Goal: Information Seeking & Learning: Compare options

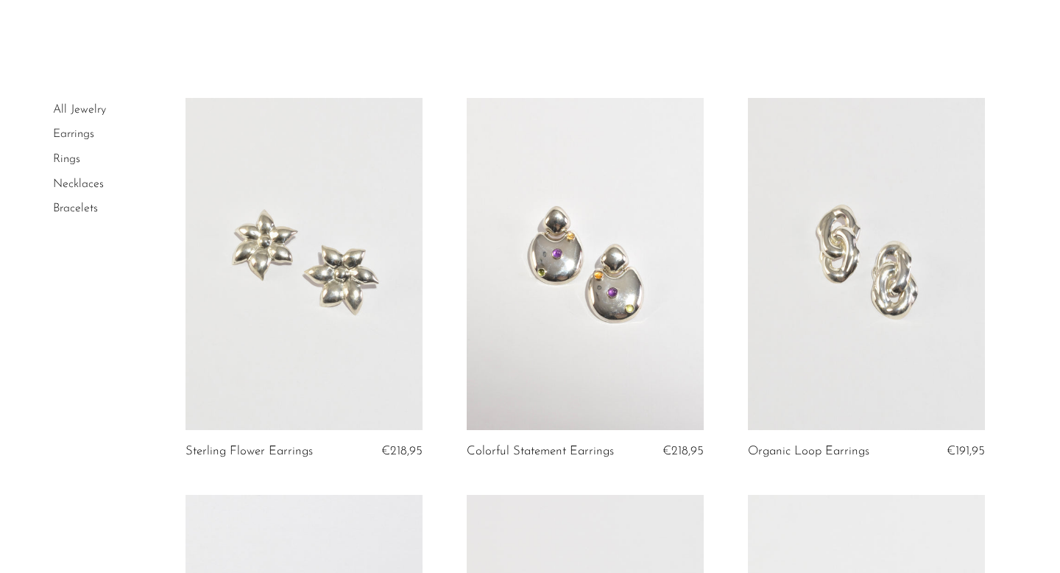
scroll to position [38, 0]
click at [319, 274] on link at bounding box center [304, 263] width 237 height 332
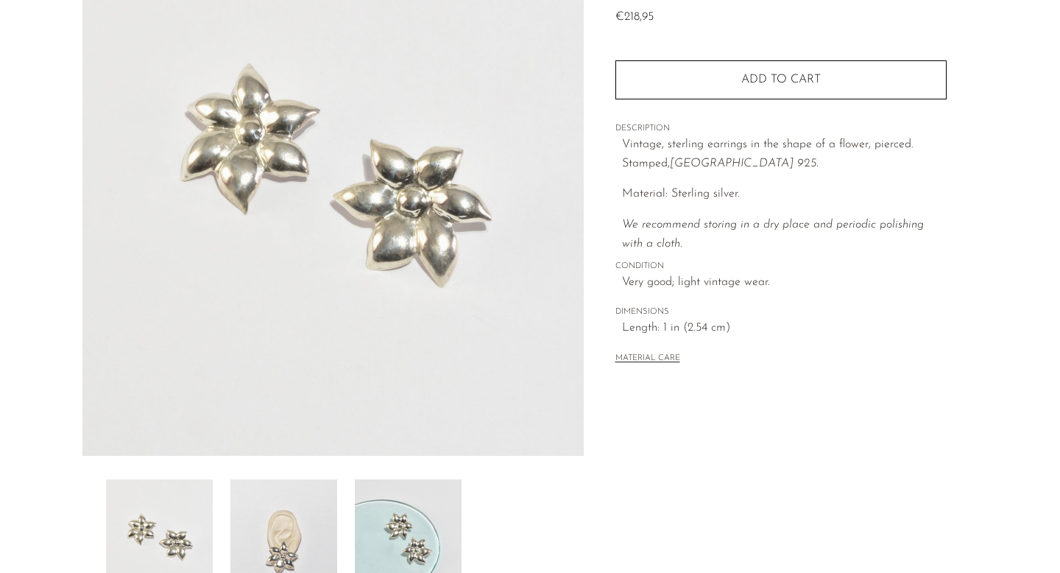
scroll to position [232, 0]
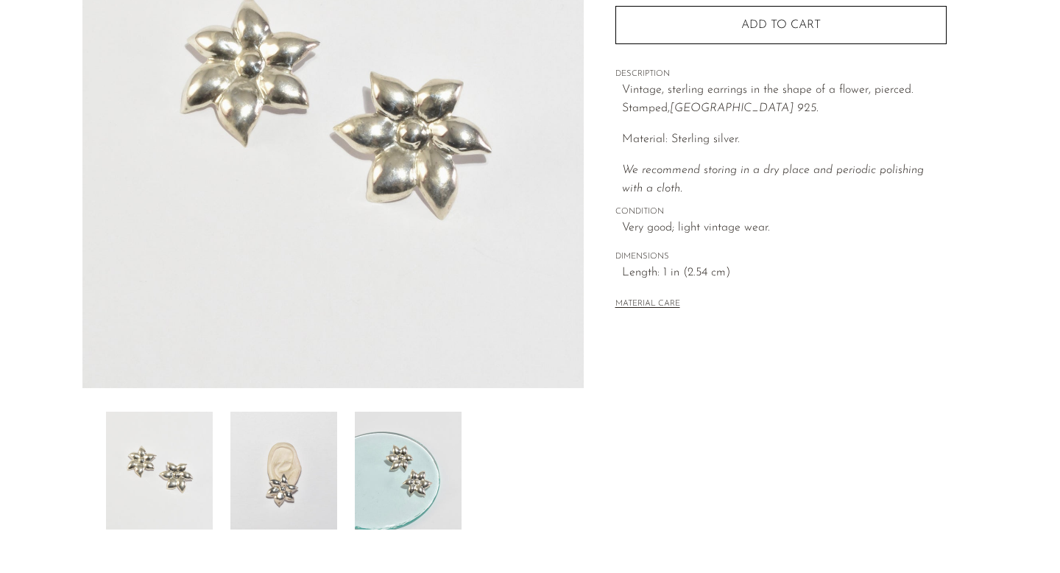
click at [267, 499] on img at bounding box center [283, 471] width 107 height 118
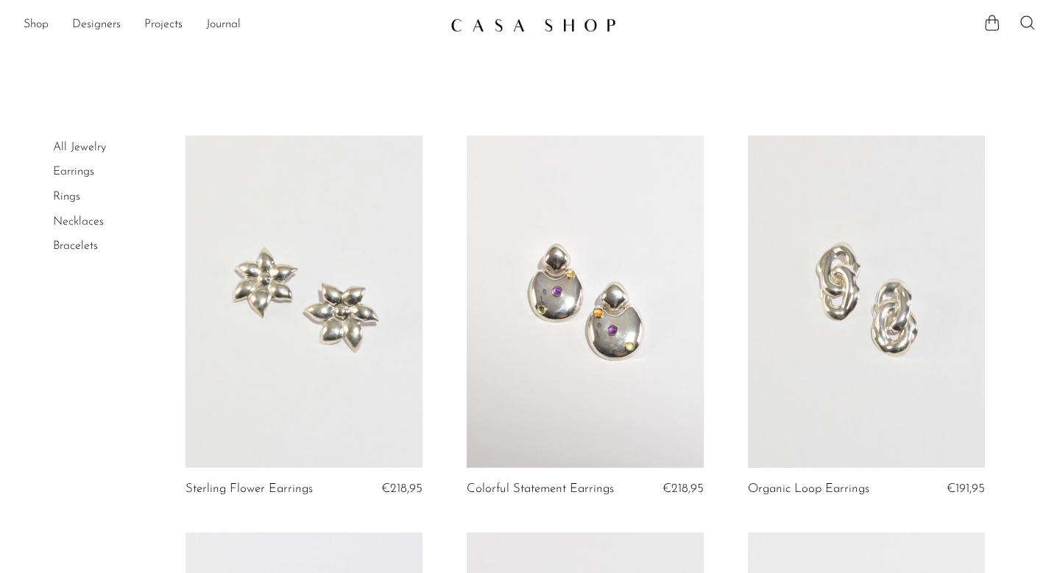
scroll to position [38, 0]
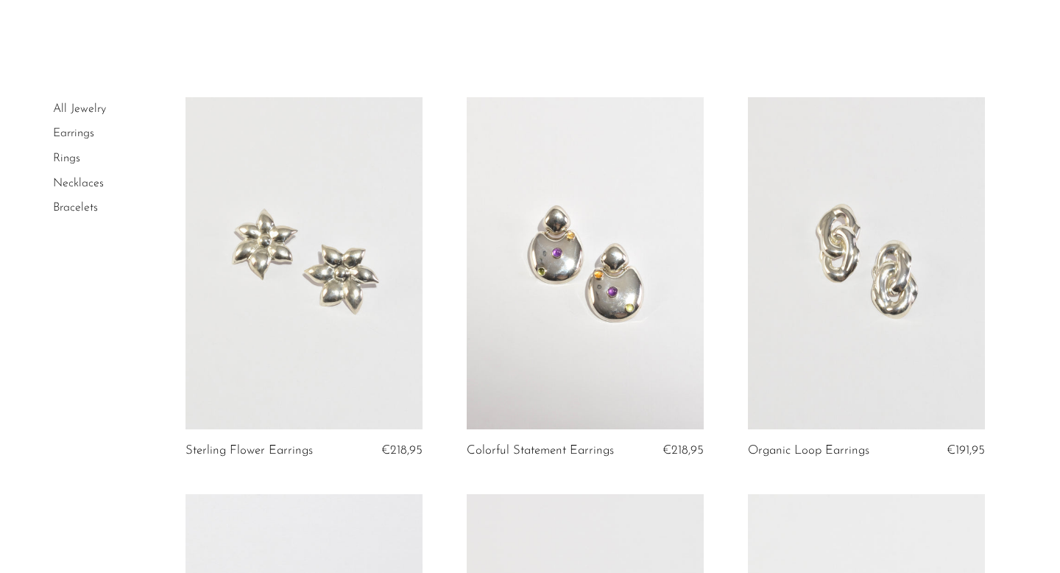
click at [600, 295] on link at bounding box center [585, 263] width 237 height 332
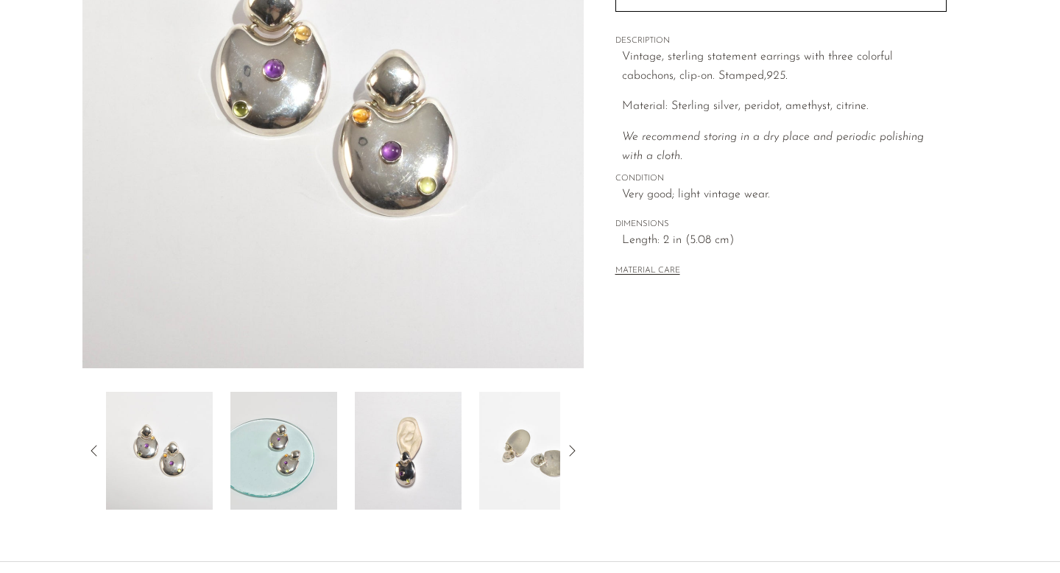
scroll to position [328, 0]
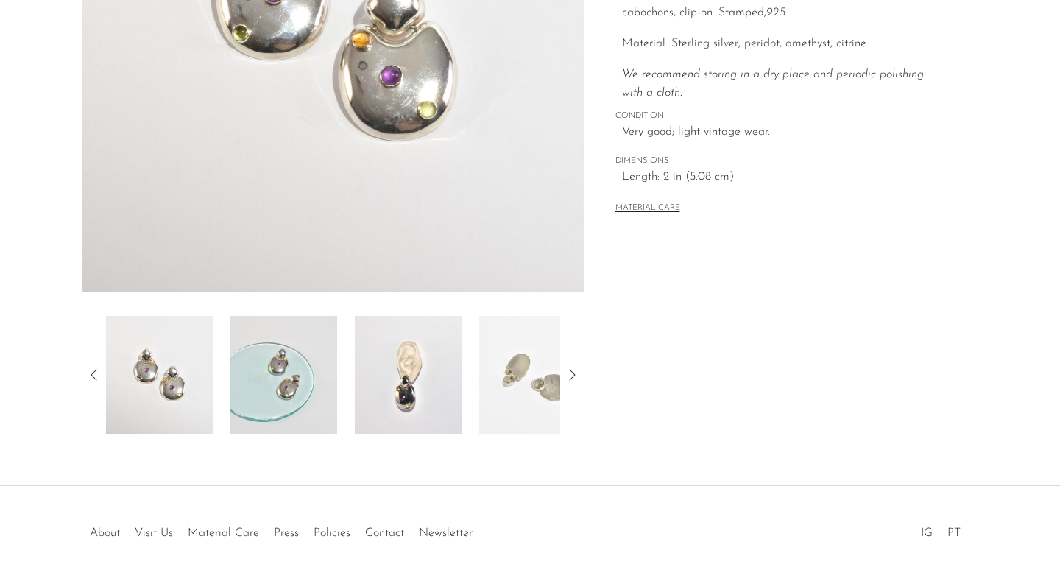
click at [418, 385] on img at bounding box center [408, 375] width 107 height 118
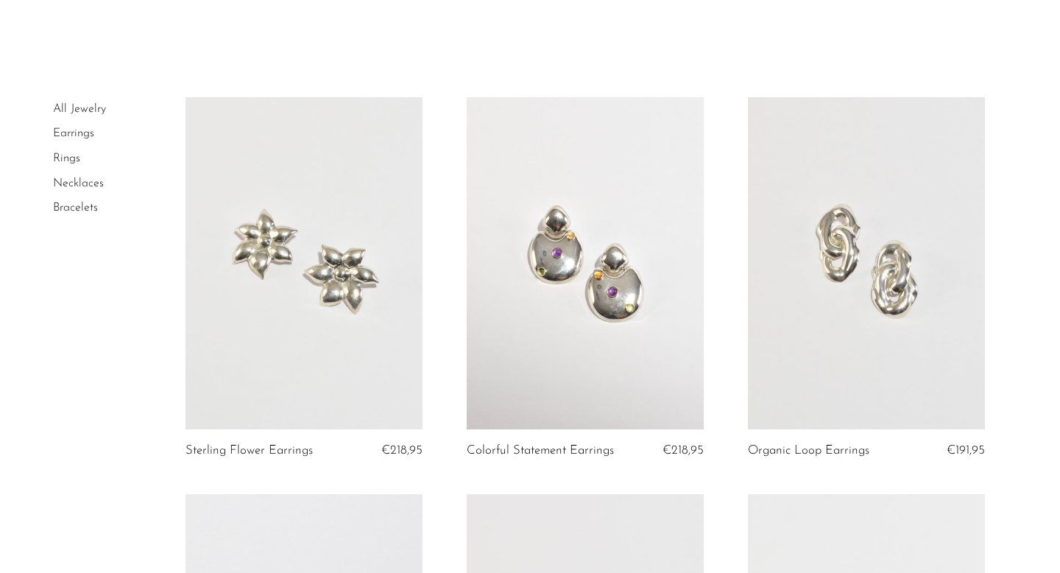
scroll to position [80, 0]
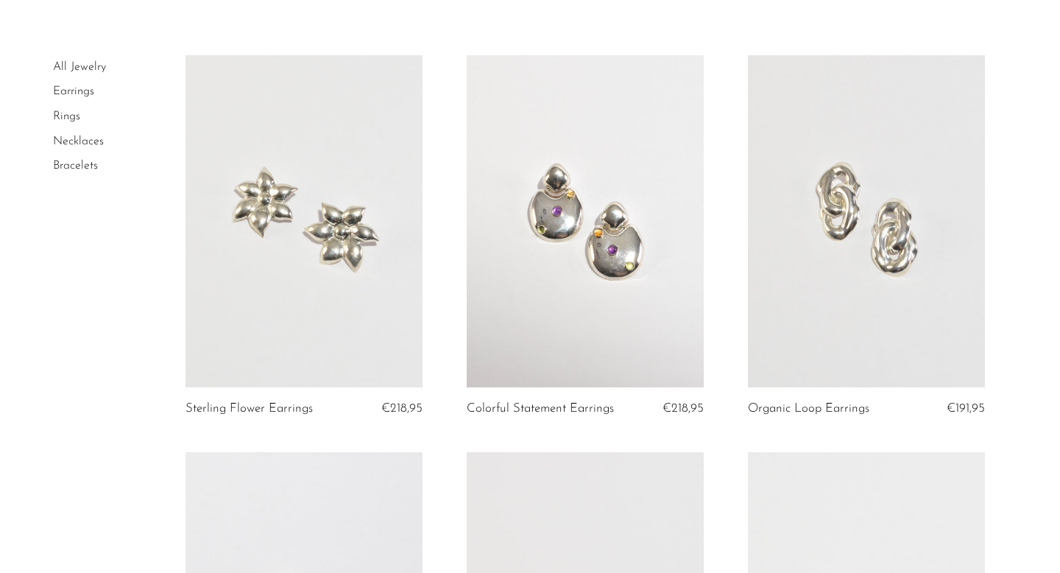
click at [791, 314] on link at bounding box center [866, 221] width 237 height 332
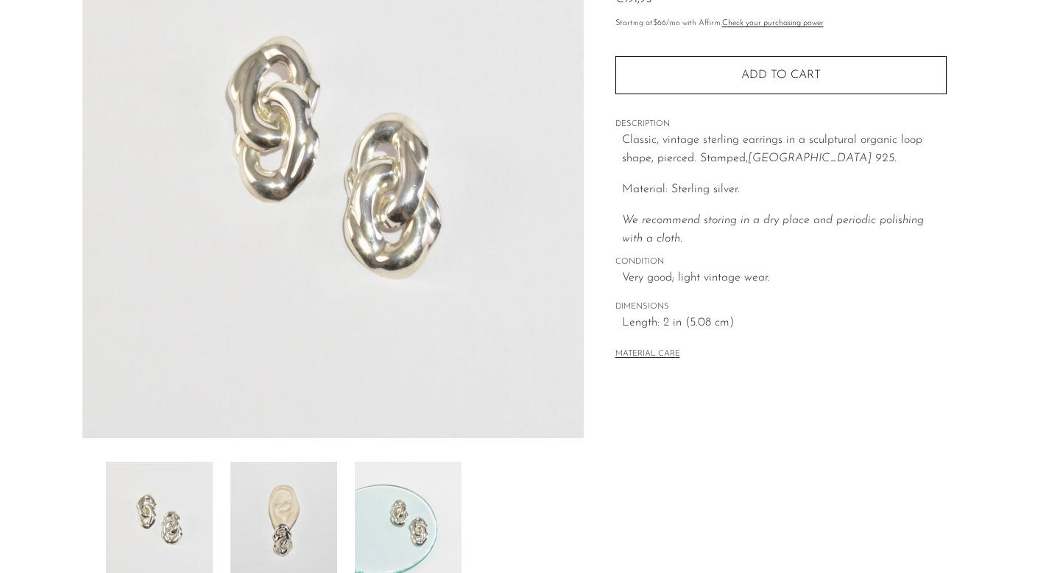
scroll to position [195, 0]
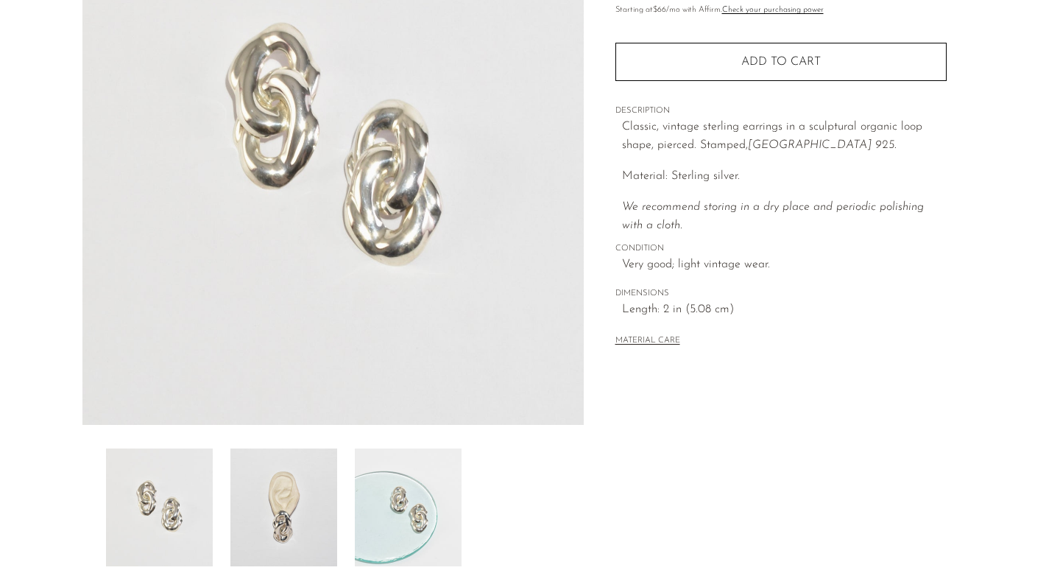
click at [292, 526] on img at bounding box center [283, 507] width 107 height 118
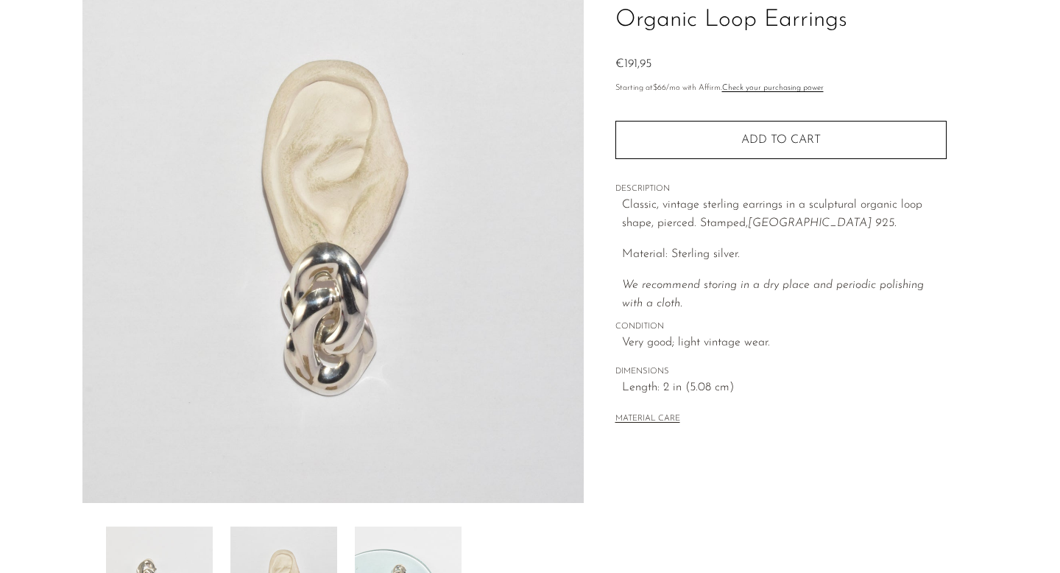
scroll to position [0, 0]
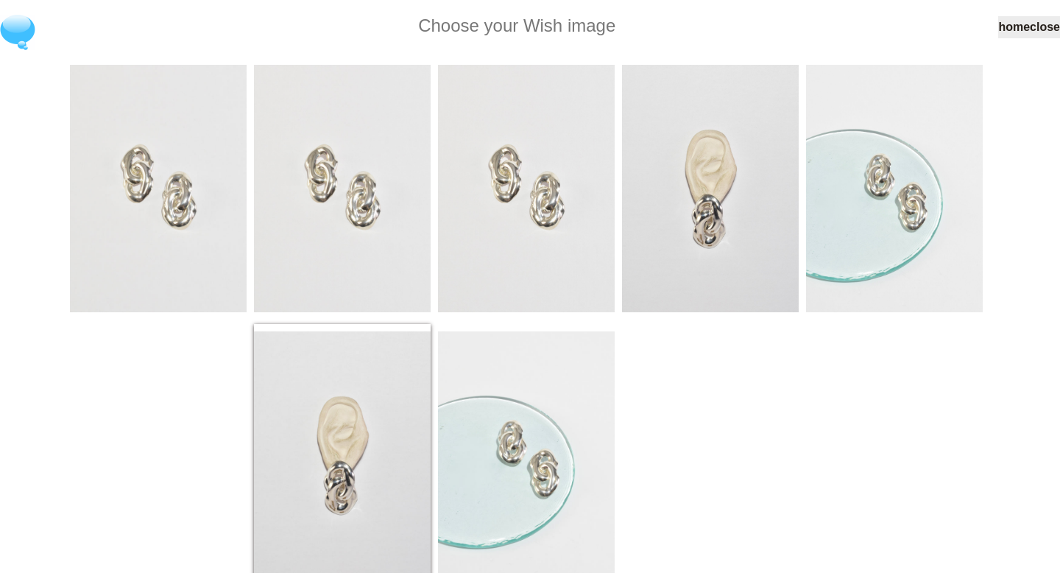
click at [384, 331] on img at bounding box center [342, 454] width 177 height 247
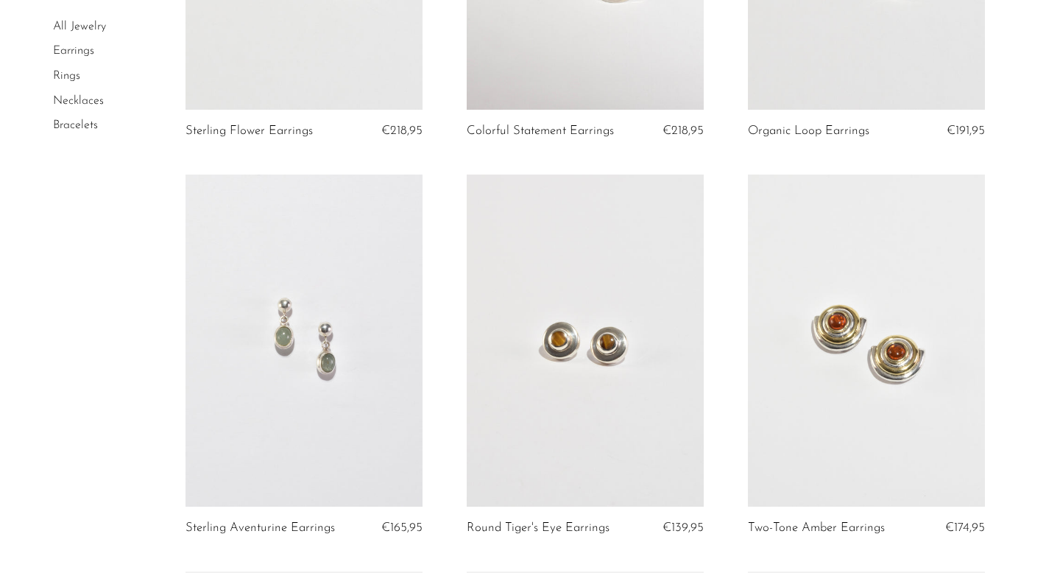
scroll to position [448, 0]
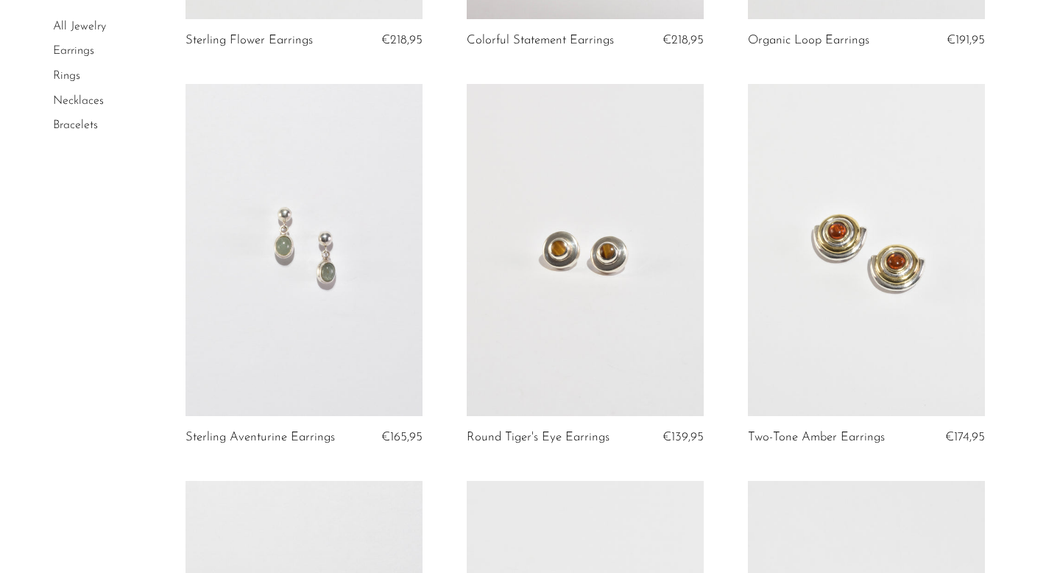
click at [326, 325] on link at bounding box center [304, 250] width 237 height 332
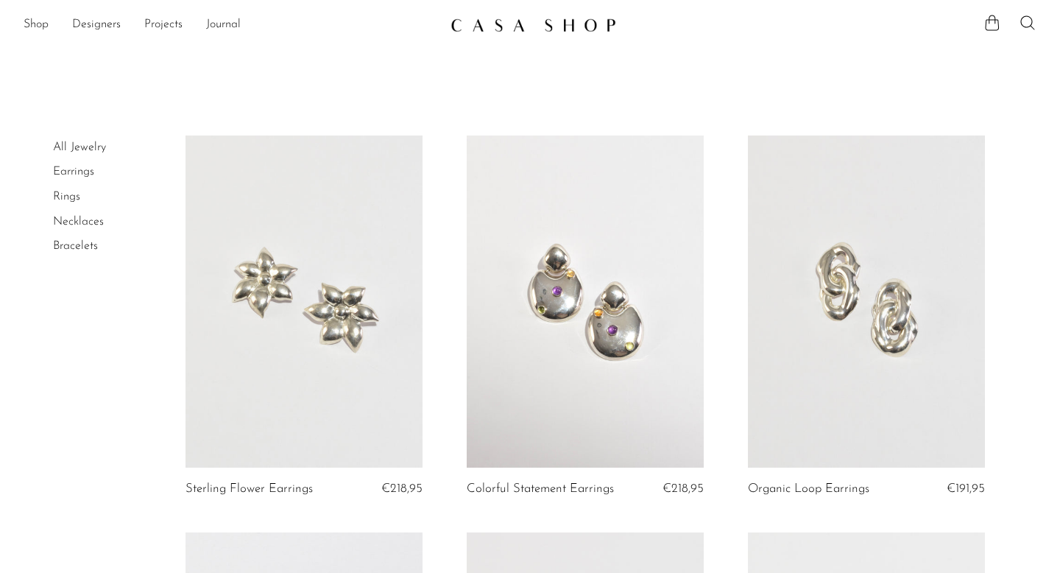
scroll to position [448, 0]
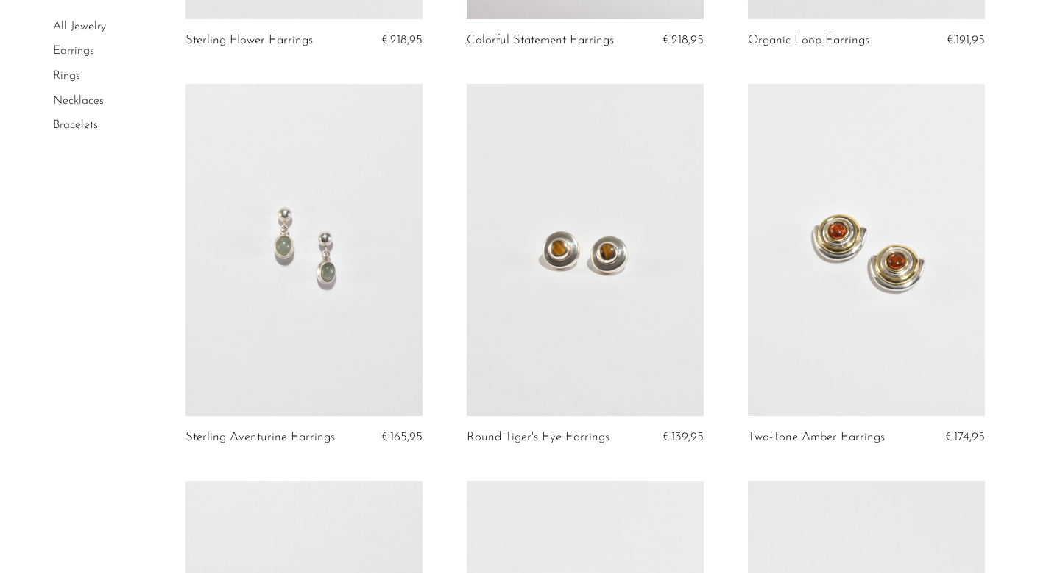
click at [819, 320] on link at bounding box center [866, 250] width 237 height 332
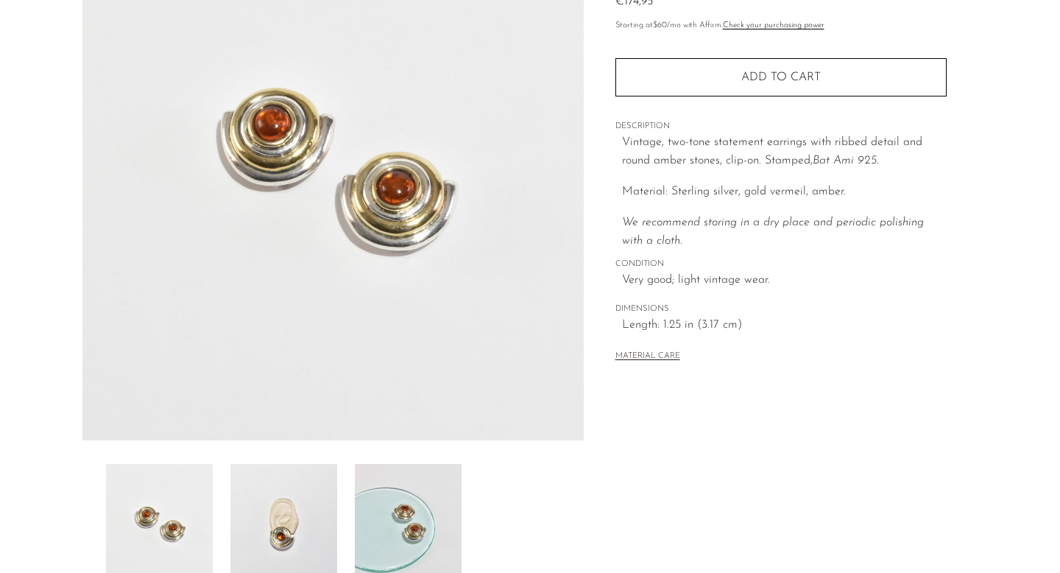
scroll to position [180, 0]
click at [270, 540] on img at bounding box center [283, 522] width 107 height 118
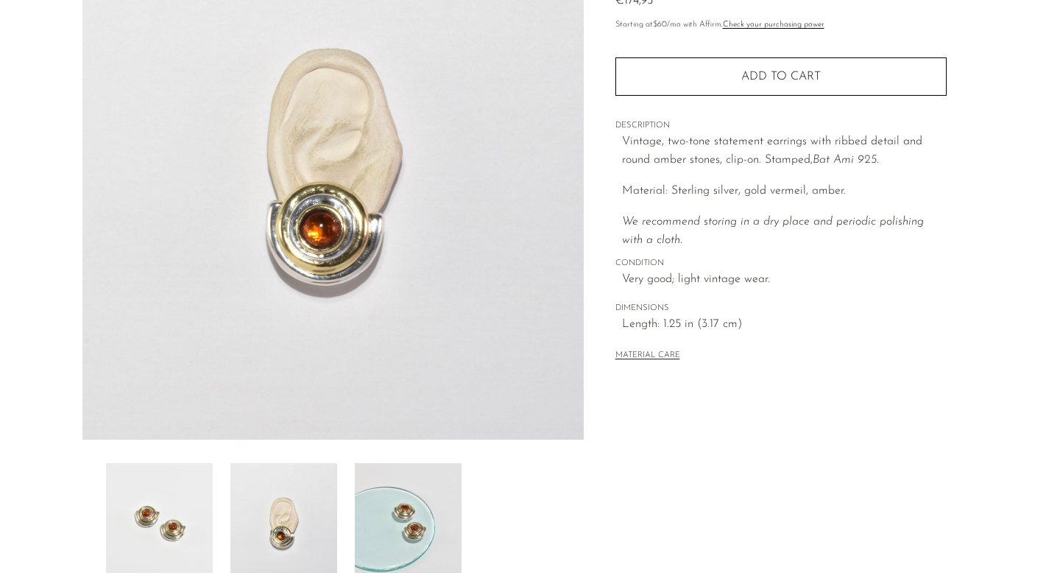
scroll to position [105, 0]
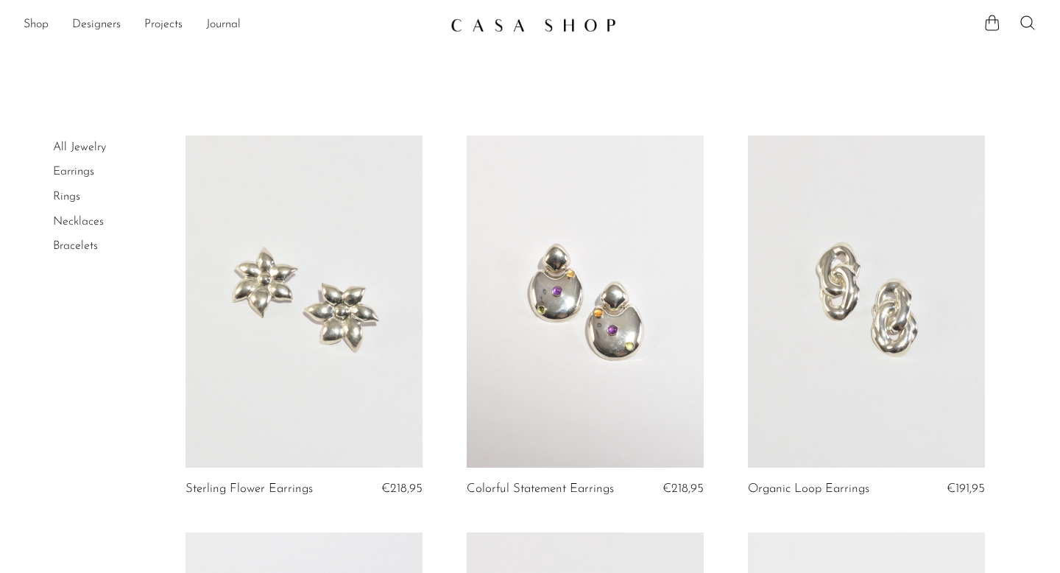
scroll to position [448, 0]
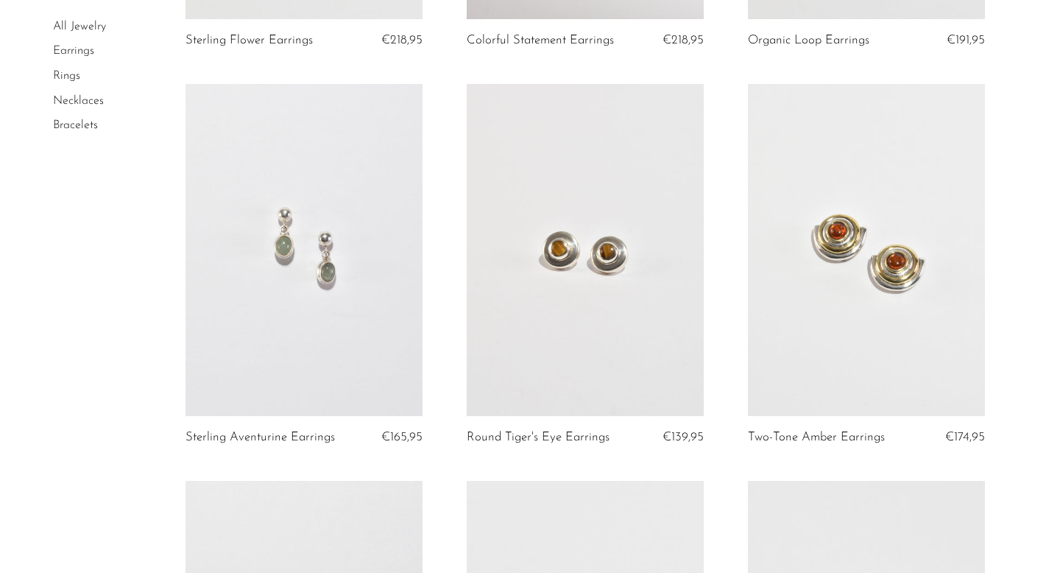
click at [580, 267] on link at bounding box center [585, 250] width 237 height 332
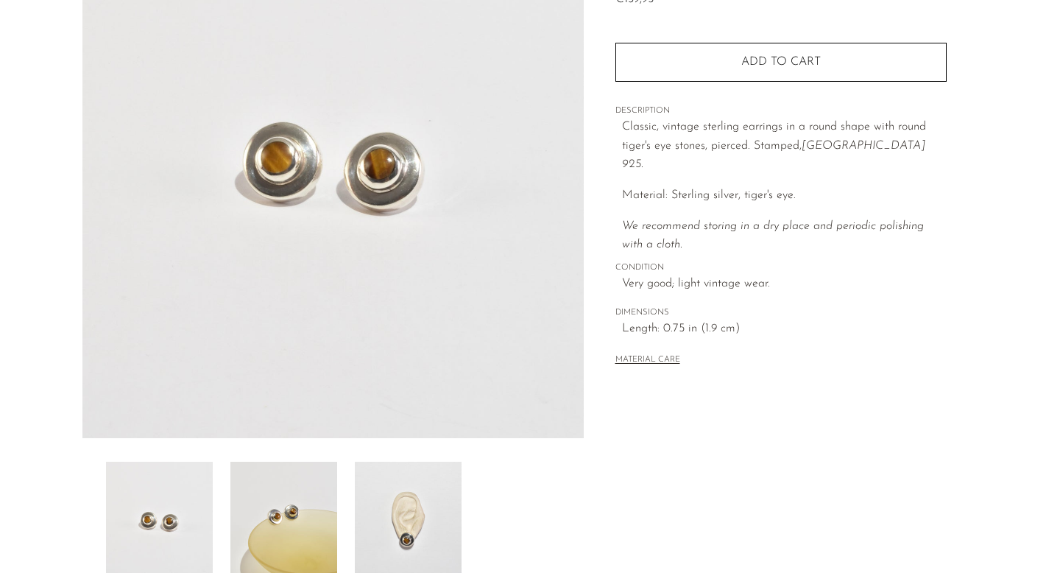
scroll to position [218, 0]
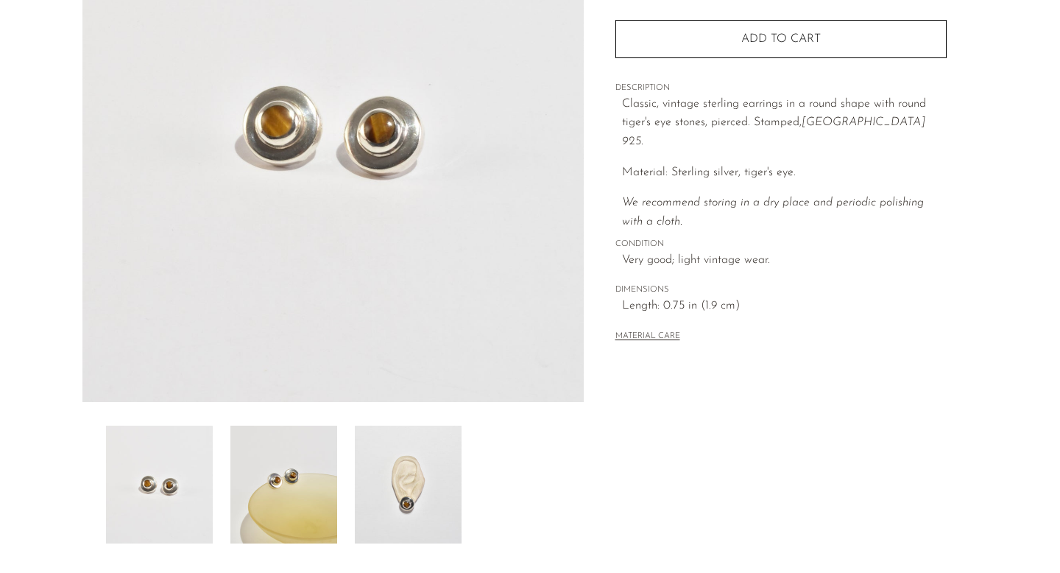
click at [403, 504] on img at bounding box center [408, 485] width 107 height 118
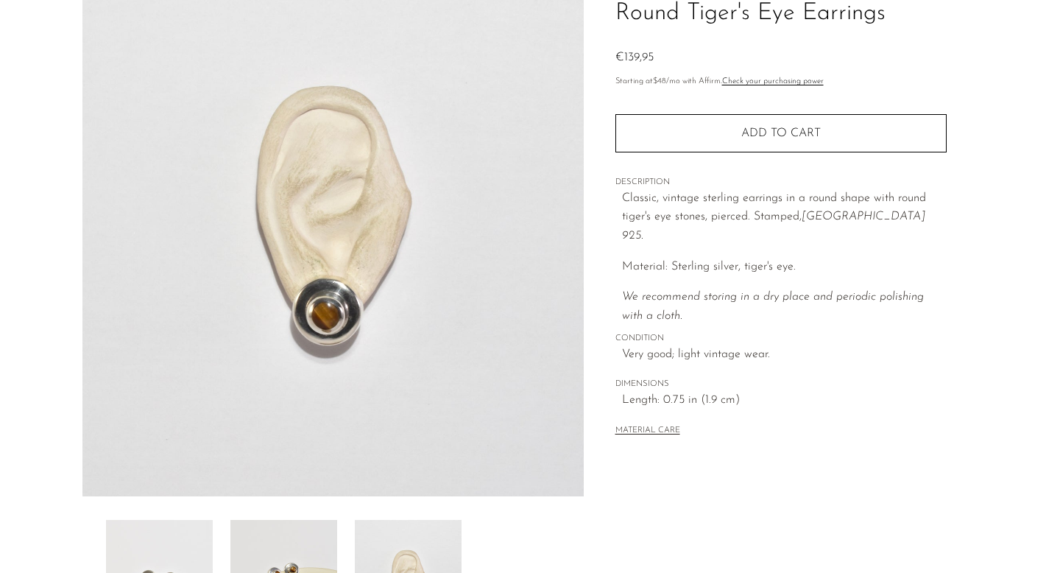
scroll to position [0, 0]
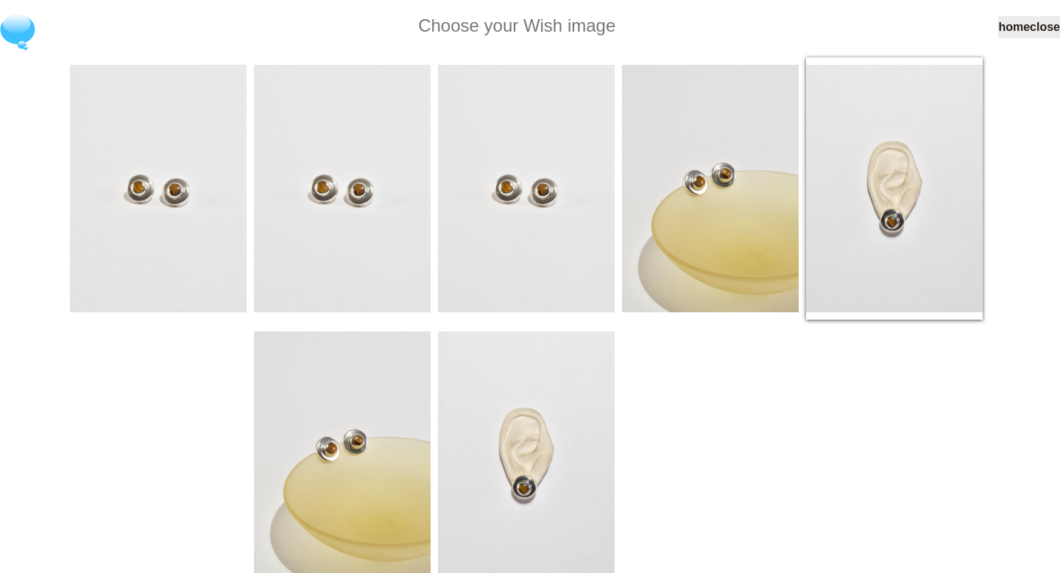
click at [898, 202] on img at bounding box center [894, 188] width 177 height 247
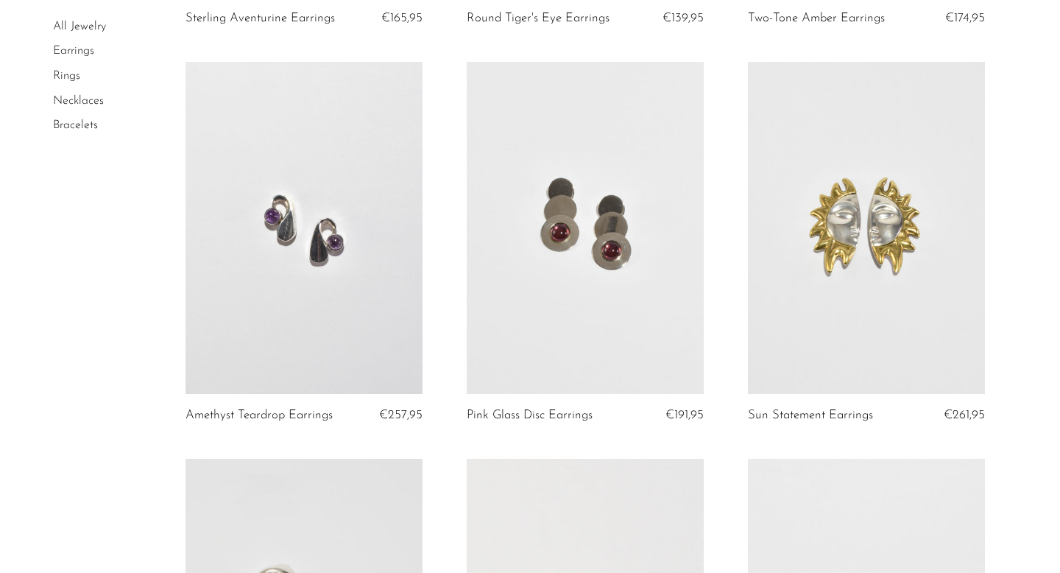
scroll to position [945, 0]
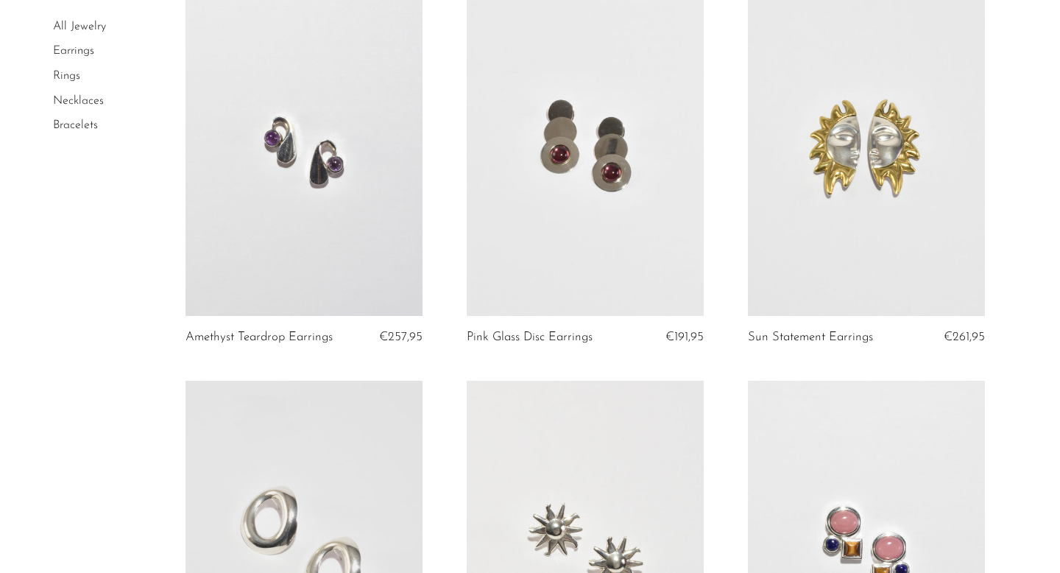
click at [819, 230] on link at bounding box center [866, 150] width 237 height 332
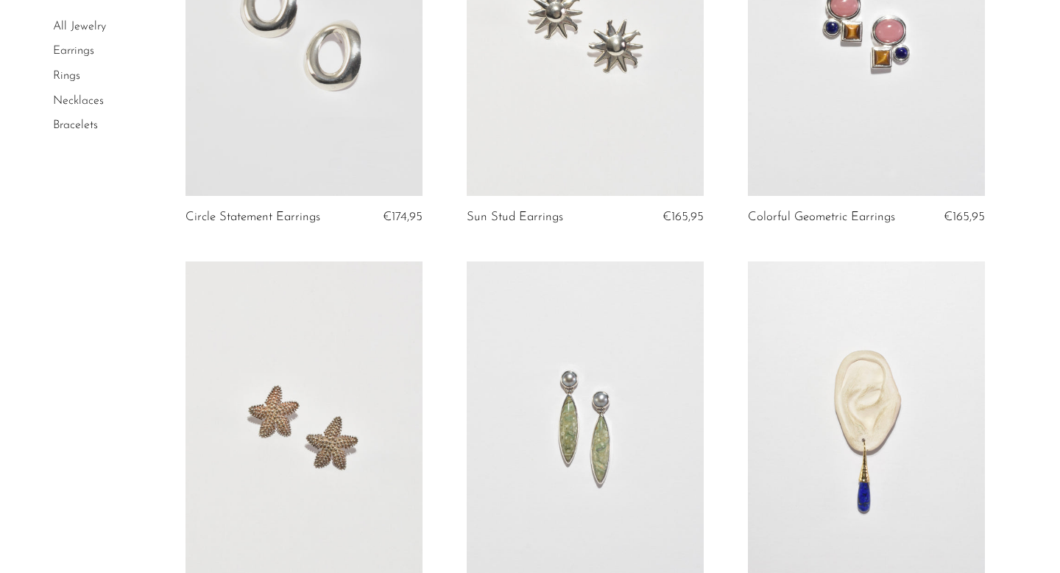
scroll to position [1569, 0]
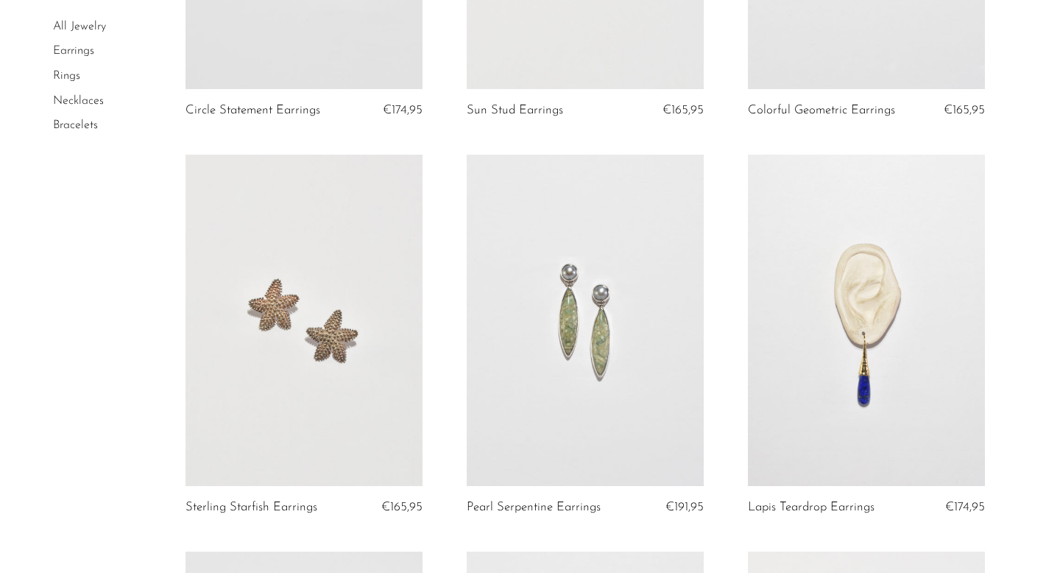
click at [362, 348] on link at bounding box center [304, 321] width 237 height 332
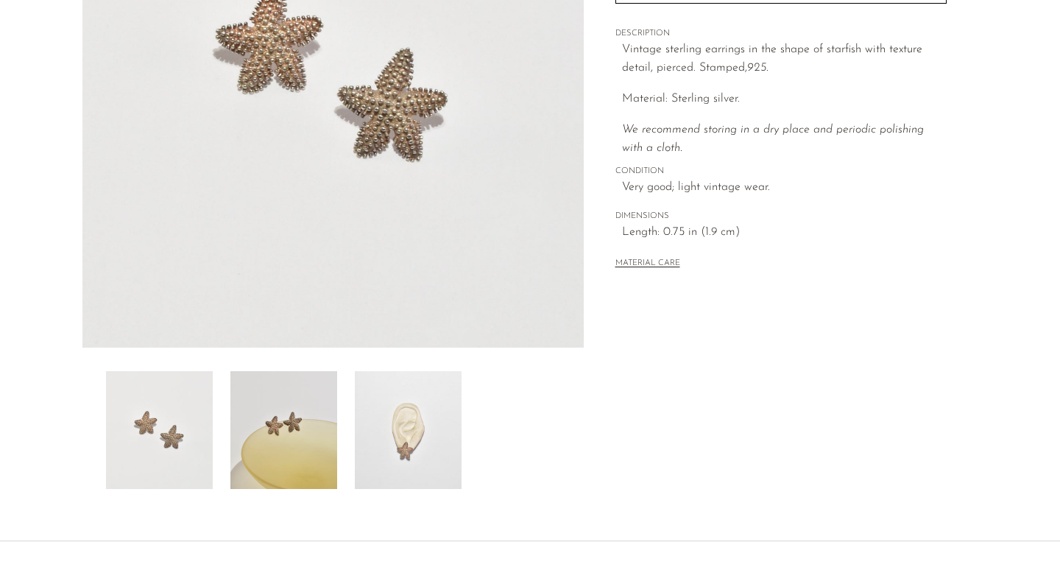
scroll to position [386, 0]
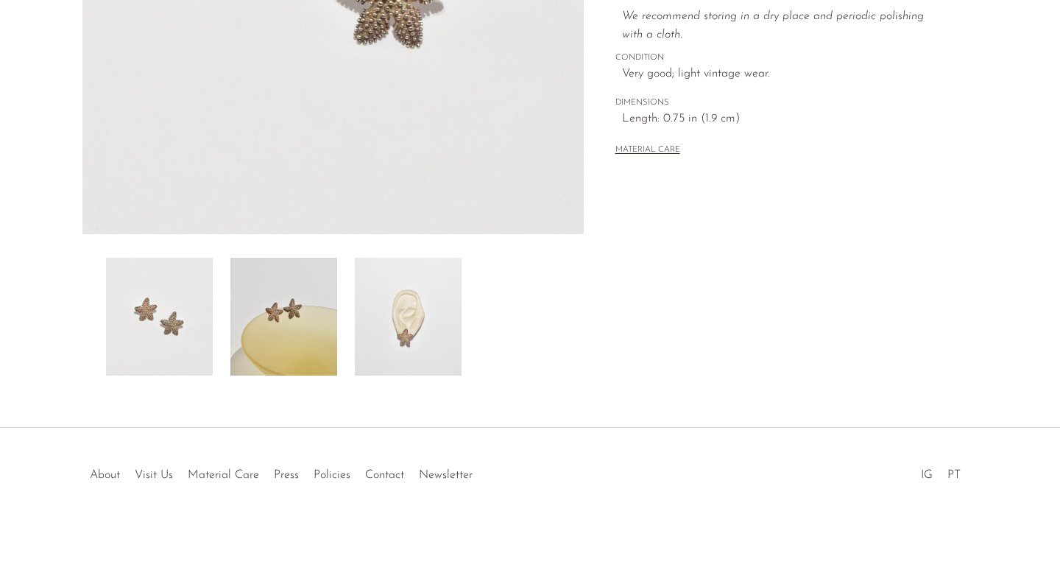
click at [395, 320] on img at bounding box center [408, 317] width 107 height 118
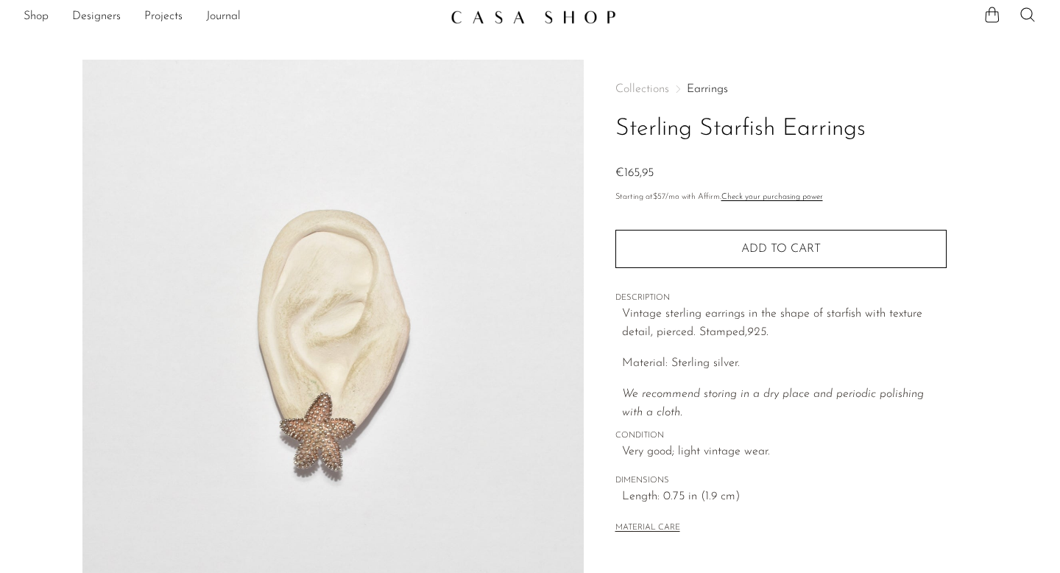
scroll to position [0, 0]
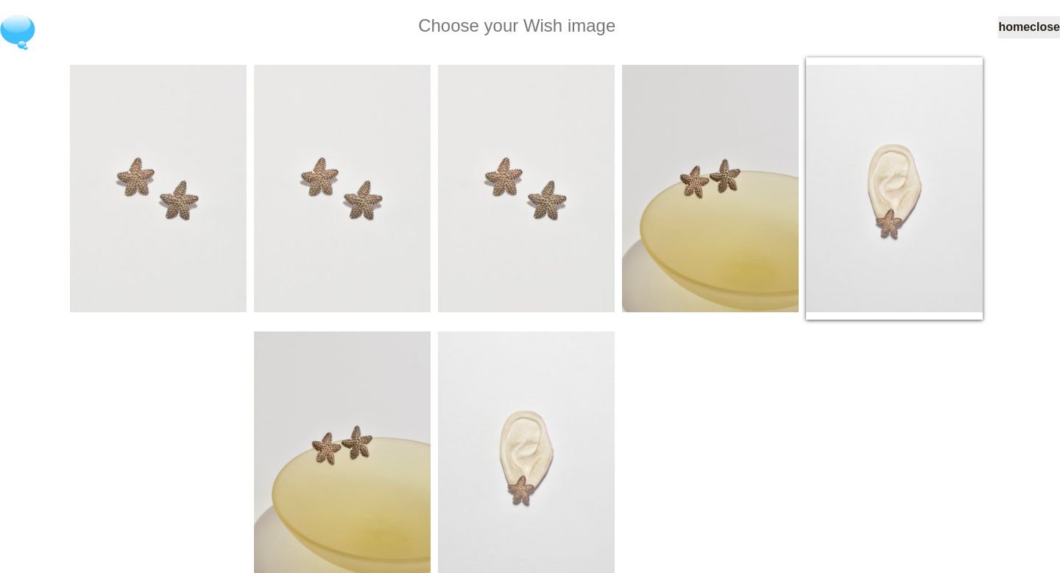
click at [900, 247] on img at bounding box center [894, 188] width 177 height 247
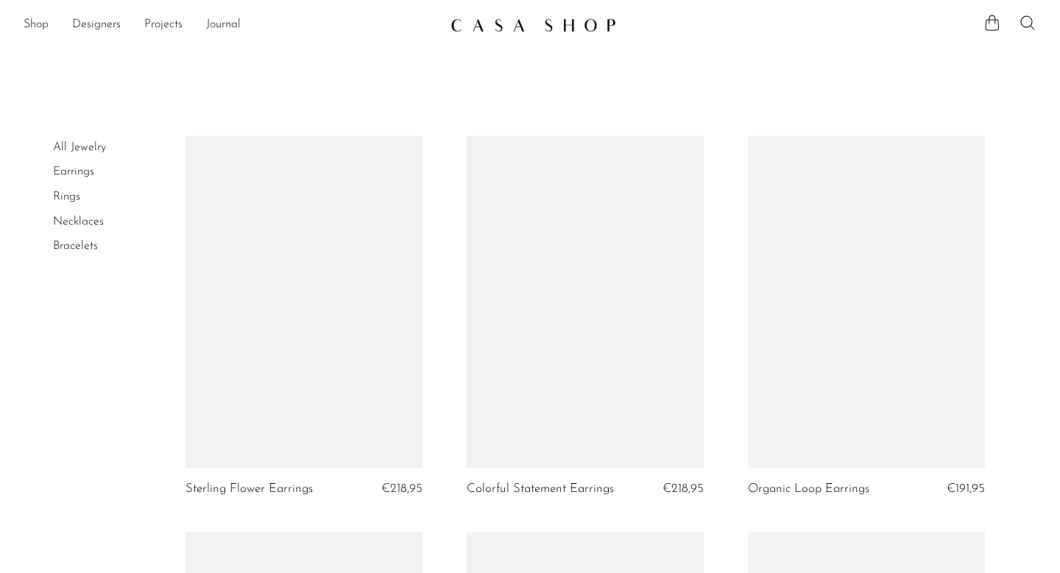
scroll to position [1569, 0]
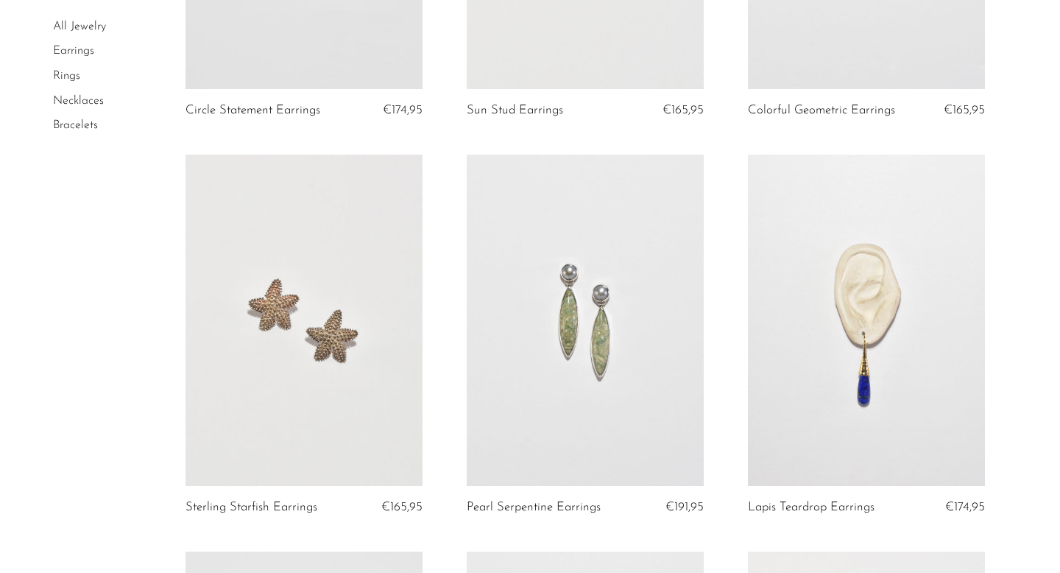
click at [577, 342] on link at bounding box center [585, 321] width 237 height 332
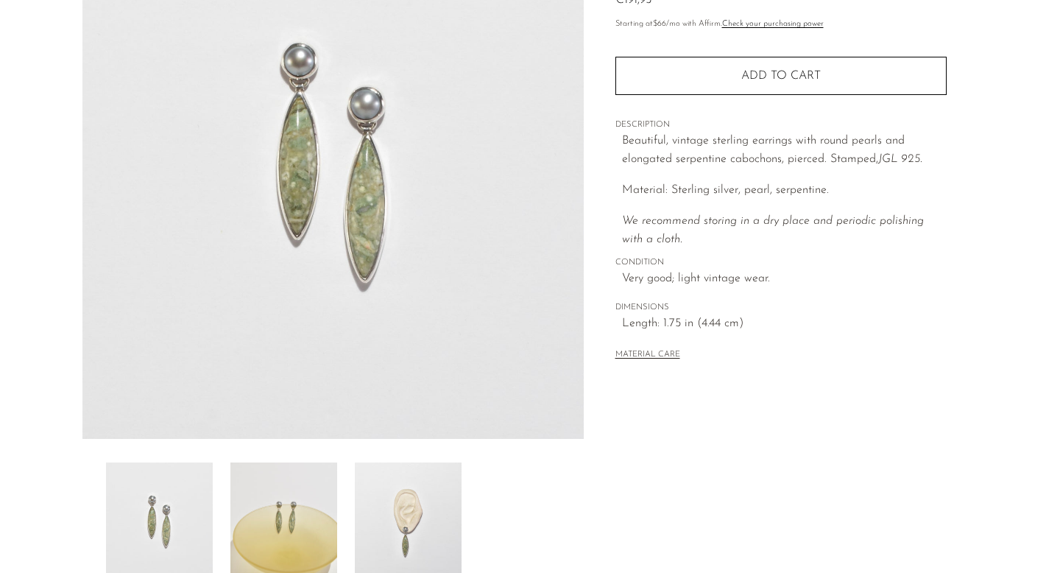
scroll to position [262, 0]
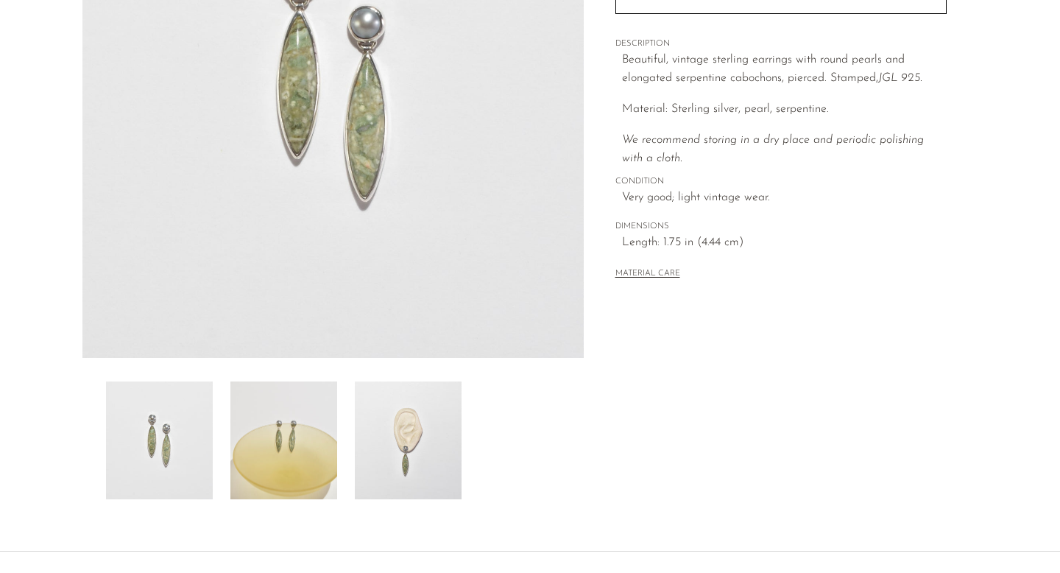
click at [401, 440] on img at bounding box center [408, 440] width 107 height 118
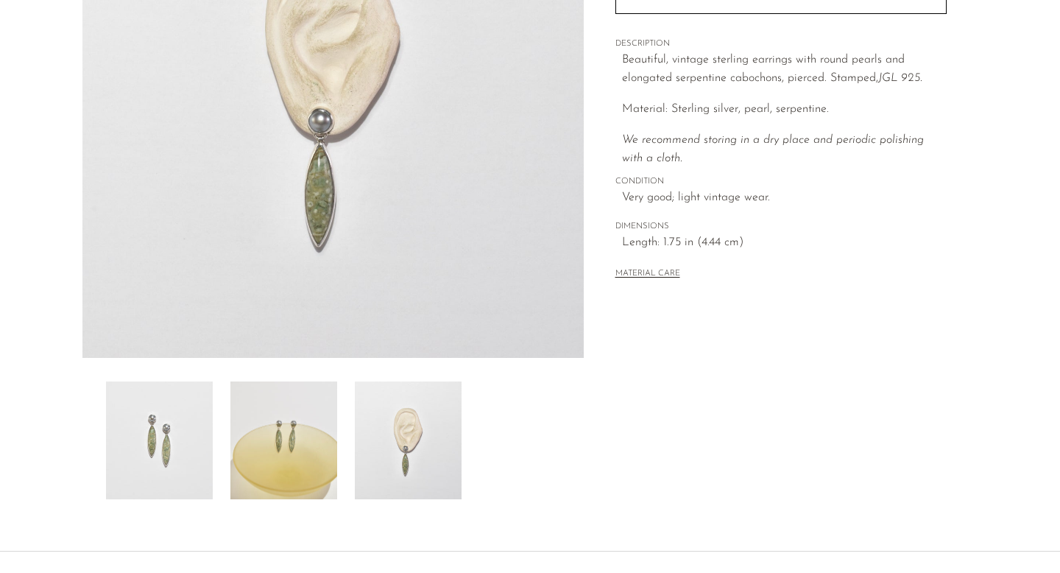
scroll to position [0, 0]
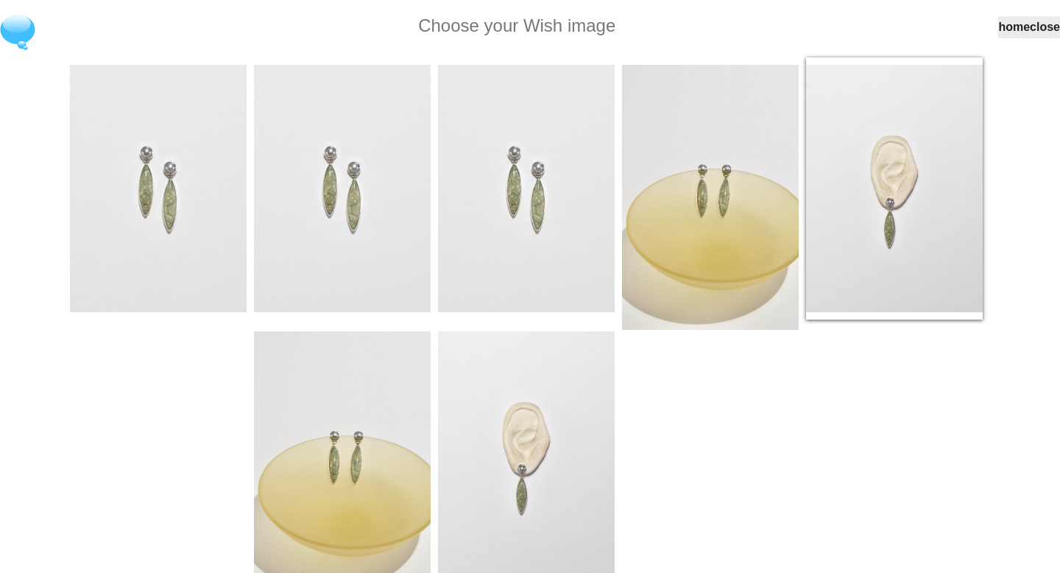
click at [917, 202] on img at bounding box center [894, 188] width 177 height 247
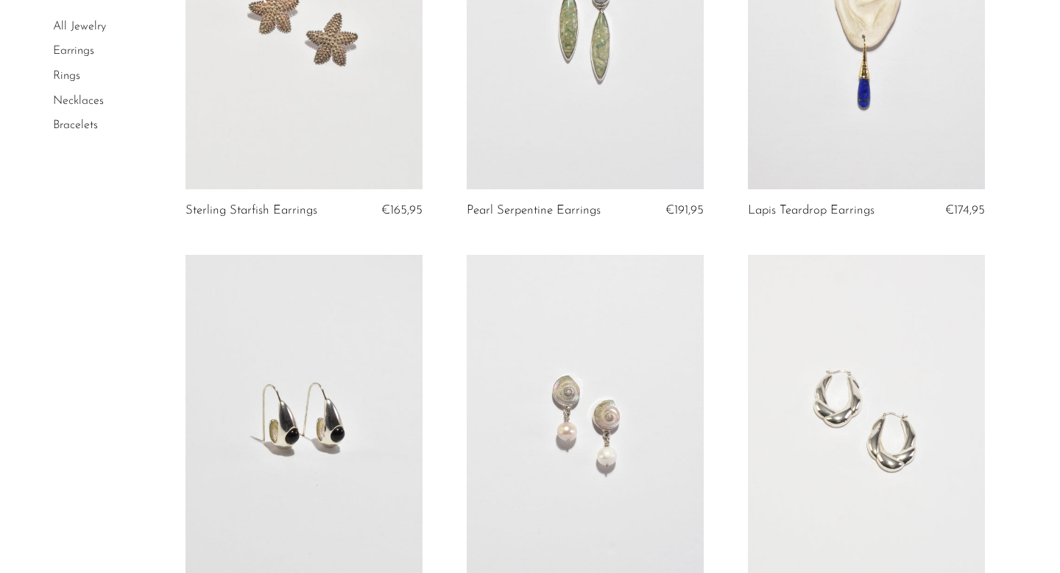
scroll to position [1943, 0]
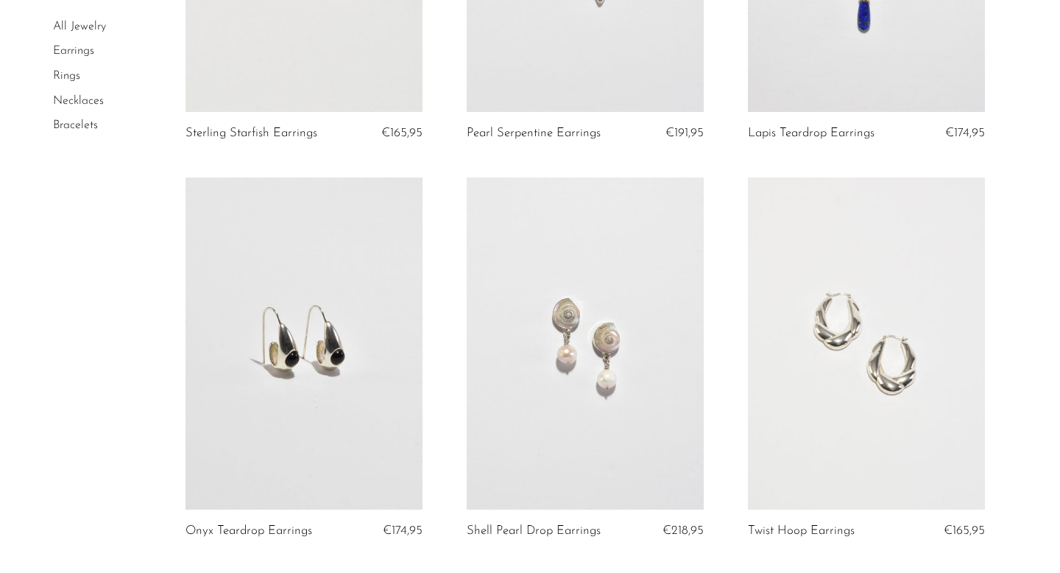
click at [569, 391] on link at bounding box center [585, 343] width 237 height 332
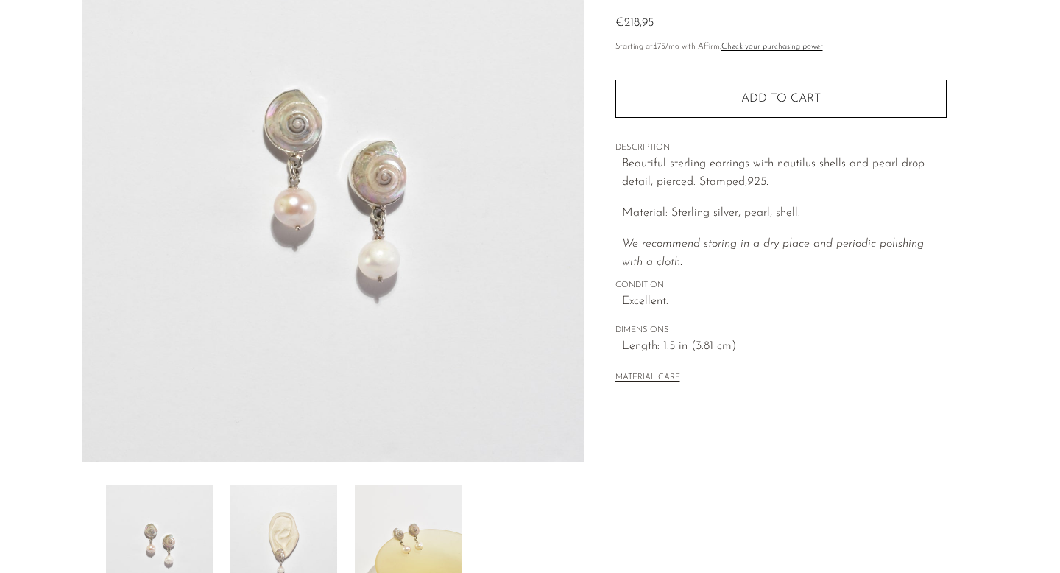
scroll to position [203, 0]
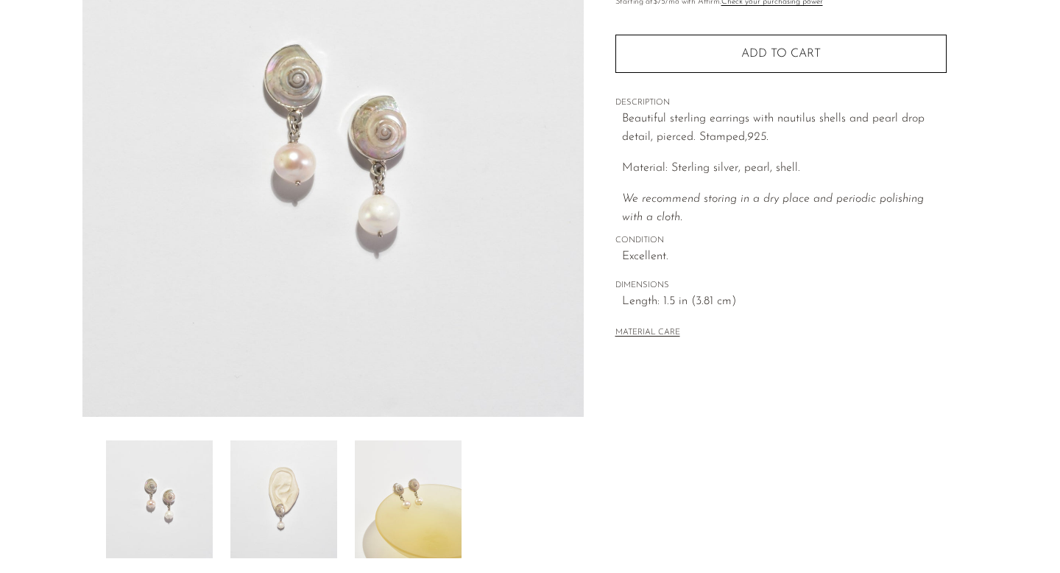
click at [281, 526] on img at bounding box center [283, 499] width 107 height 118
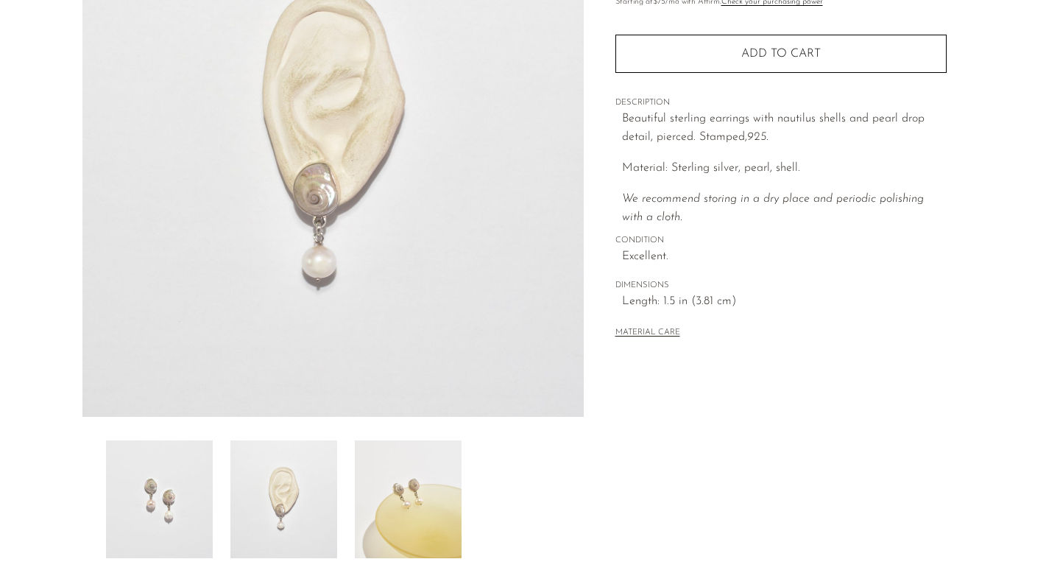
click at [406, 507] on img at bounding box center [408, 499] width 107 height 118
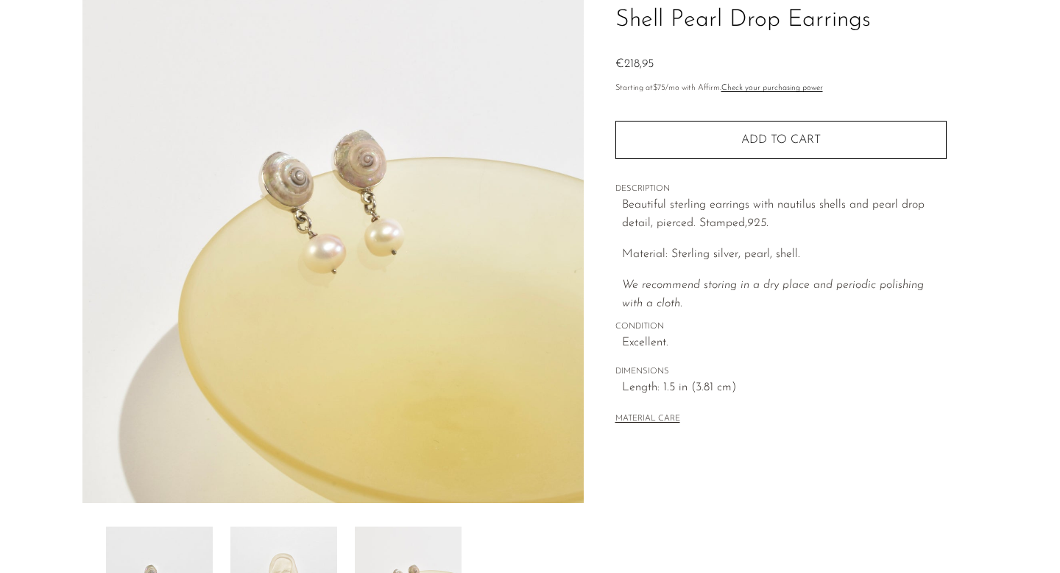
scroll to position [0, 0]
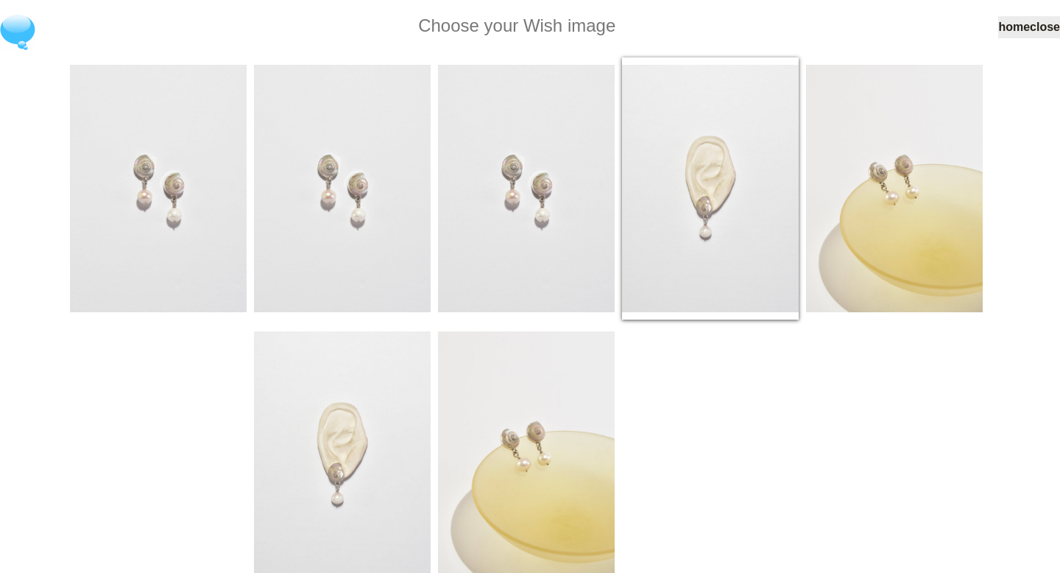
click at [746, 197] on img at bounding box center [710, 188] width 177 height 247
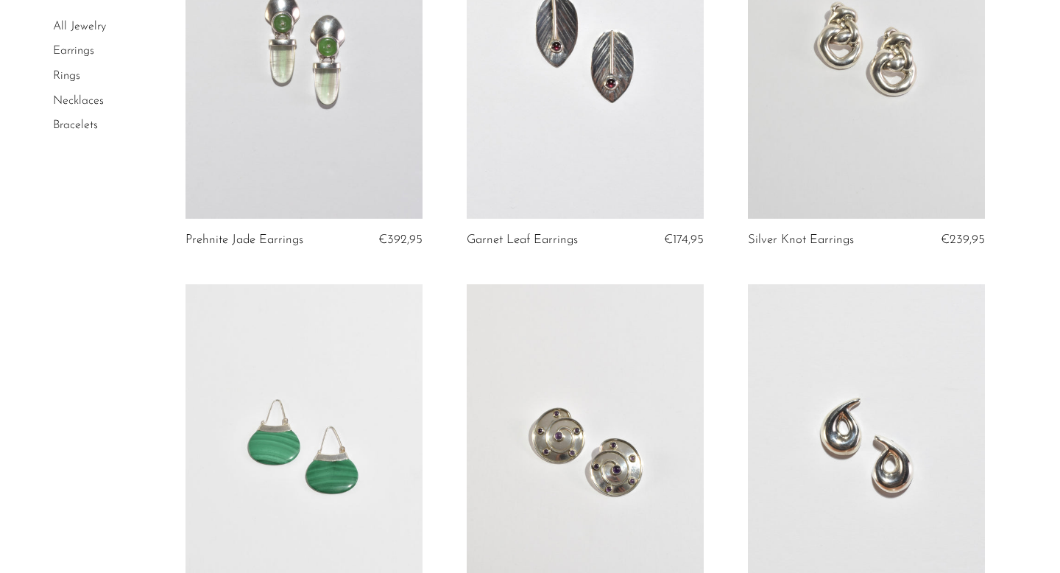
scroll to position [3184, 0]
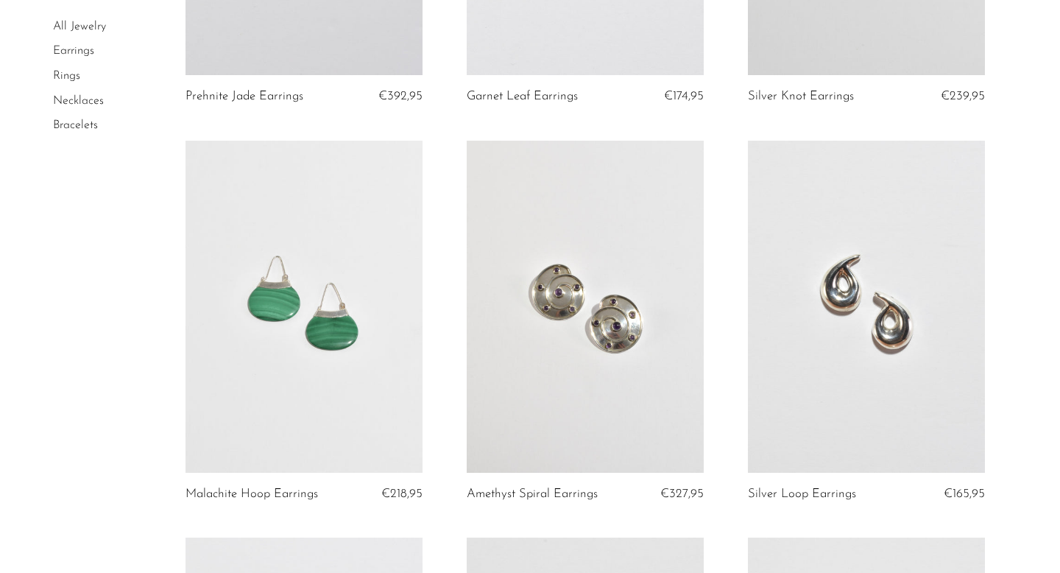
click at [624, 387] on link at bounding box center [585, 307] width 237 height 332
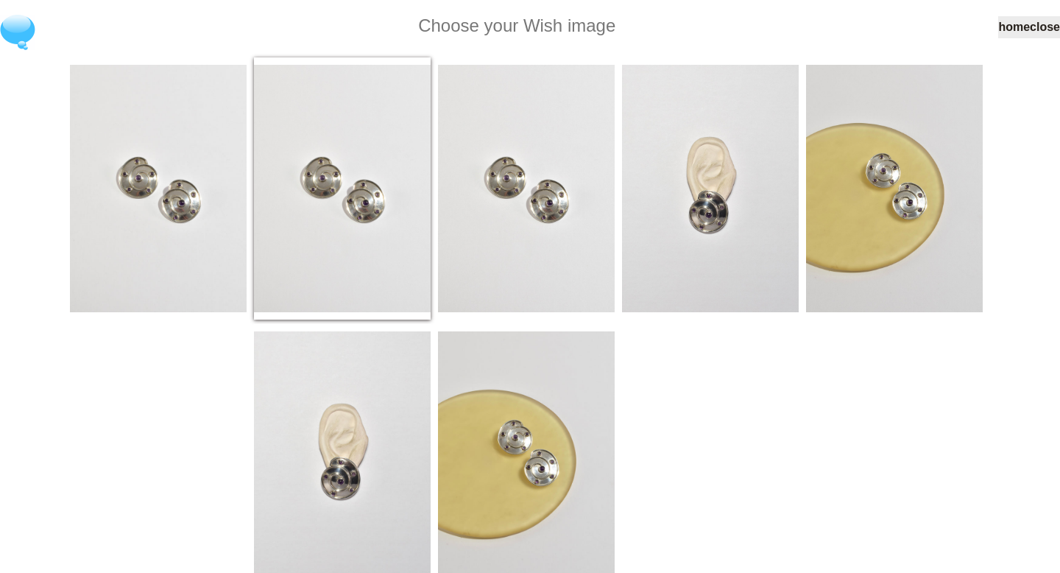
click at [398, 292] on div at bounding box center [342, 188] width 177 height 262
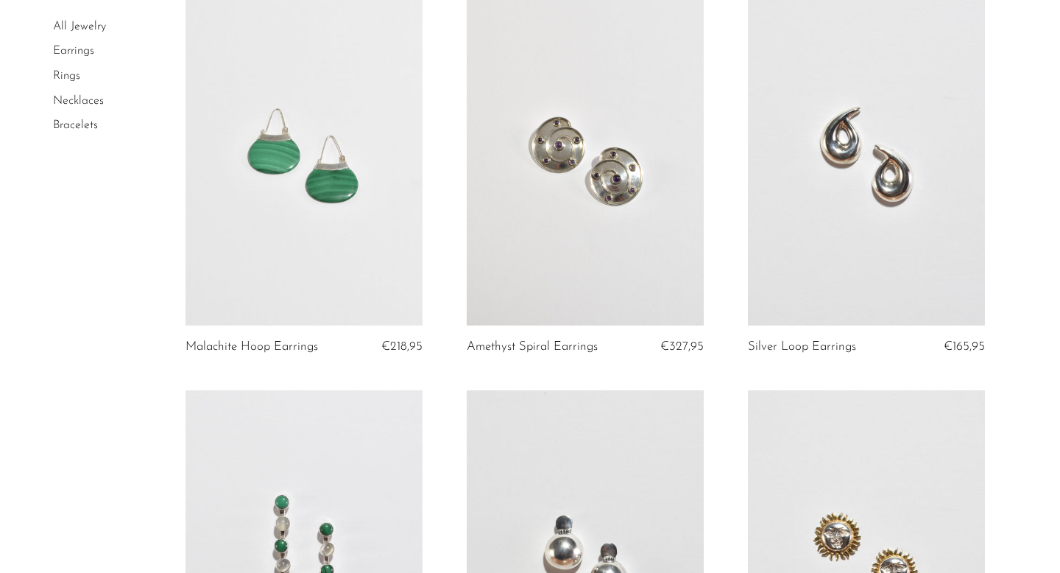
scroll to position [3508, 0]
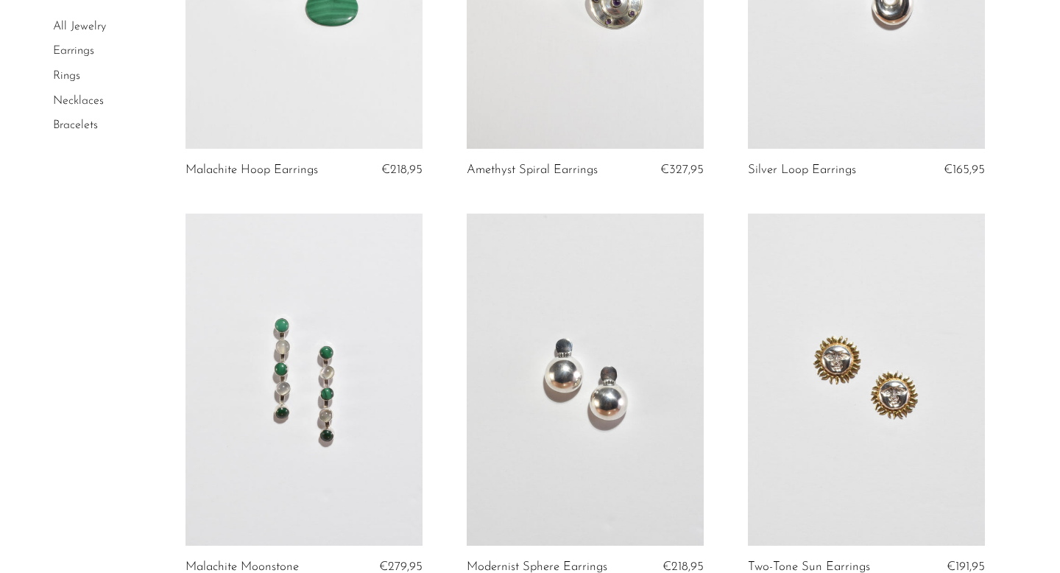
click at [610, 429] on link at bounding box center [585, 380] width 237 height 332
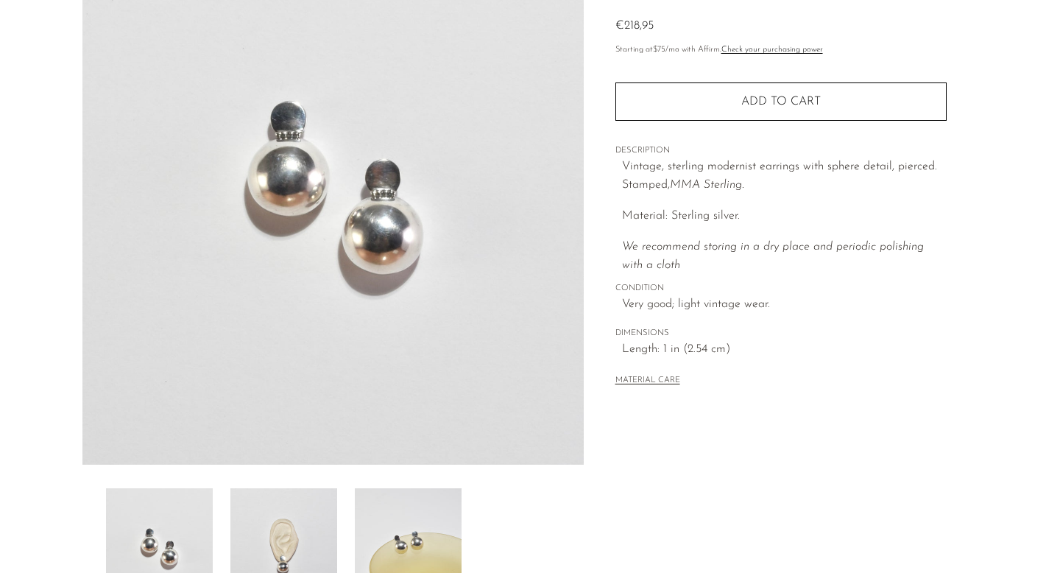
scroll to position [180, 0]
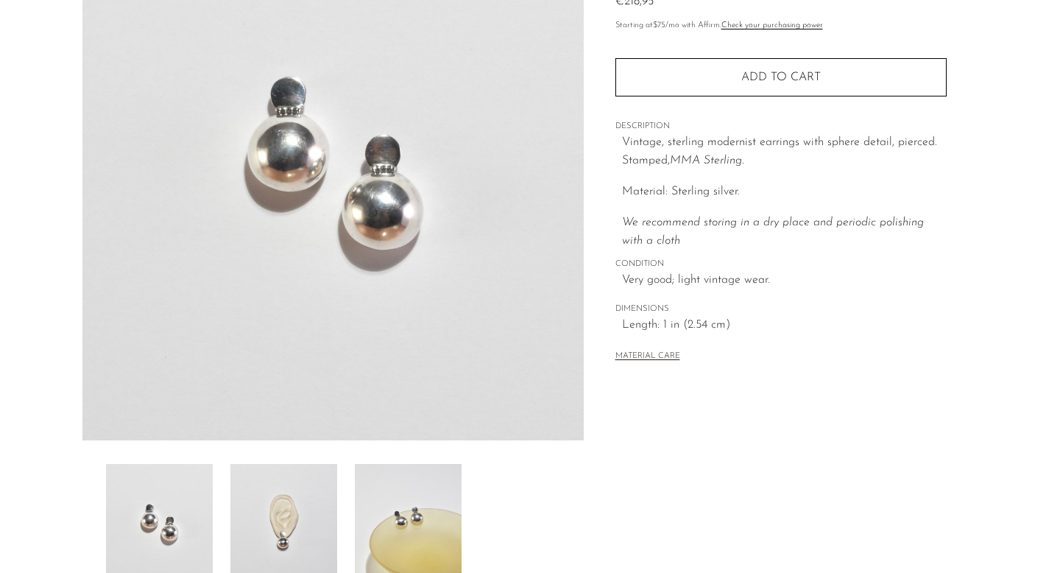
click at [297, 543] on img at bounding box center [283, 523] width 107 height 118
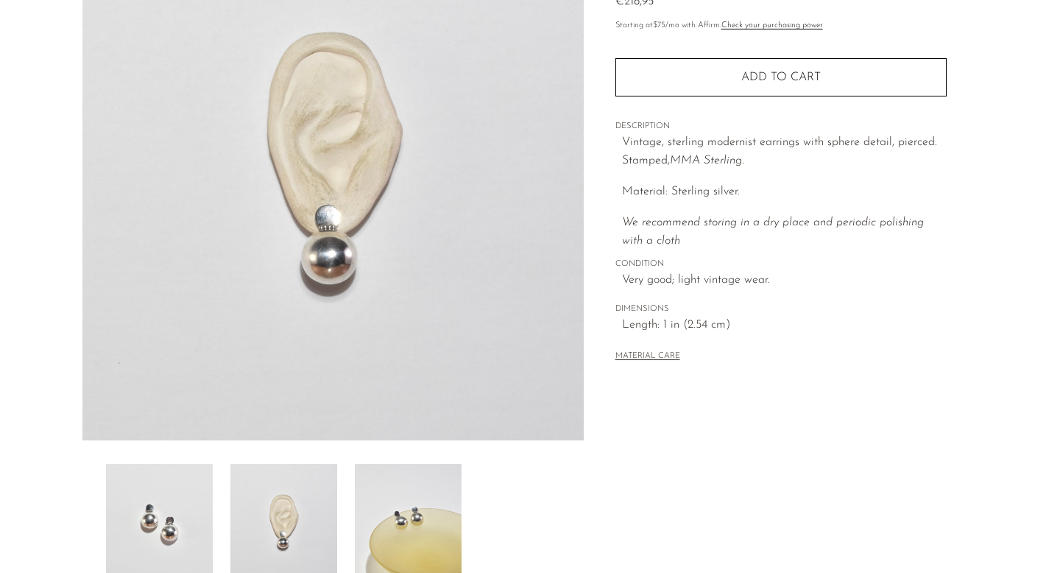
scroll to position [0, 0]
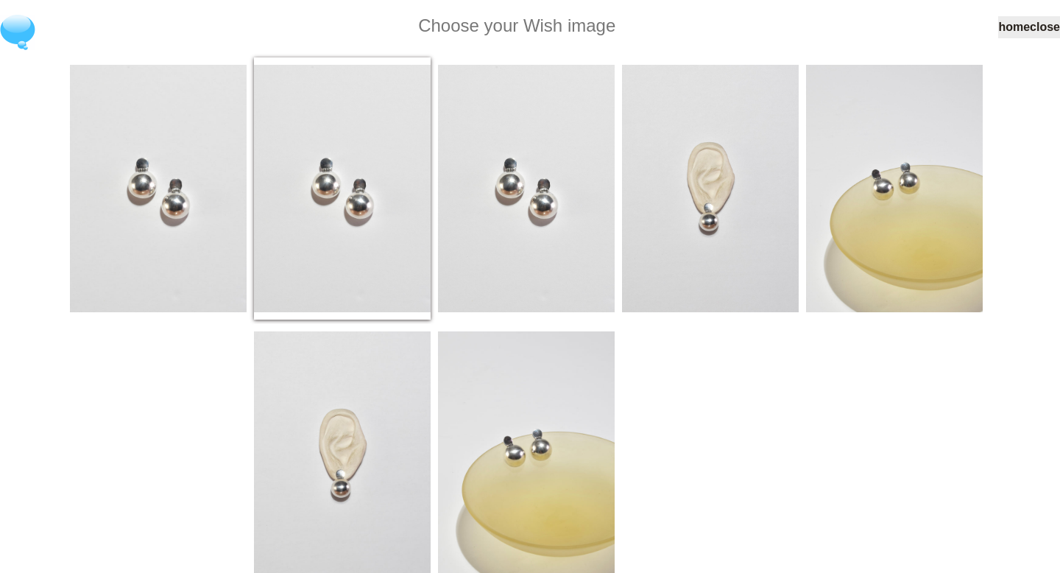
click at [389, 188] on img at bounding box center [342, 188] width 177 height 247
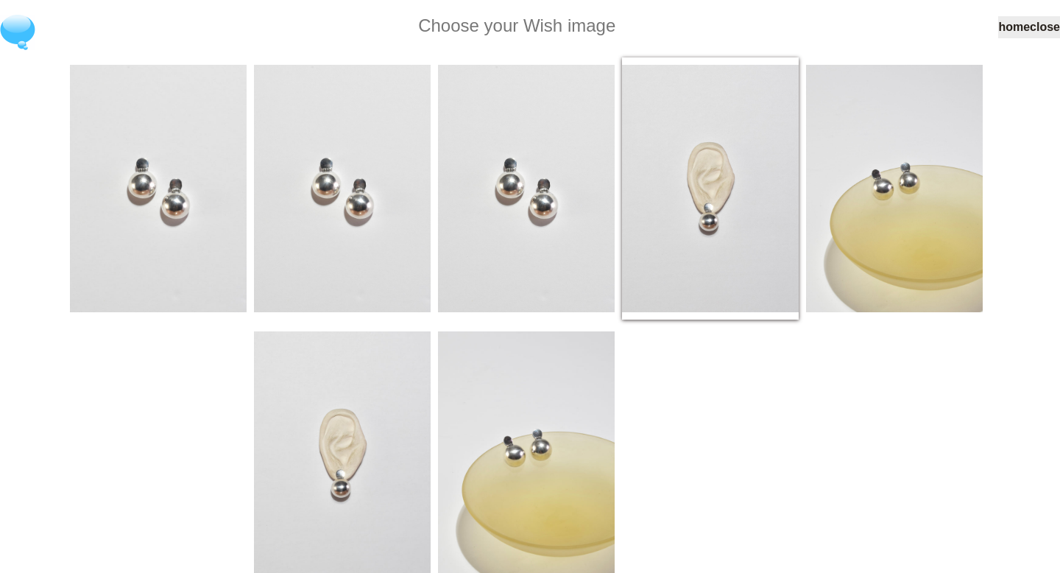
click at [714, 234] on img at bounding box center [710, 188] width 177 height 247
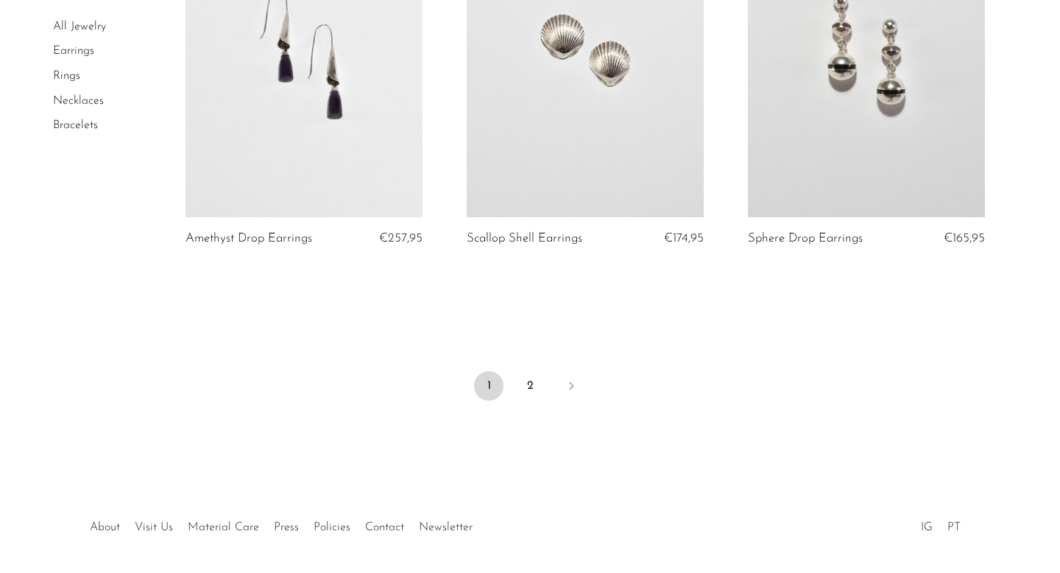
scroll to position [4710, 0]
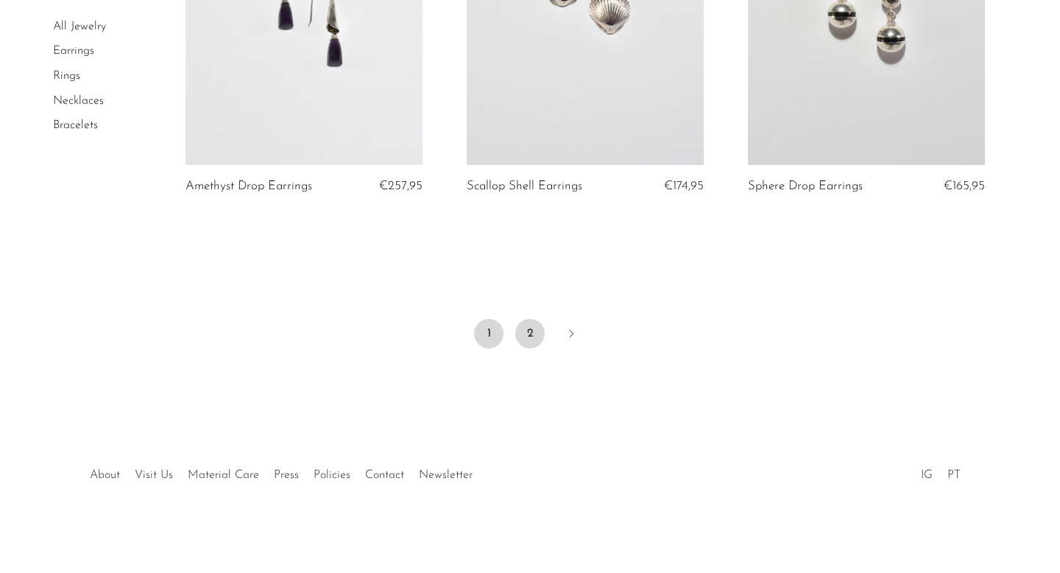
click at [532, 339] on link "2" at bounding box center [529, 333] width 29 height 29
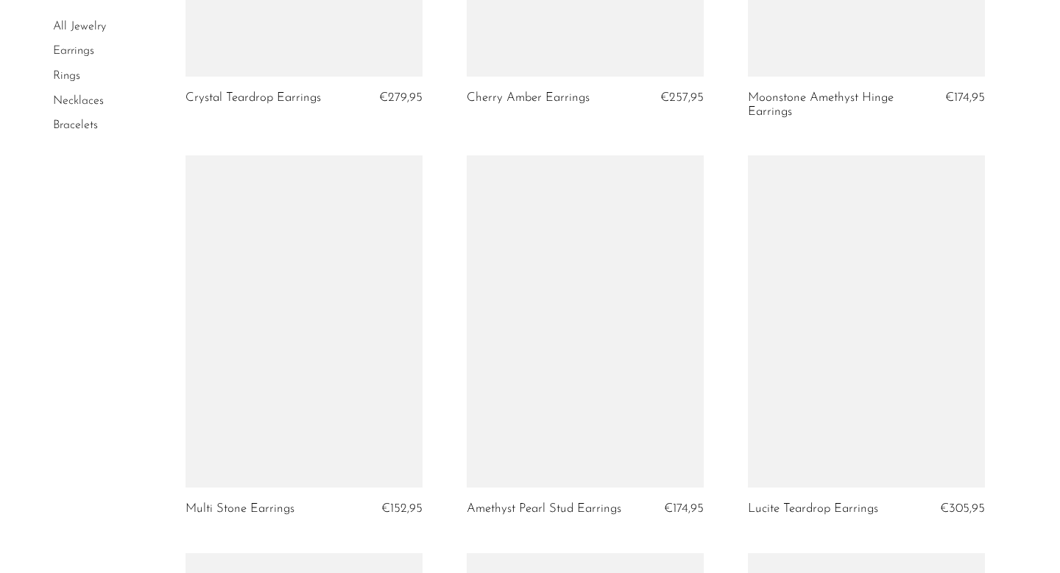
scroll to position [1203, 0]
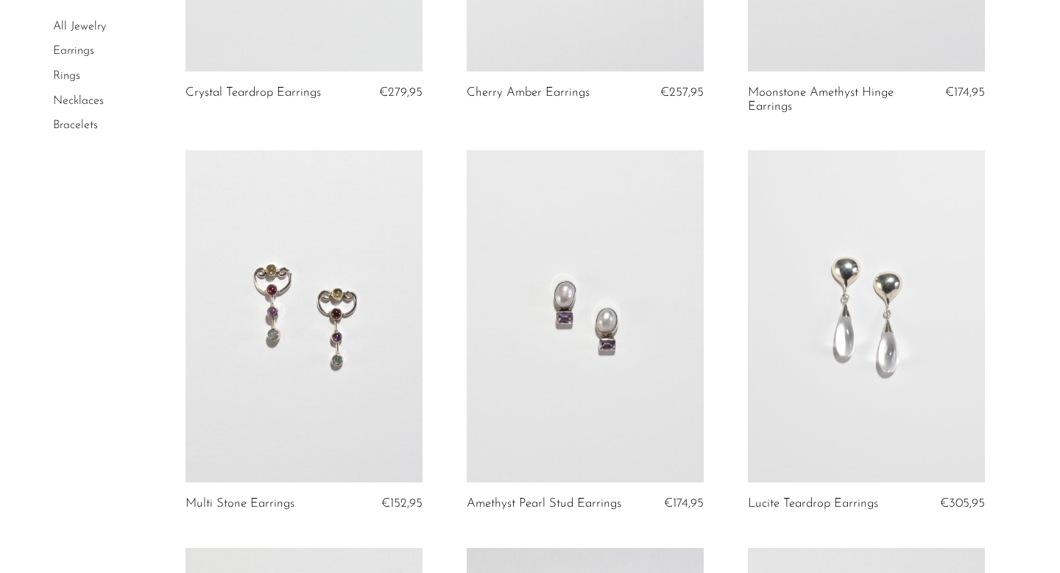
click at [828, 389] on link at bounding box center [866, 316] width 237 height 332
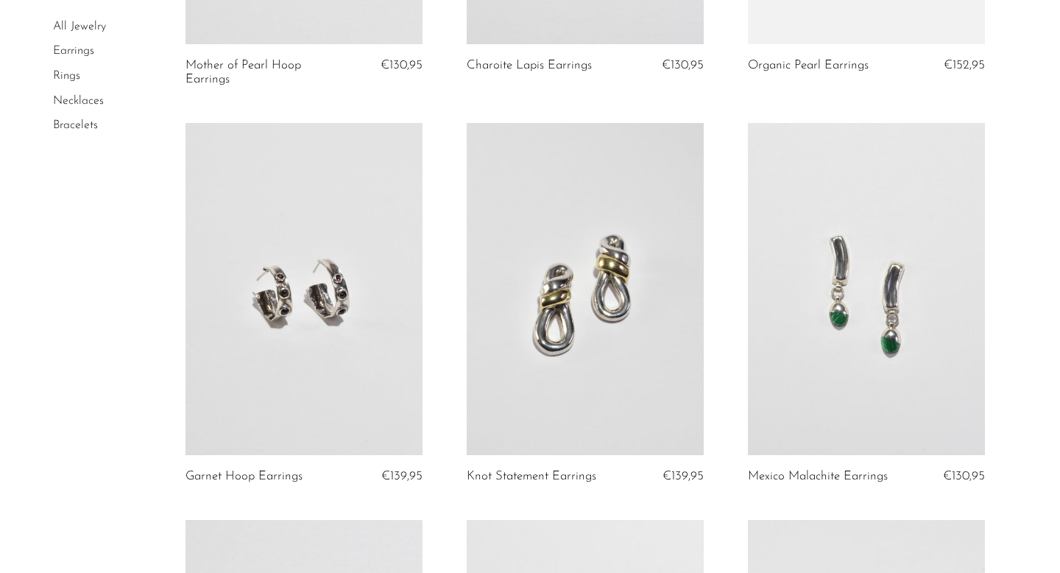
scroll to position [3216, 0]
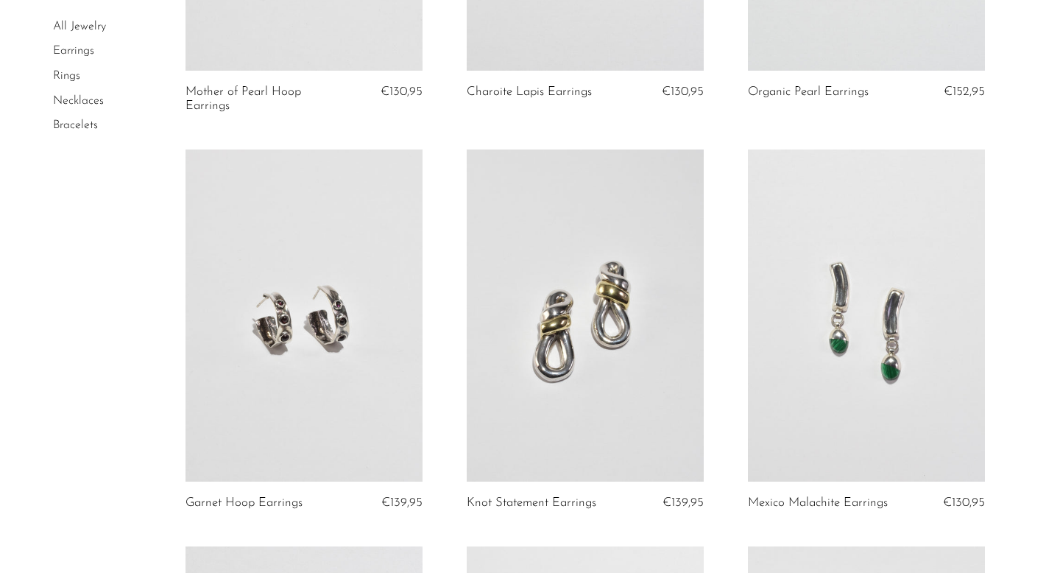
click at [62, 78] on link "Rings" at bounding box center [66, 76] width 27 height 12
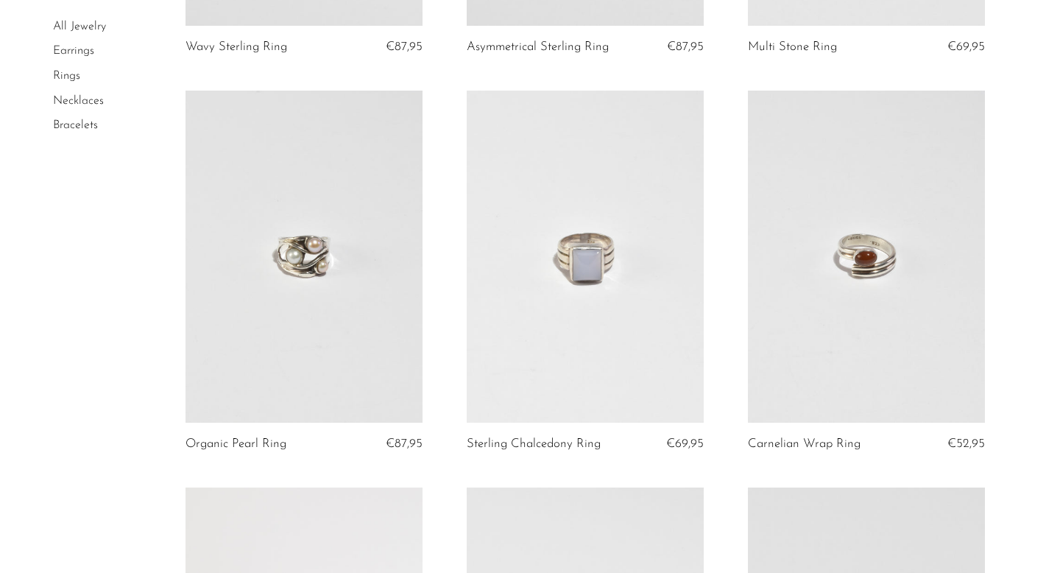
scroll to position [448, 0]
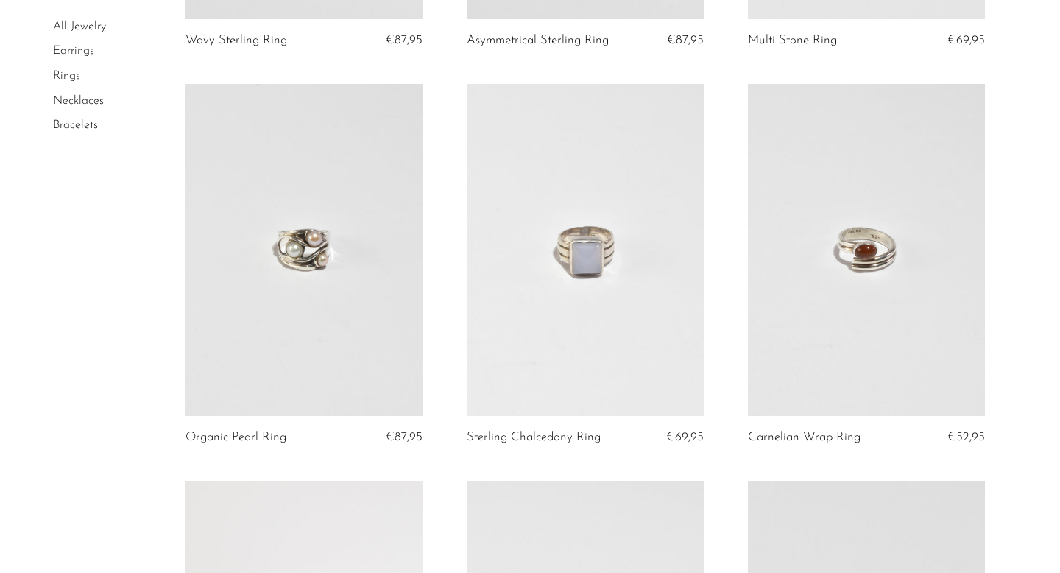
click at [574, 331] on link at bounding box center [585, 250] width 237 height 332
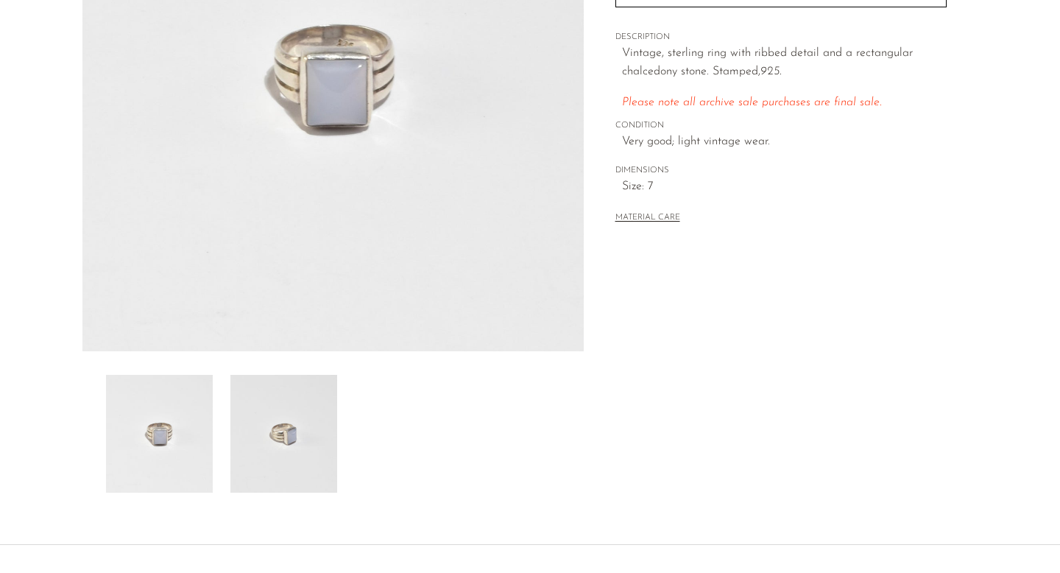
scroll to position [343, 0]
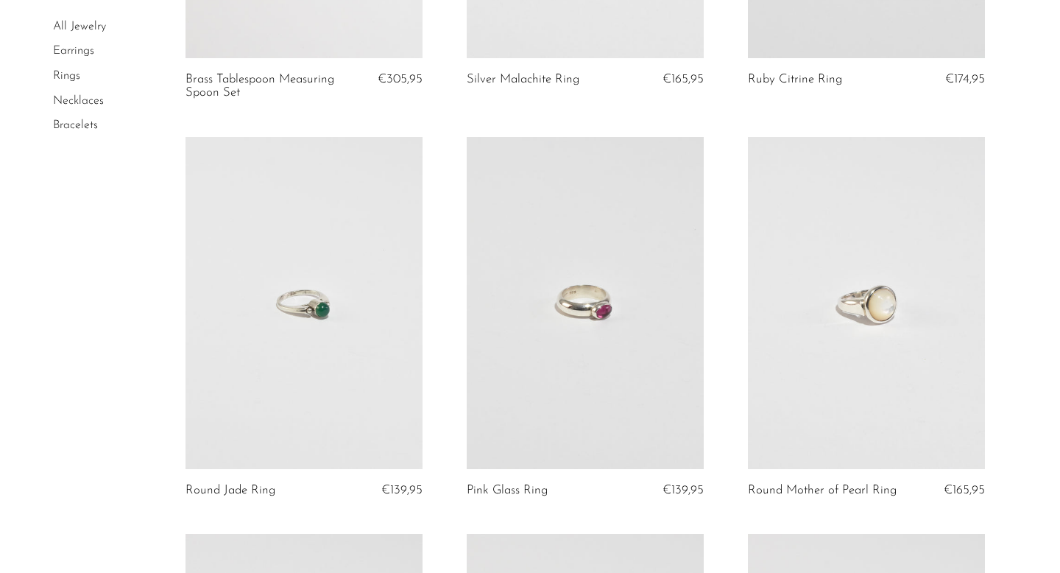
scroll to position [1217, 0]
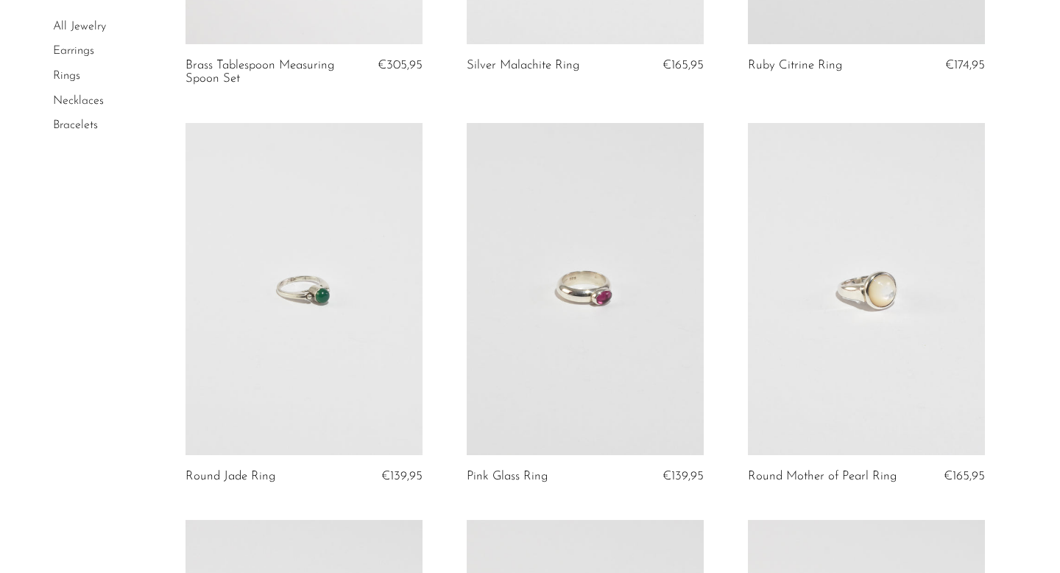
click at [900, 408] on link at bounding box center [866, 289] width 237 height 332
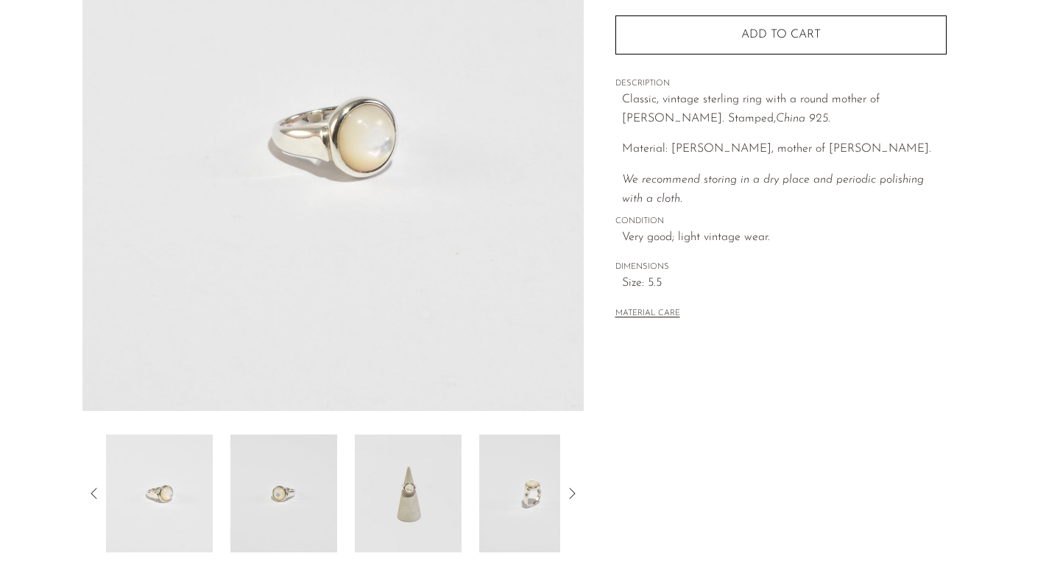
scroll to position [370, 0]
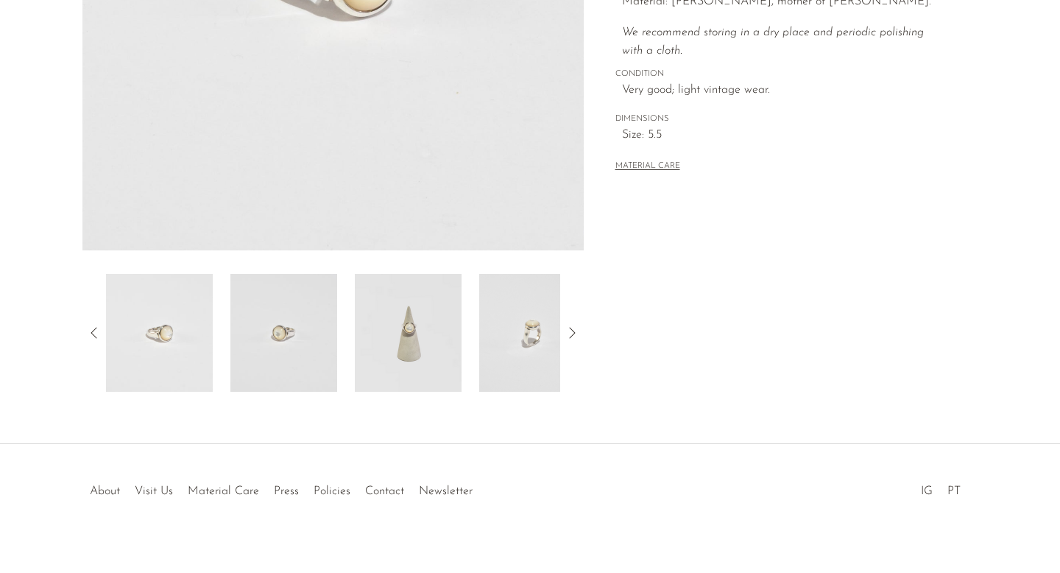
click at [413, 355] on img at bounding box center [408, 333] width 107 height 118
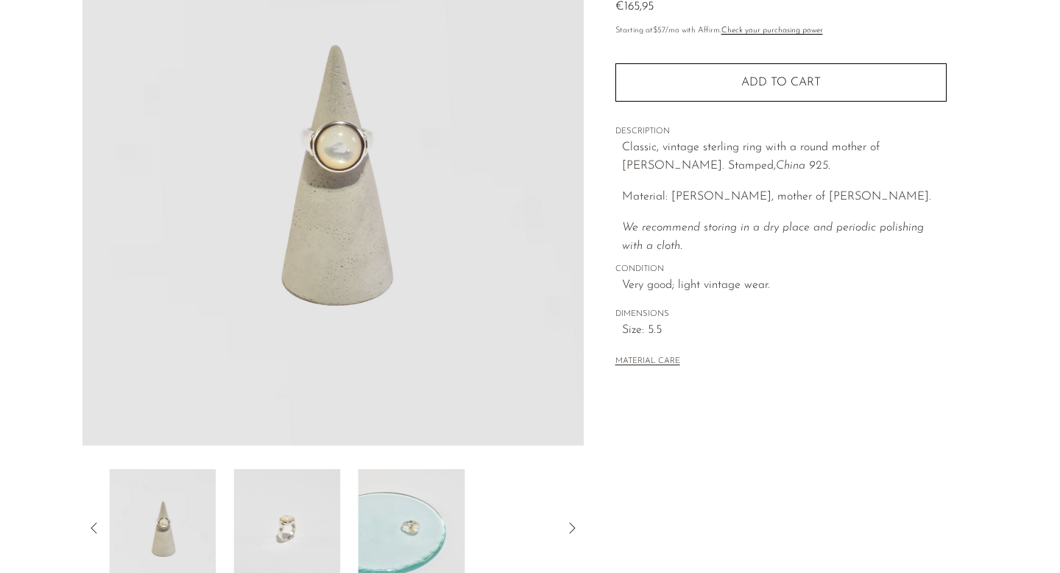
scroll to position [0, 0]
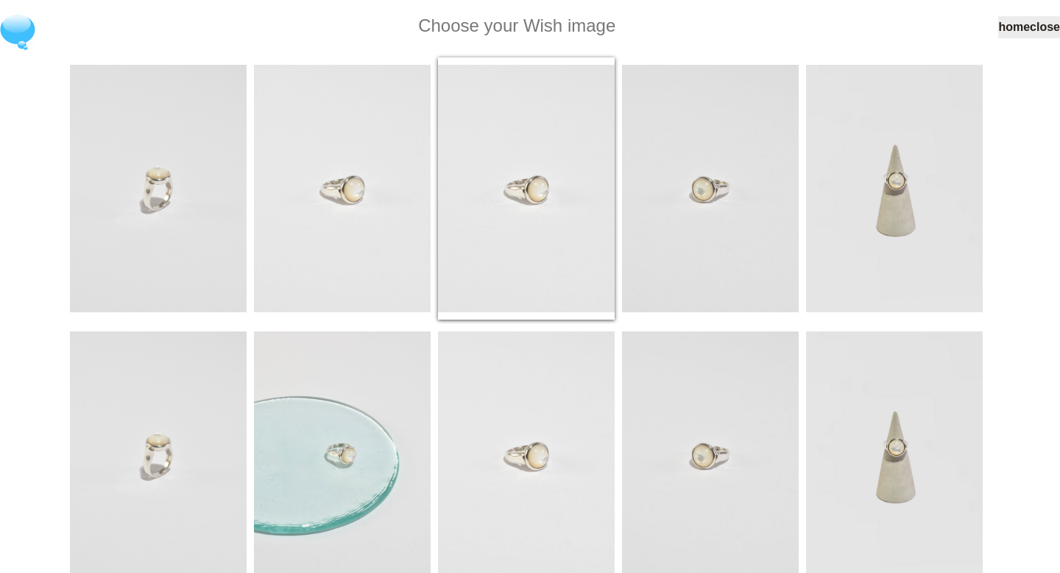
click at [556, 225] on img at bounding box center [526, 188] width 177 height 247
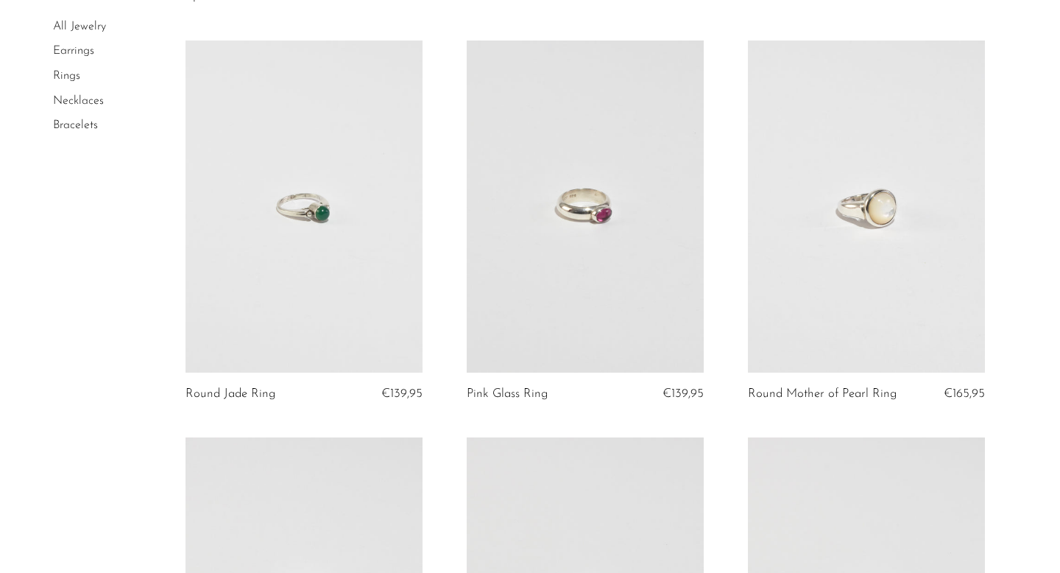
scroll to position [1567, 0]
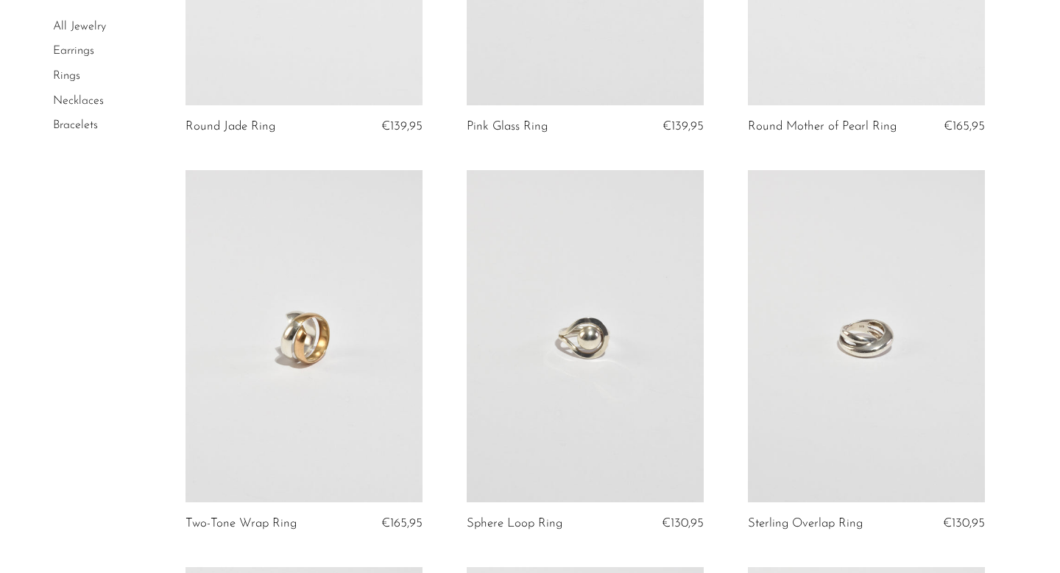
click at [275, 385] on link at bounding box center [304, 336] width 237 height 332
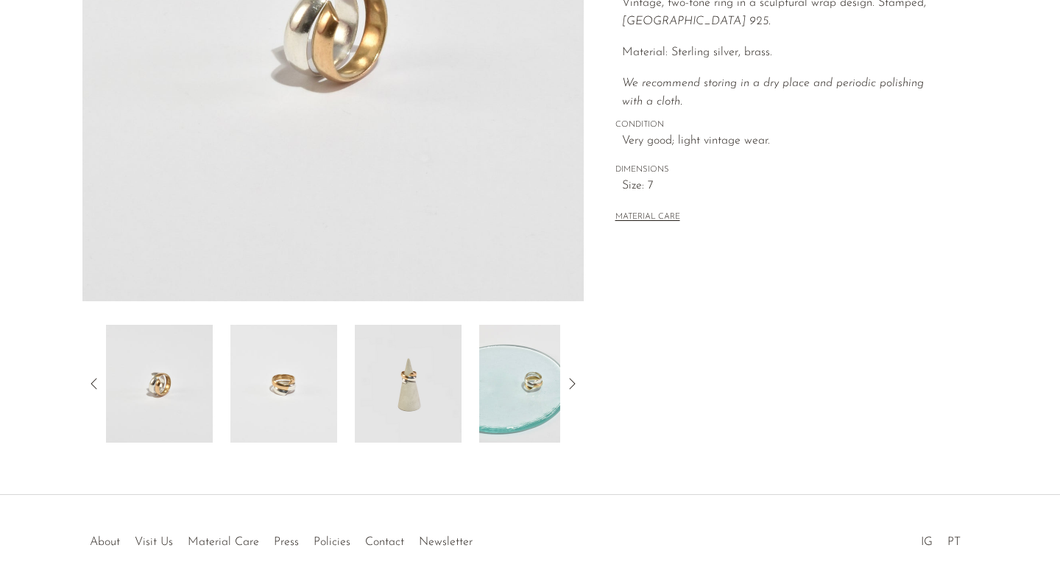
scroll to position [339, 0]
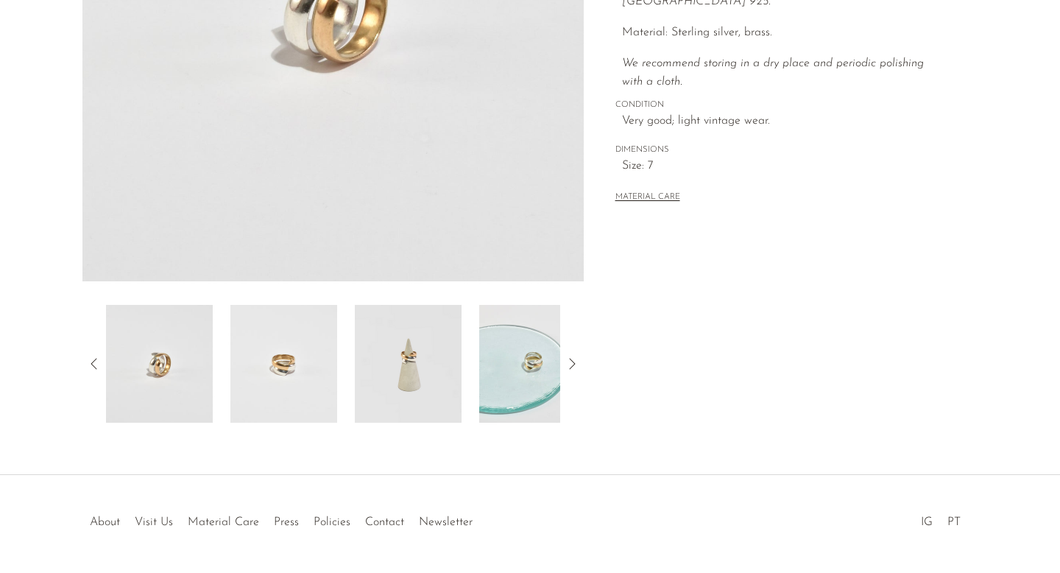
click at [416, 382] on img at bounding box center [408, 364] width 107 height 118
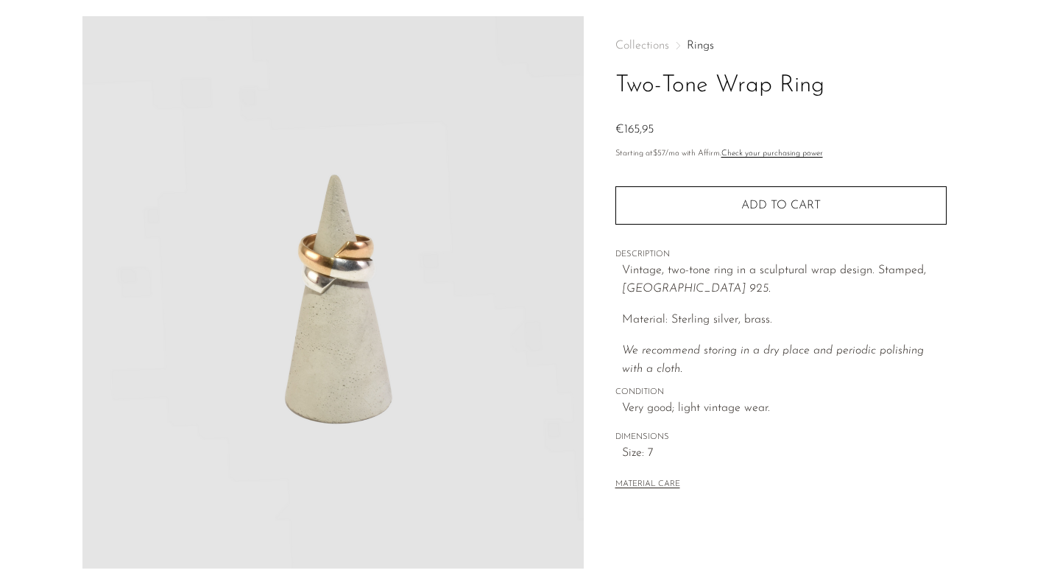
scroll to position [23, 0]
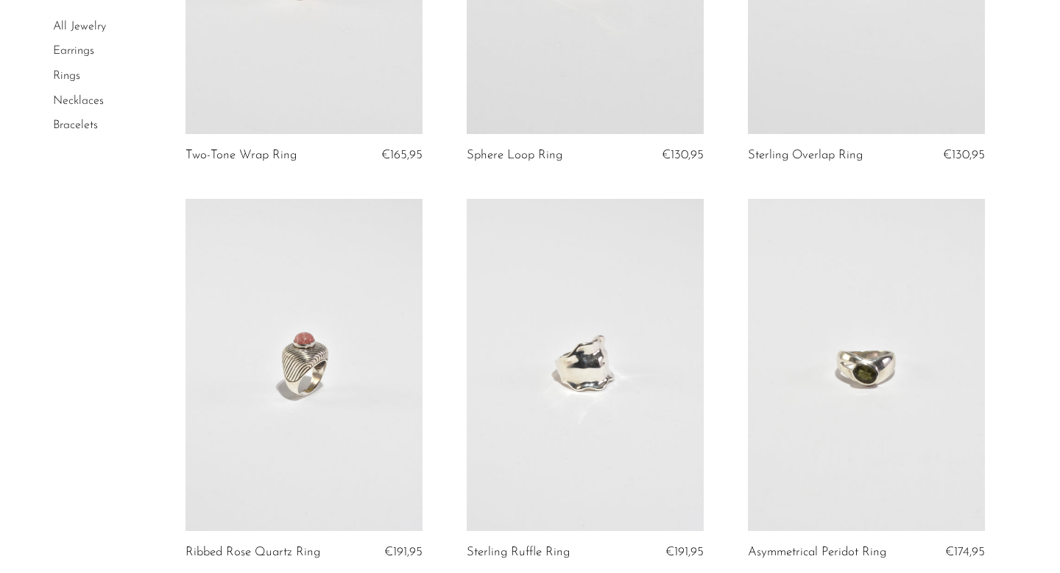
scroll to position [1936, 0]
click at [258, 410] on link at bounding box center [304, 364] width 237 height 332
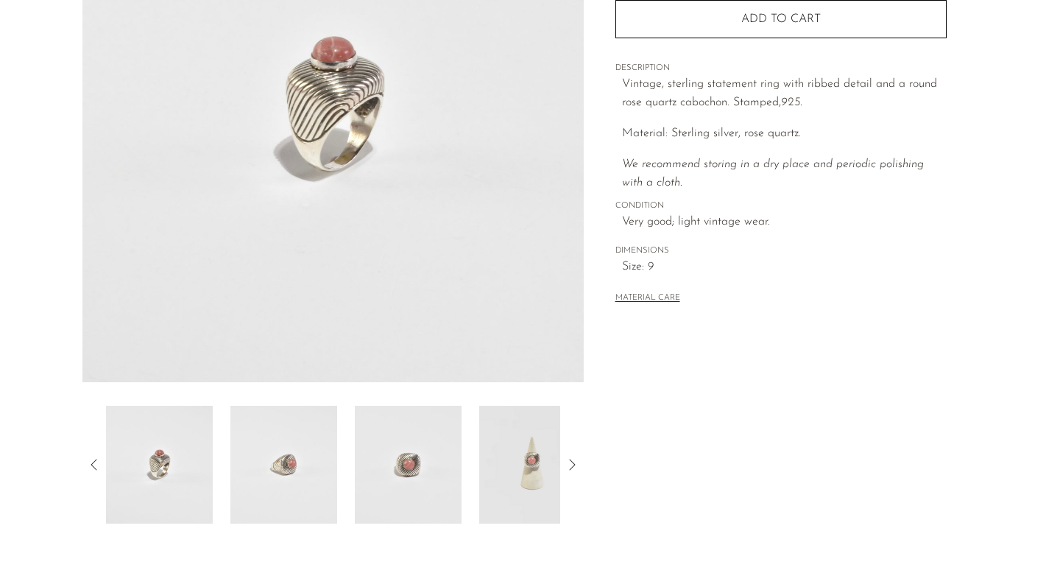
scroll to position [260, 0]
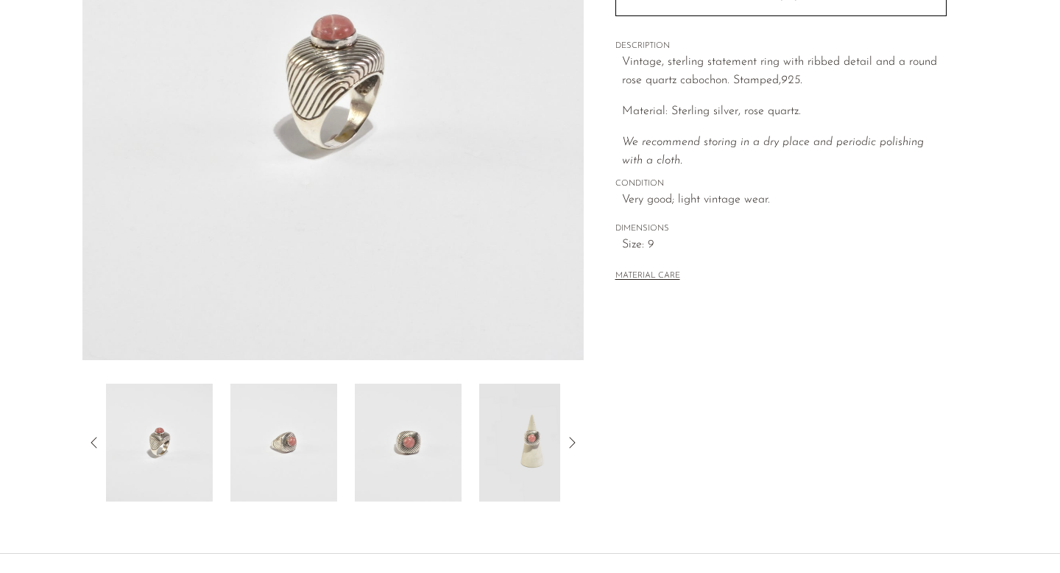
click at [408, 446] on img at bounding box center [408, 443] width 107 height 118
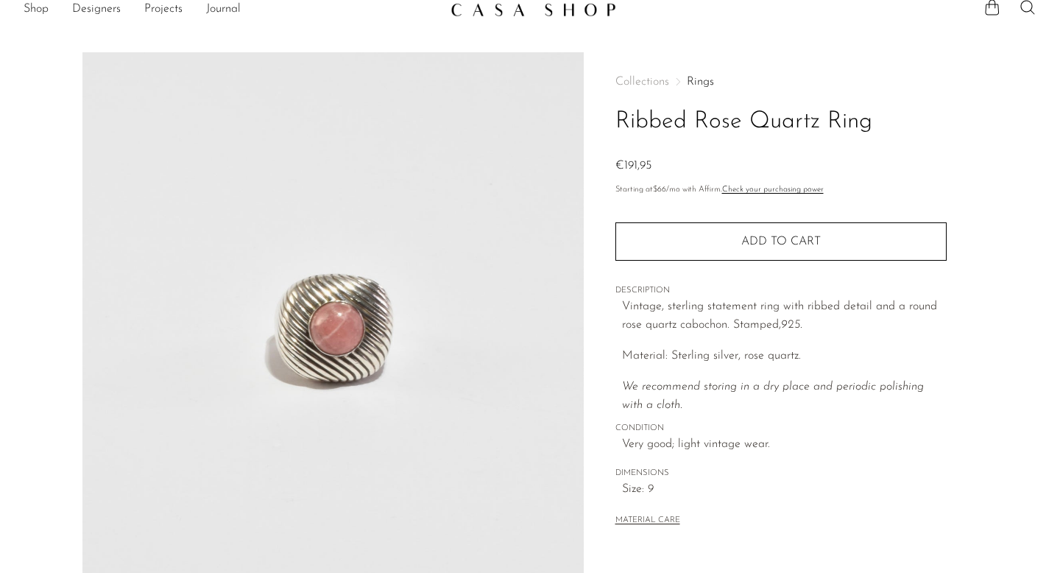
scroll to position [0, 0]
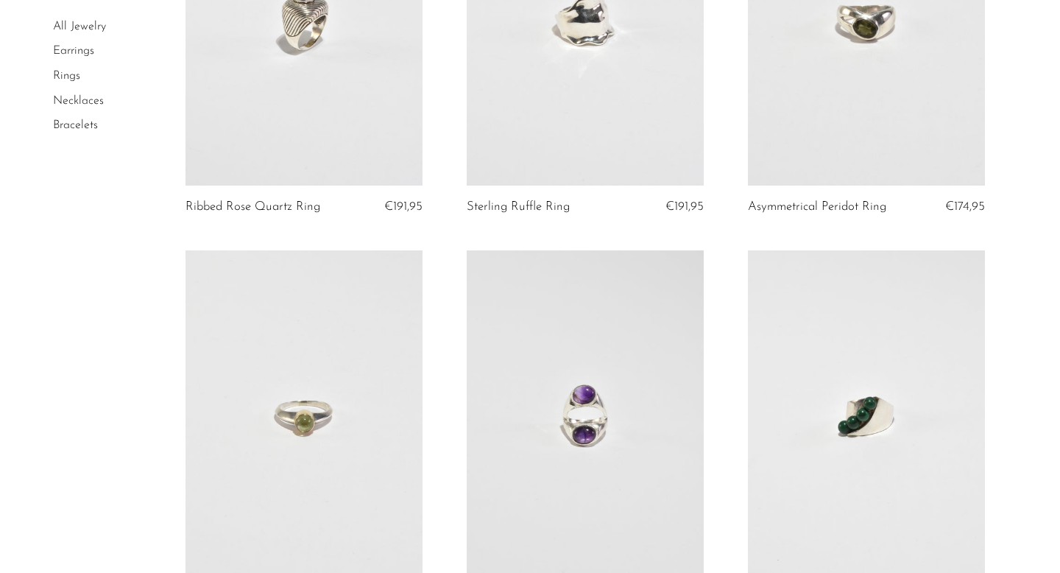
scroll to position [2456, 0]
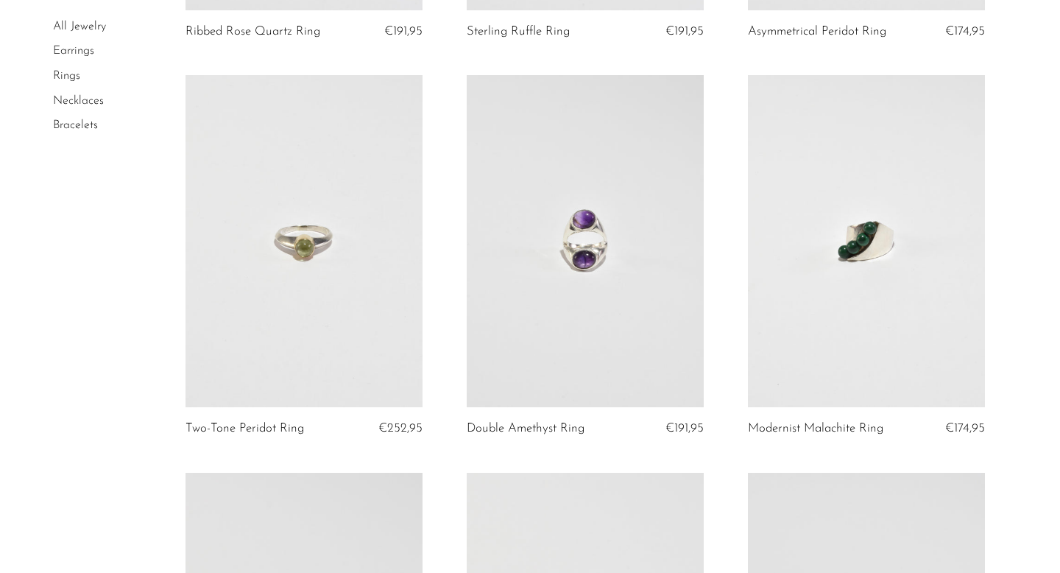
click at [853, 291] on link at bounding box center [866, 241] width 237 height 332
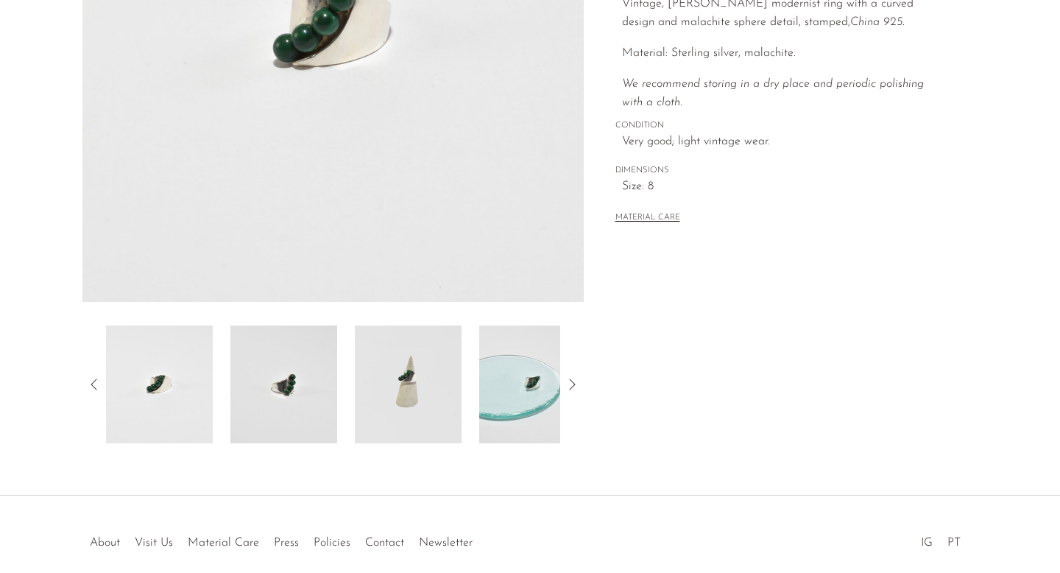
scroll to position [376, 0]
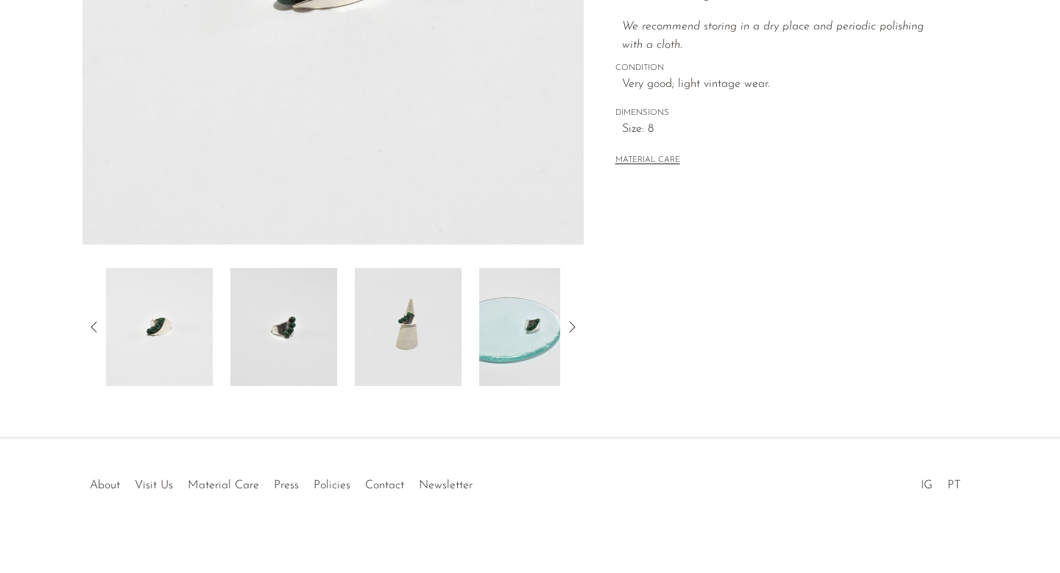
click at [393, 339] on img at bounding box center [408, 327] width 107 height 118
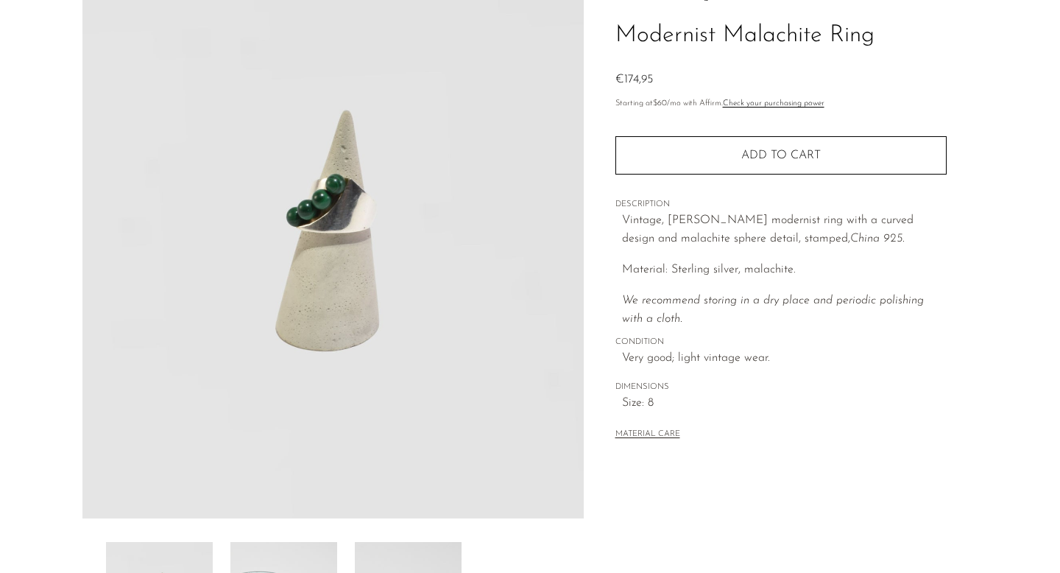
scroll to position [0, 0]
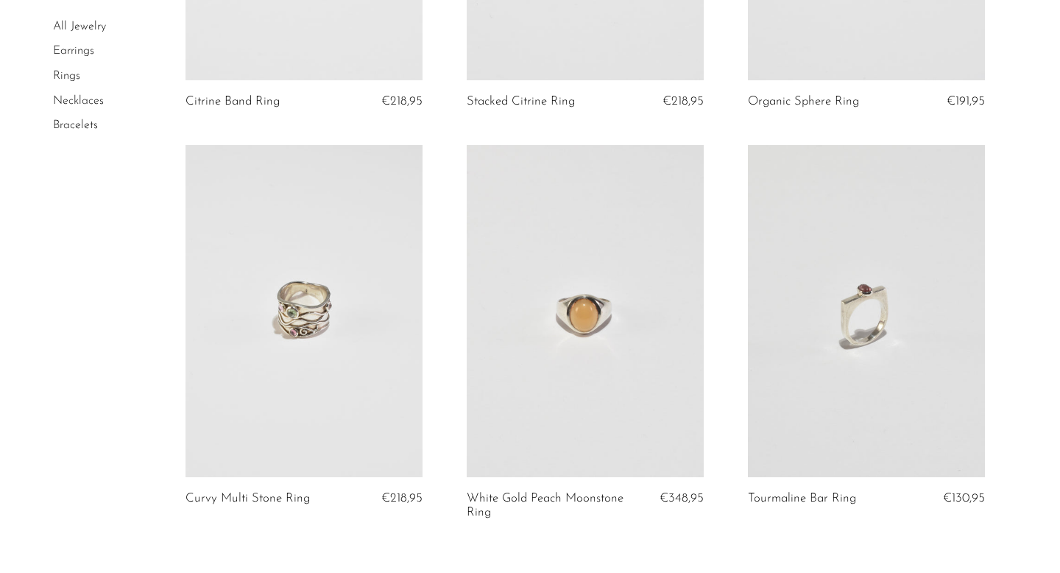
scroll to position [4418, 0]
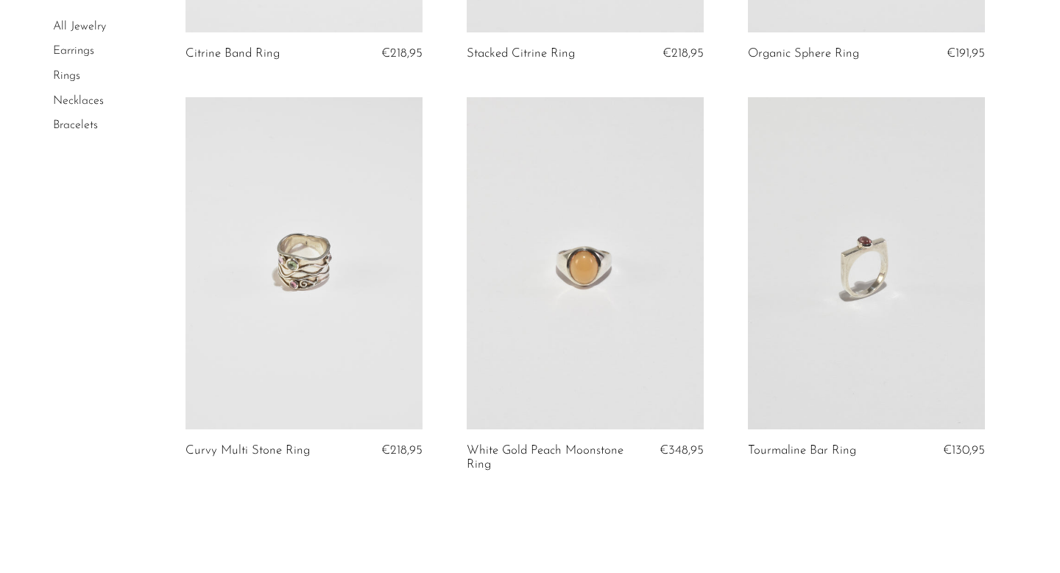
click at [597, 352] on link at bounding box center [585, 263] width 237 height 332
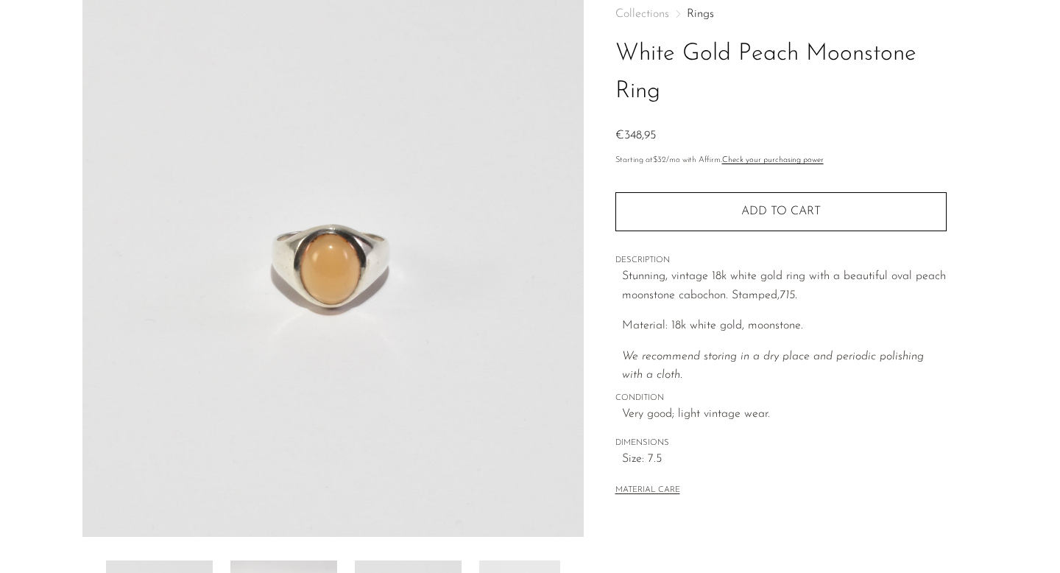
scroll to position [5, 0]
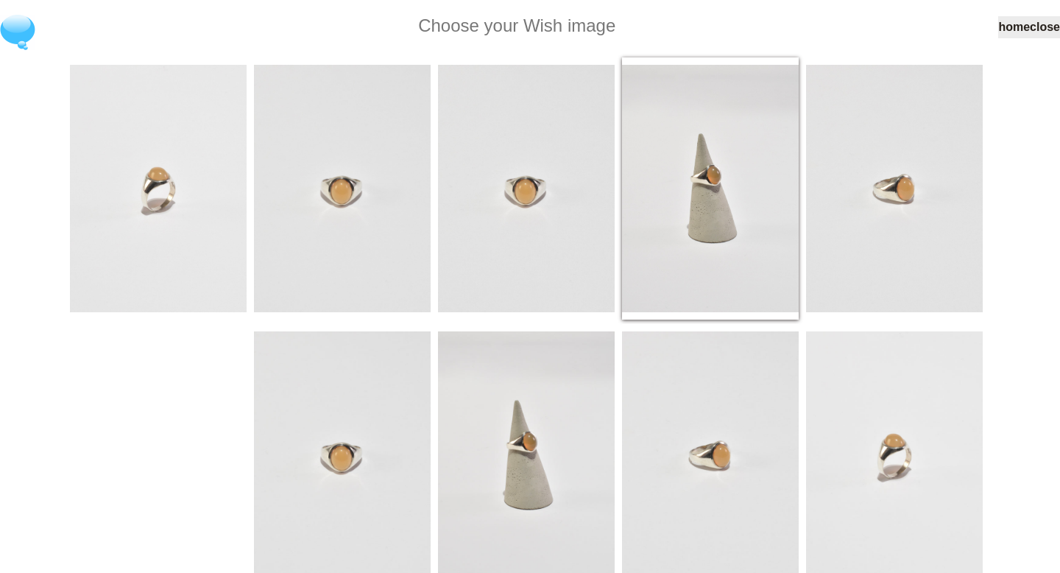
click at [702, 197] on img at bounding box center [710, 188] width 177 height 247
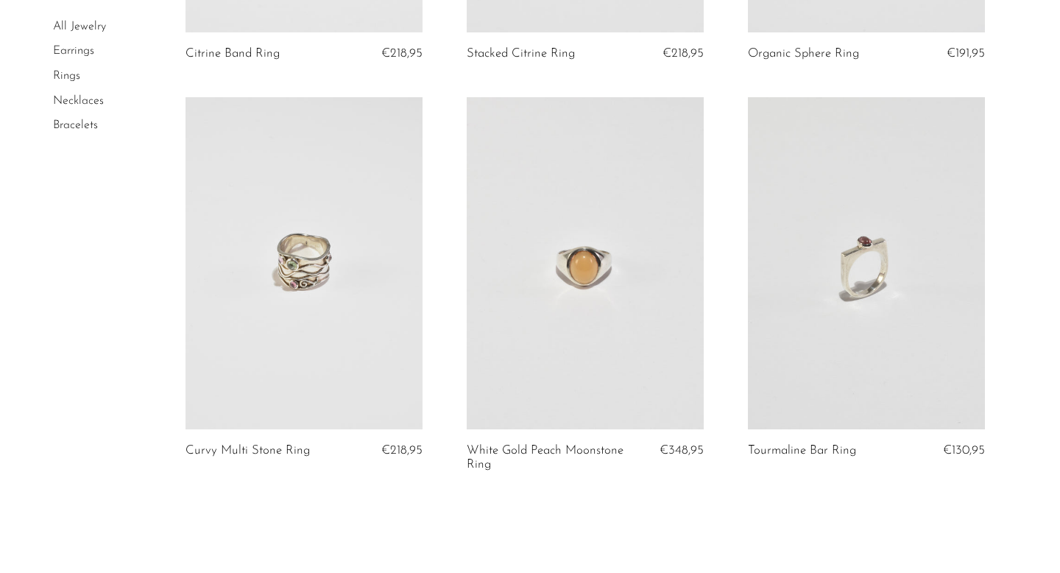
scroll to position [4474, 0]
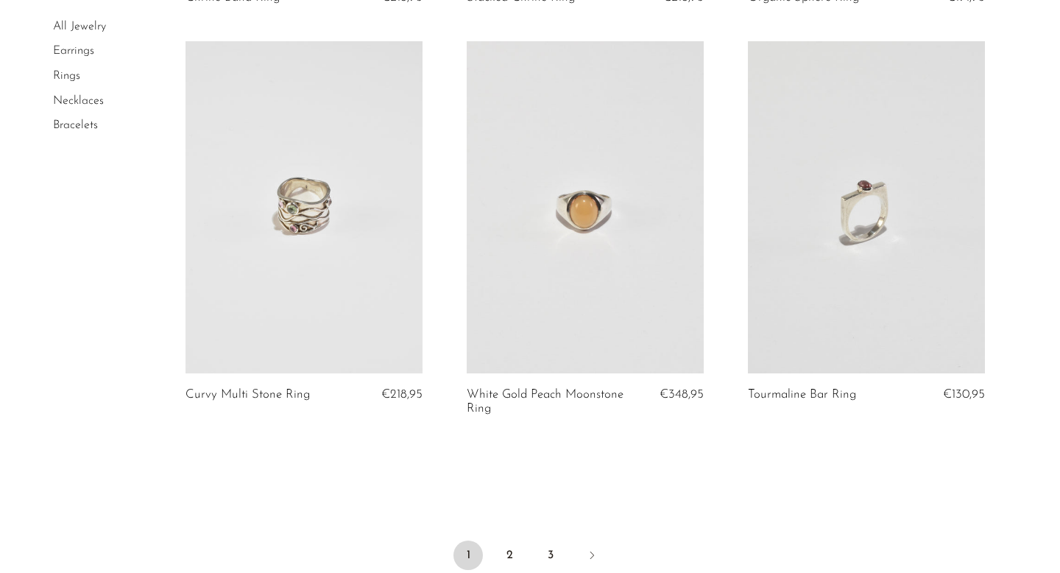
click at [845, 253] on link at bounding box center [866, 207] width 237 height 332
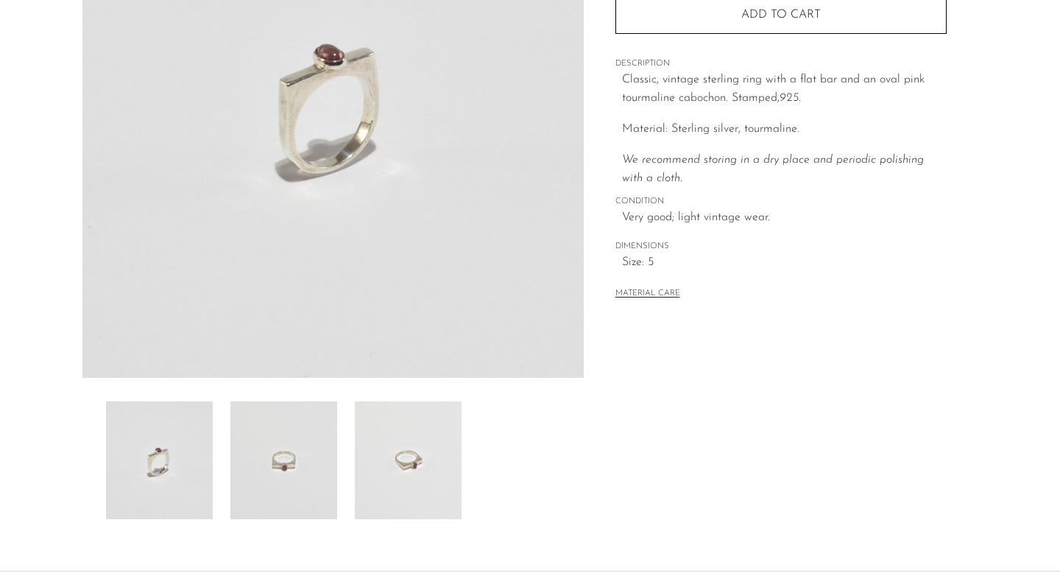
scroll to position [295, 0]
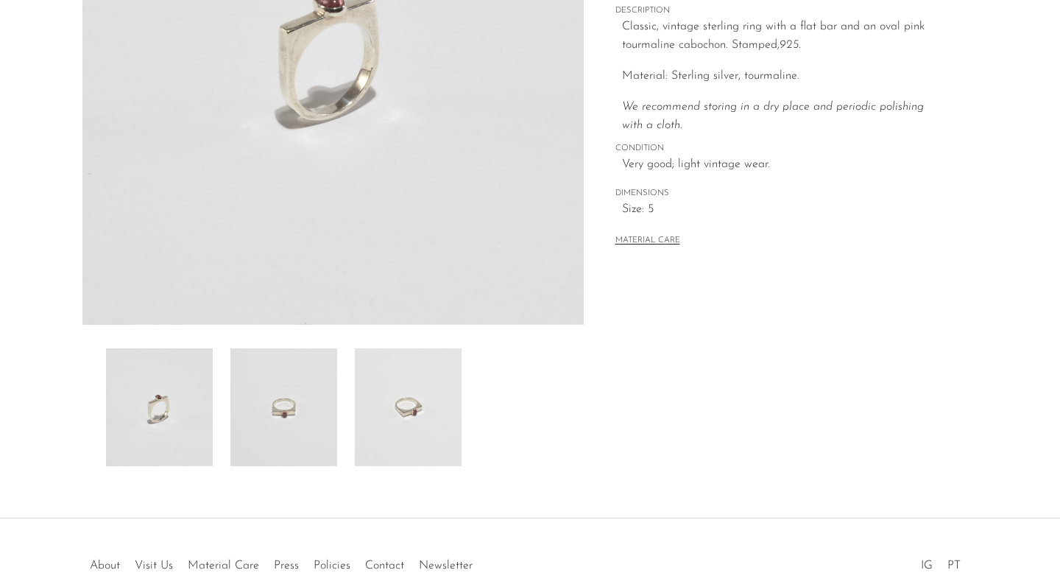
click at [294, 422] on img at bounding box center [283, 407] width 107 height 118
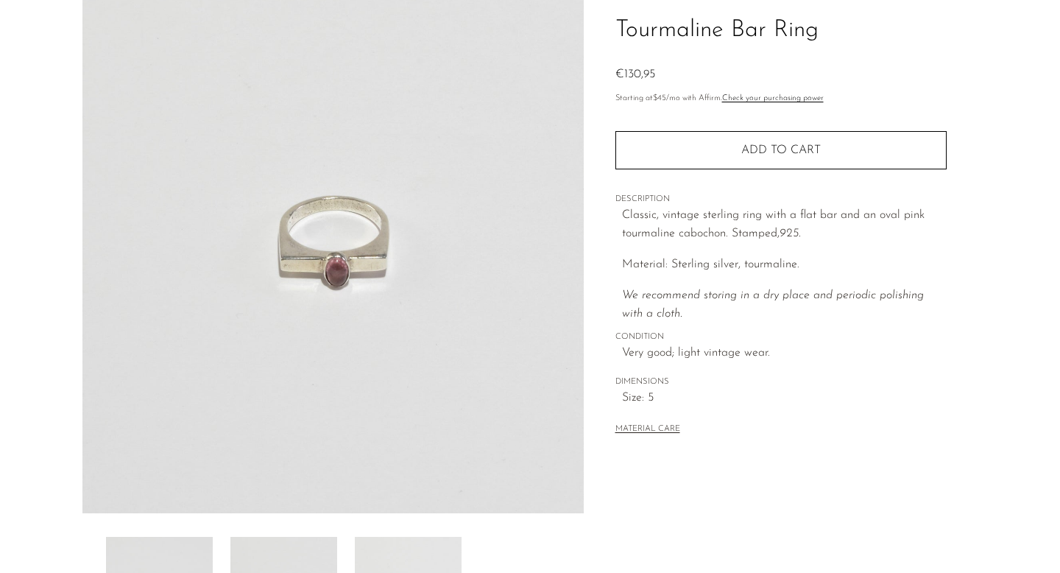
scroll to position [82, 0]
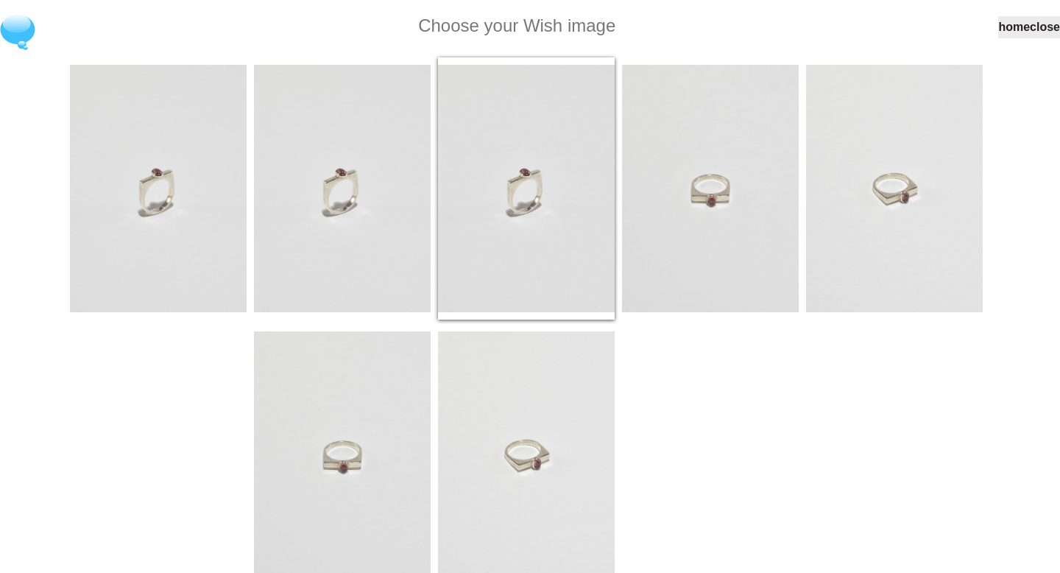
click at [505, 187] on img at bounding box center [526, 188] width 177 height 247
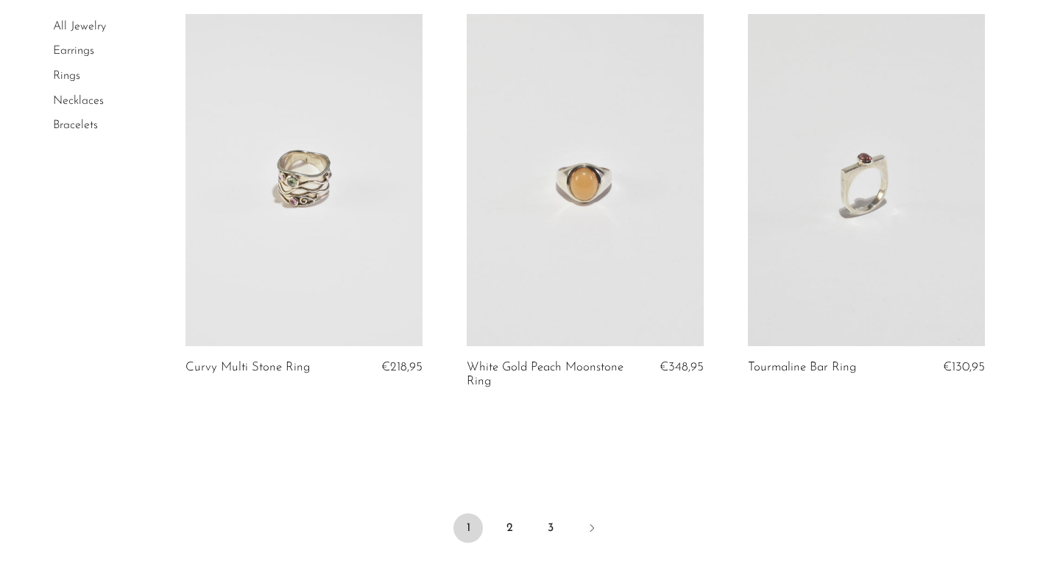
scroll to position [4511, 0]
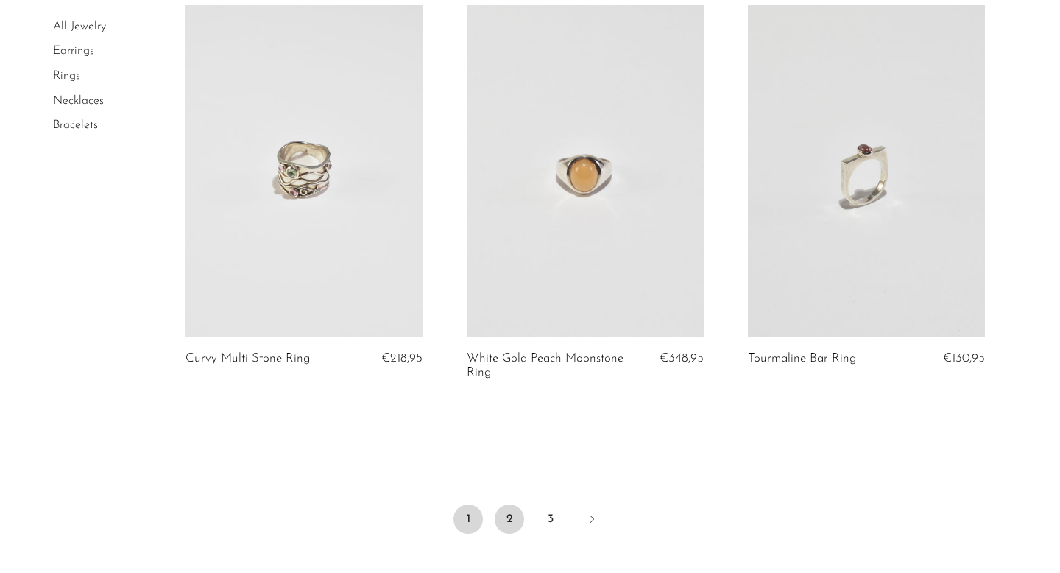
click at [505, 510] on link "2" at bounding box center [509, 518] width 29 height 29
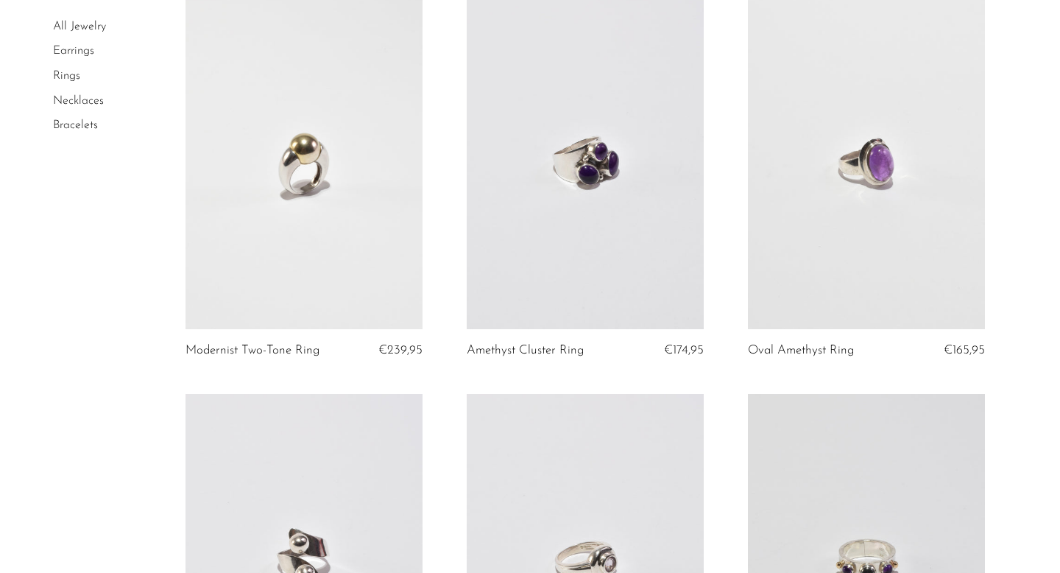
scroll to position [573, 0]
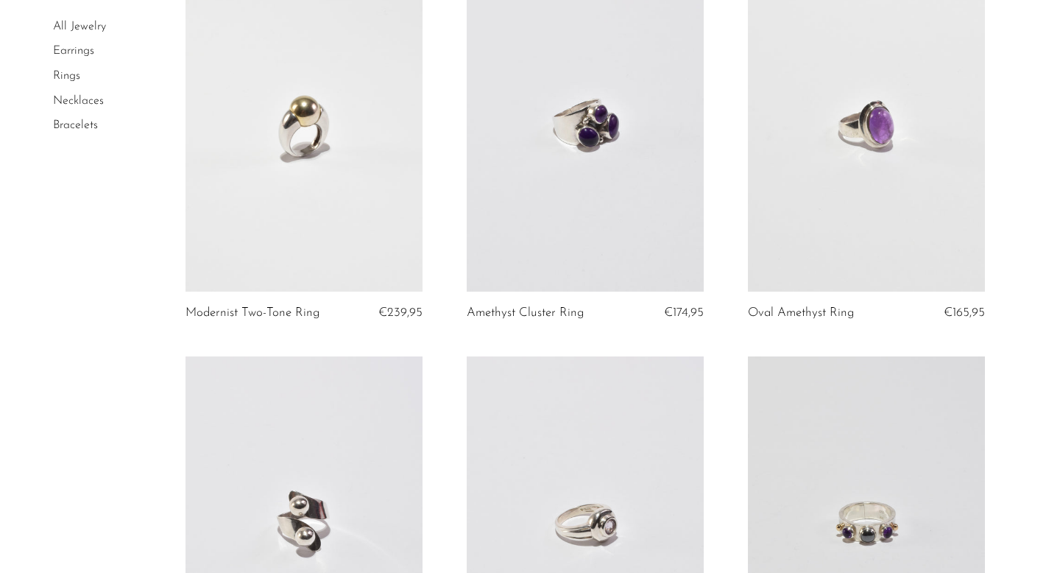
click at [326, 188] on link at bounding box center [304, 126] width 237 height 332
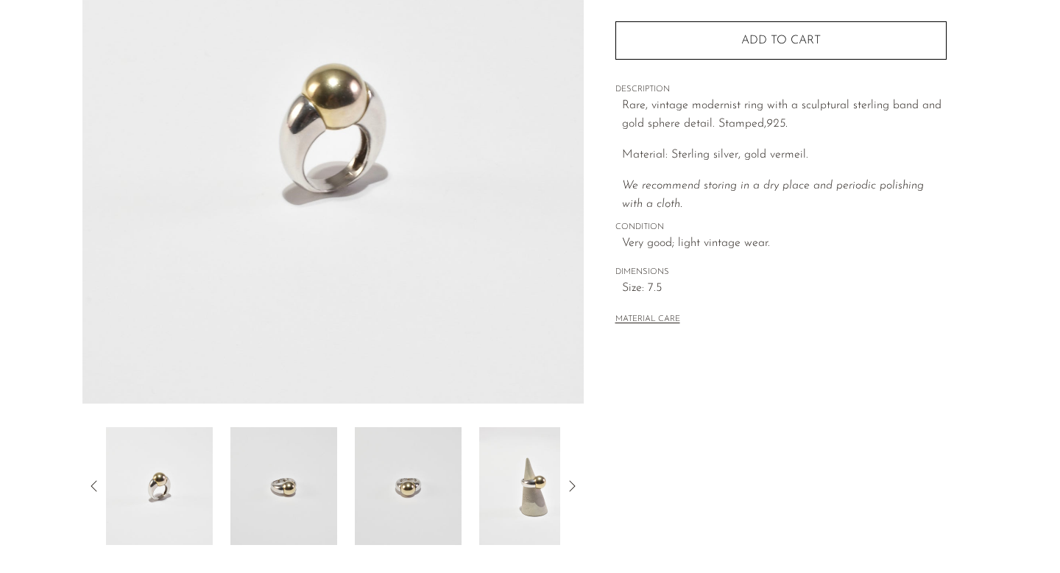
scroll to position [266, 0]
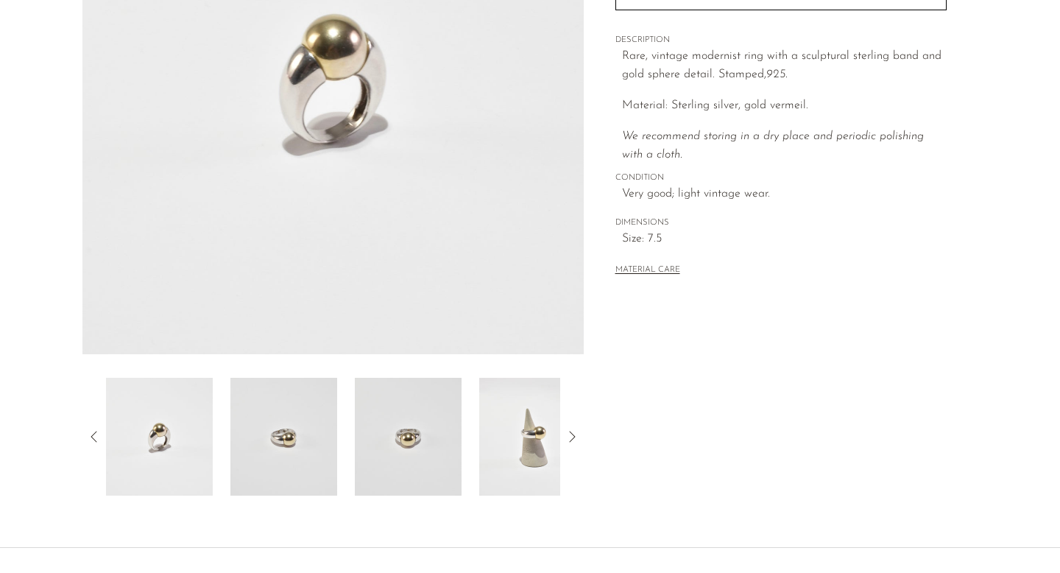
click at [406, 454] on img at bounding box center [408, 437] width 107 height 118
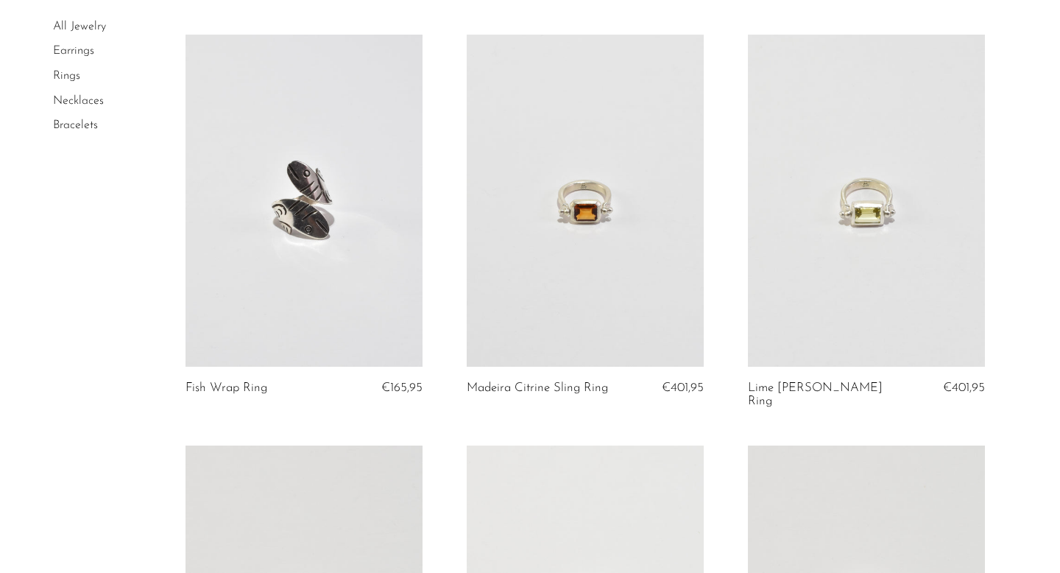
scroll to position [1705, 0]
click at [364, 301] on link at bounding box center [304, 198] width 237 height 332
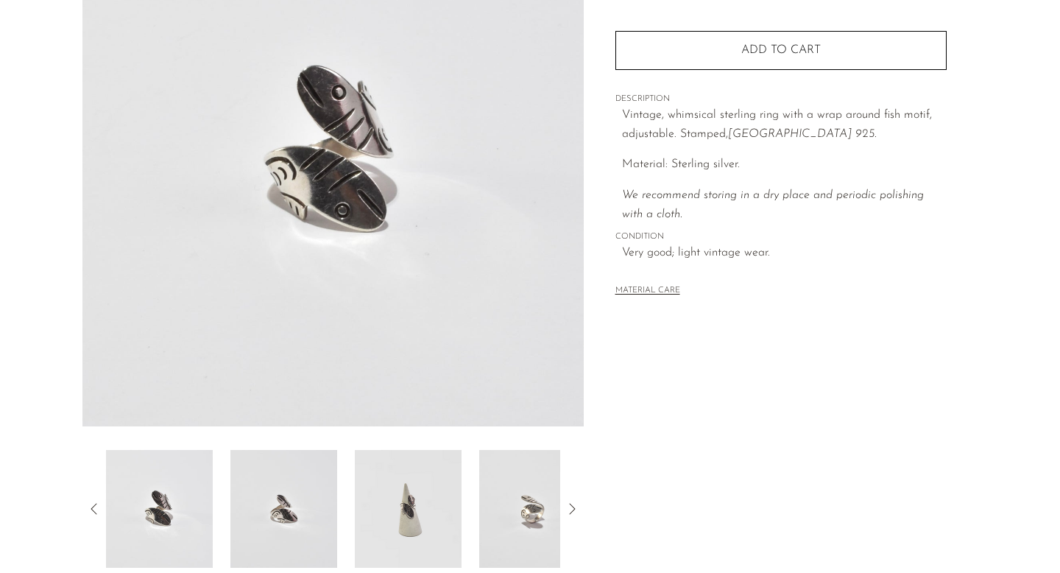
scroll to position [286, 0]
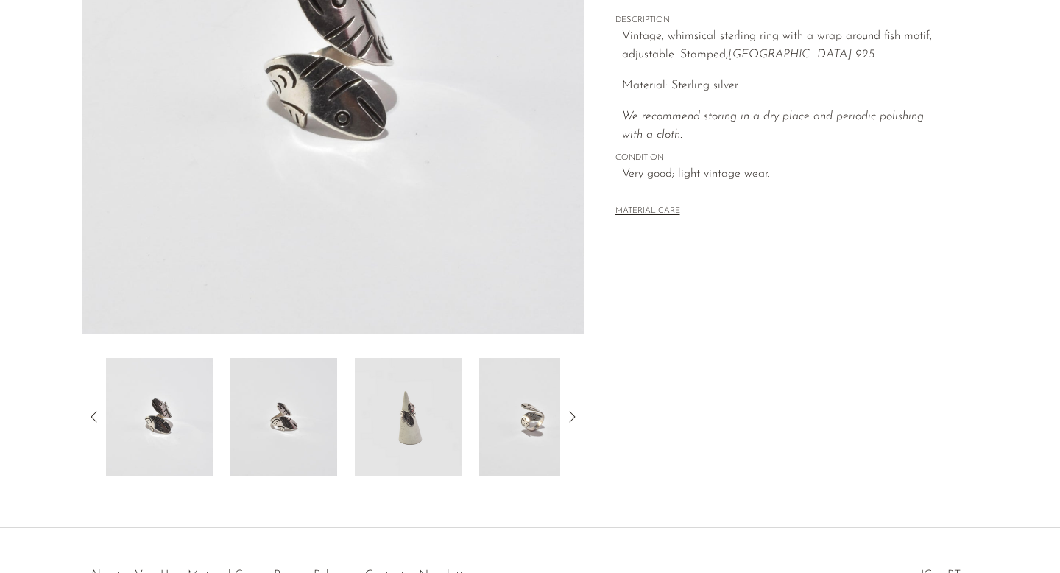
click at [436, 440] on img at bounding box center [408, 417] width 107 height 118
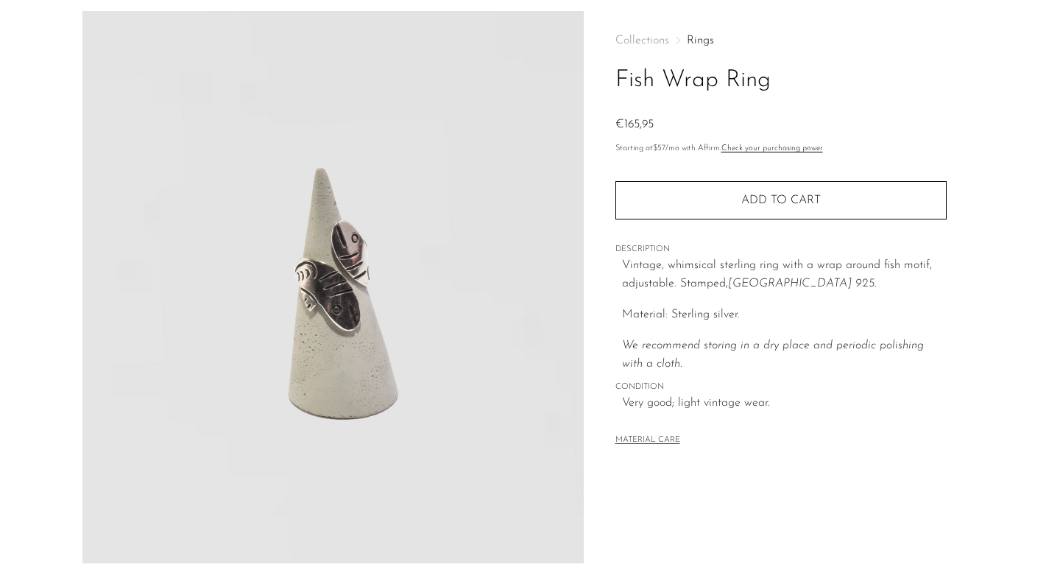
scroll to position [30, 0]
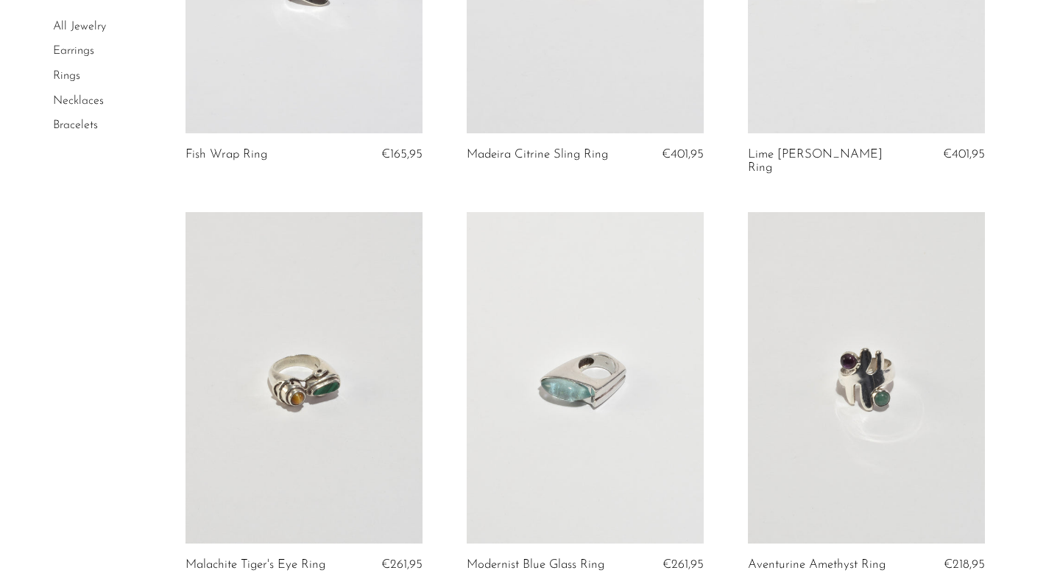
scroll to position [1981, 0]
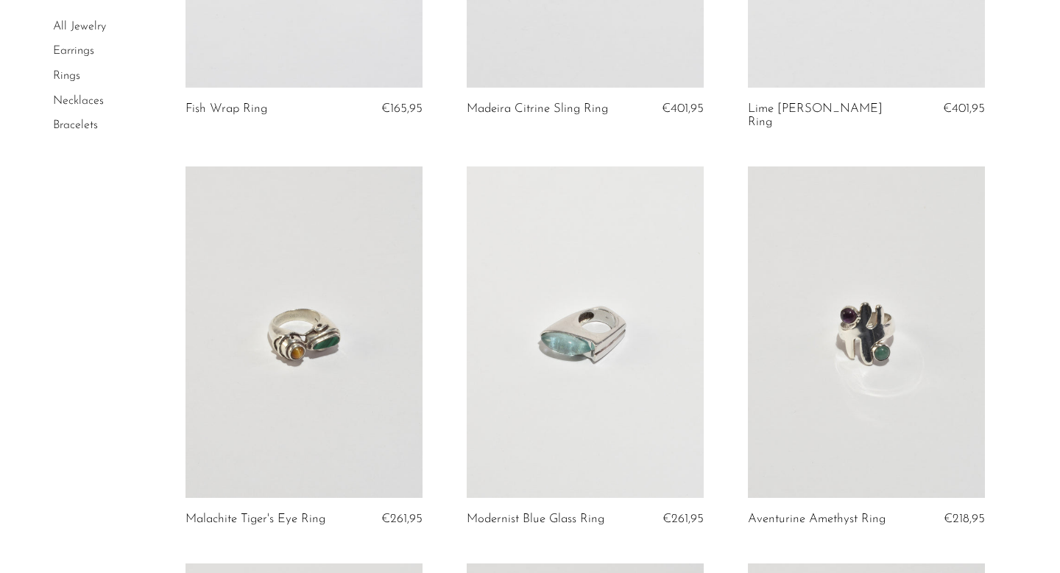
click at [621, 369] on link at bounding box center [585, 332] width 237 height 332
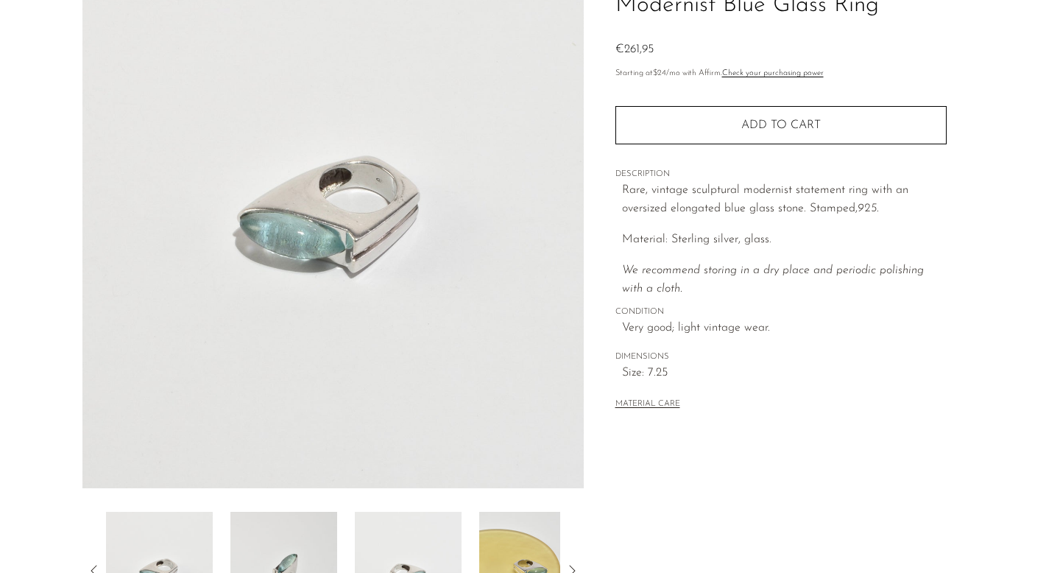
scroll to position [189, 0]
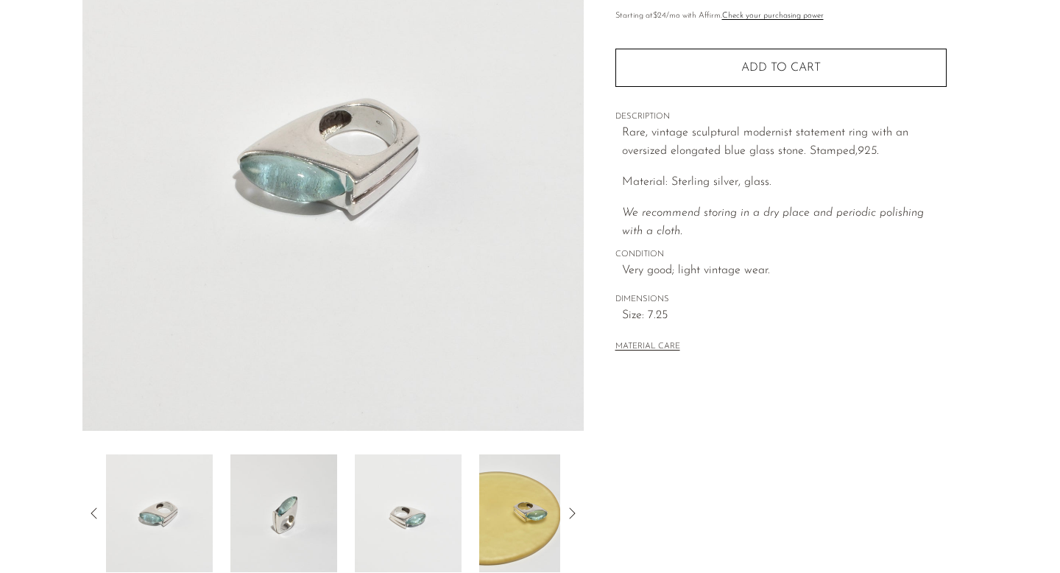
click at [554, 512] on img at bounding box center [532, 513] width 107 height 118
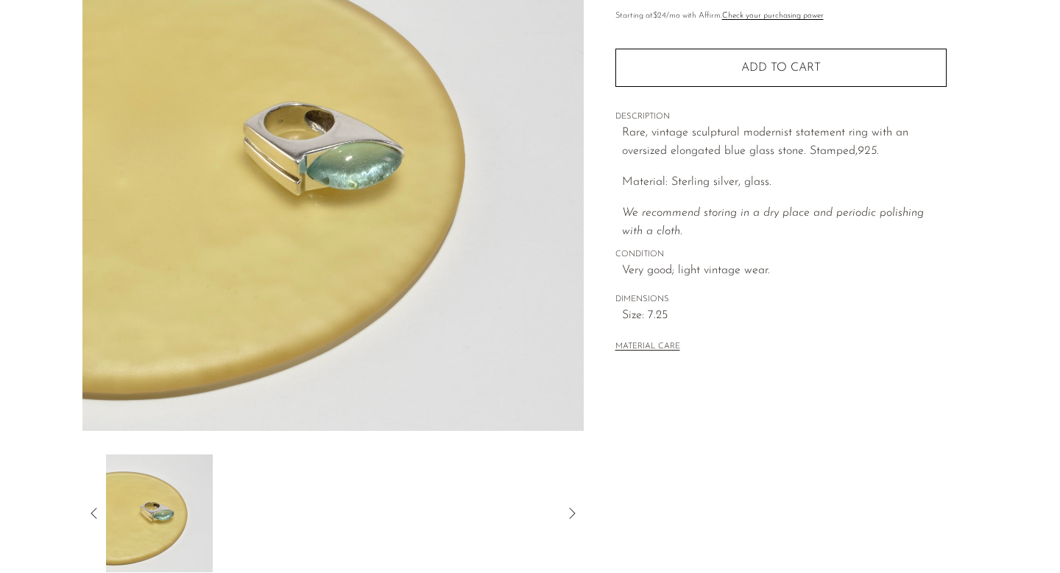
click at [88, 507] on icon at bounding box center [94, 513] width 18 height 18
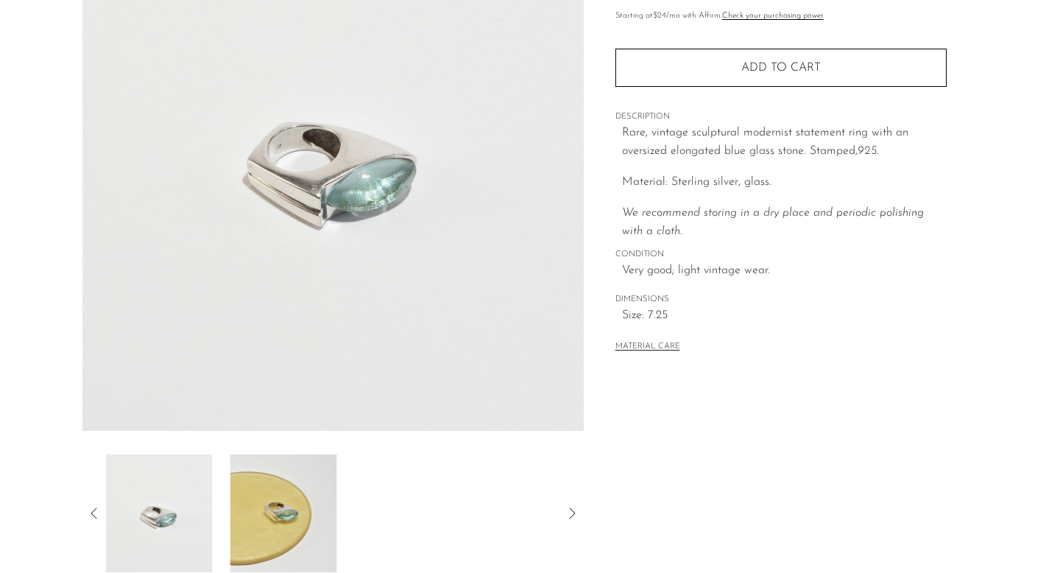
click at [187, 533] on img at bounding box center [159, 513] width 107 height 118
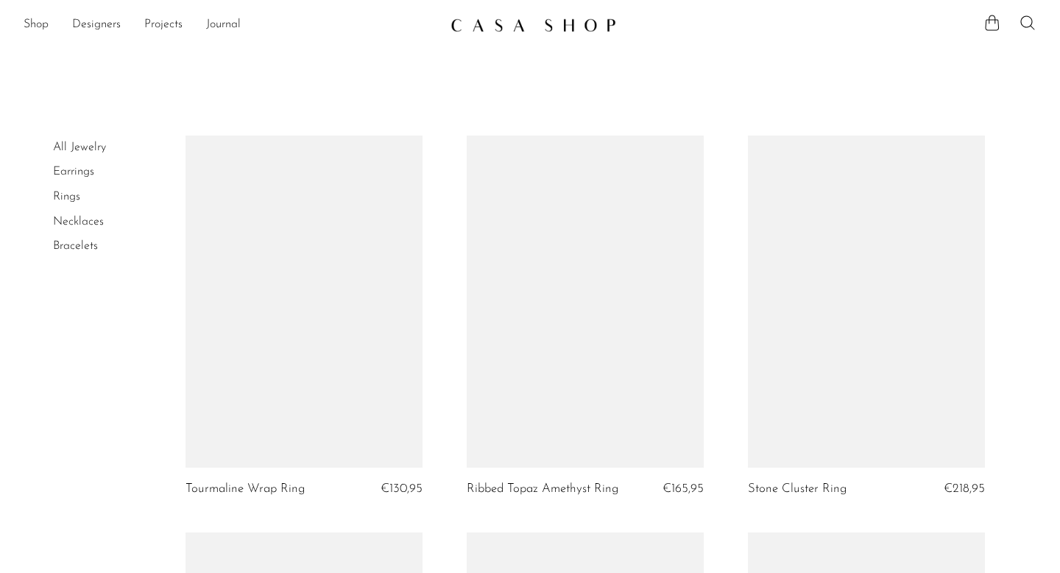
scroll to position [1981, 0]
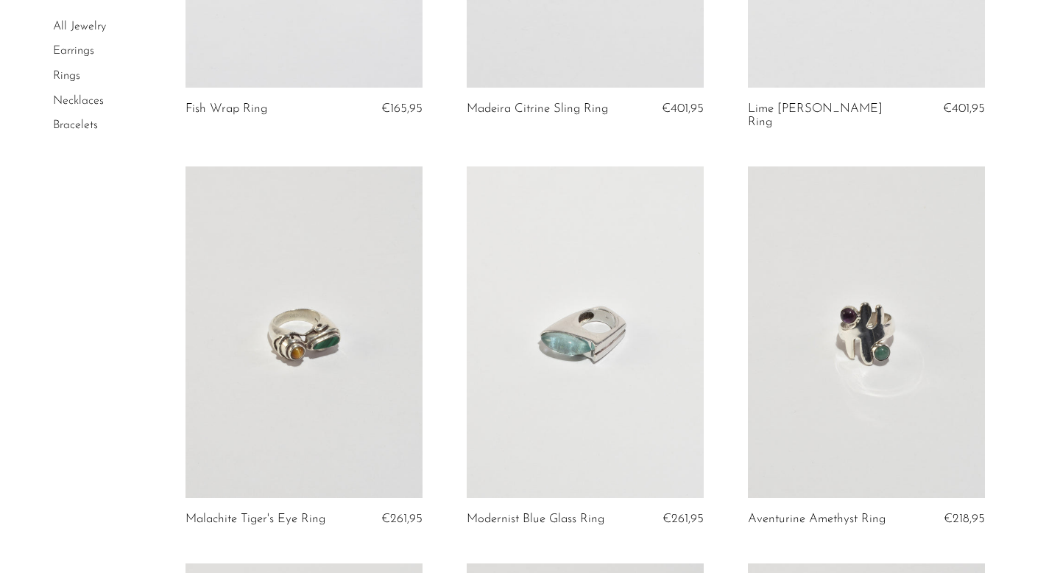
click at [553, 371] on link at bounding box center [585, 332] width 237 height 332
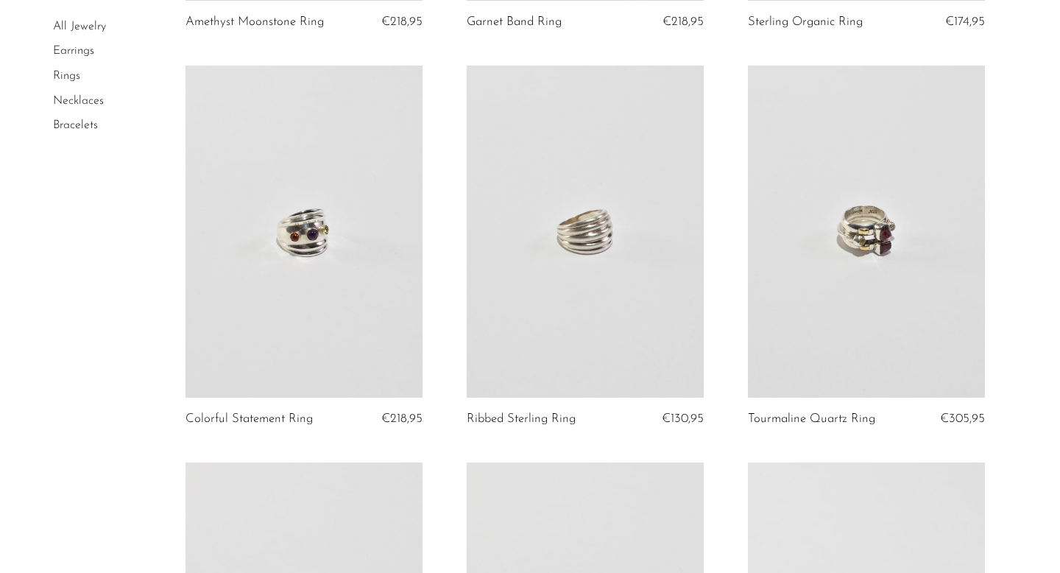
scroll to position [2922, 0]
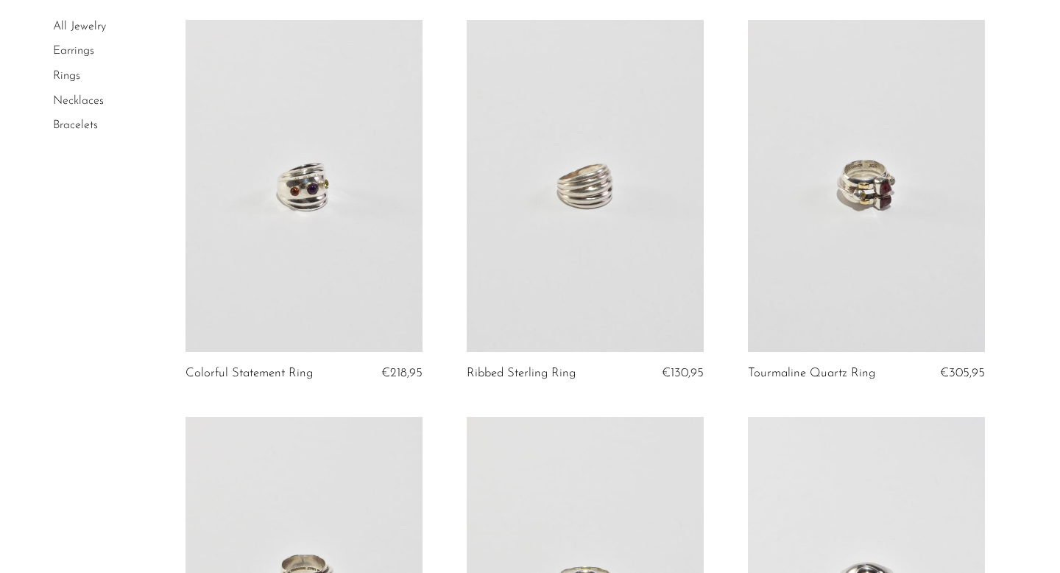
click at [591, 227] on link at bounding box center [585, 186] width 237 height 332
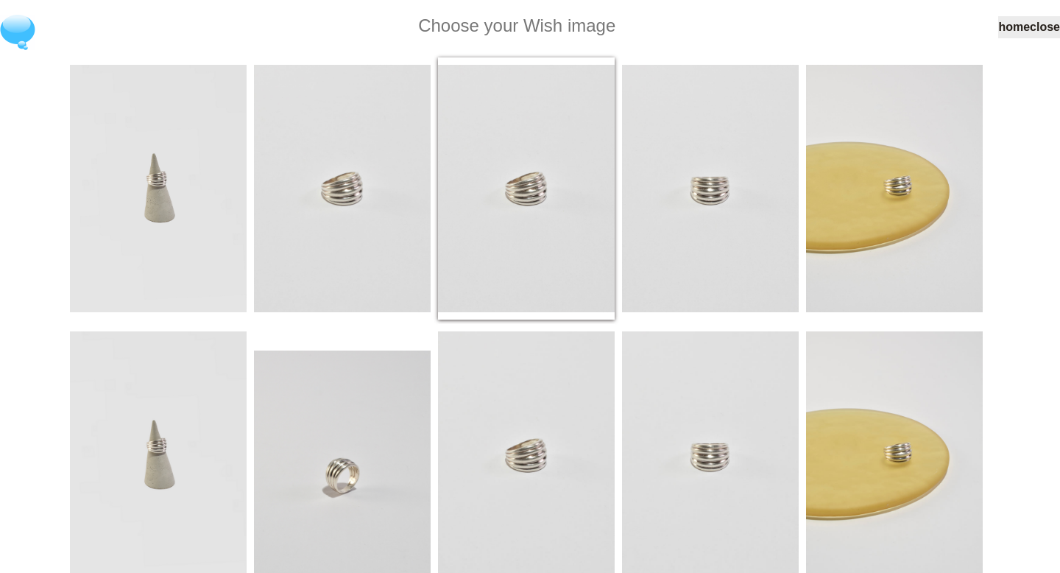
click at [501, 242] on img at bounding box center [526, 188] width 177 height 247
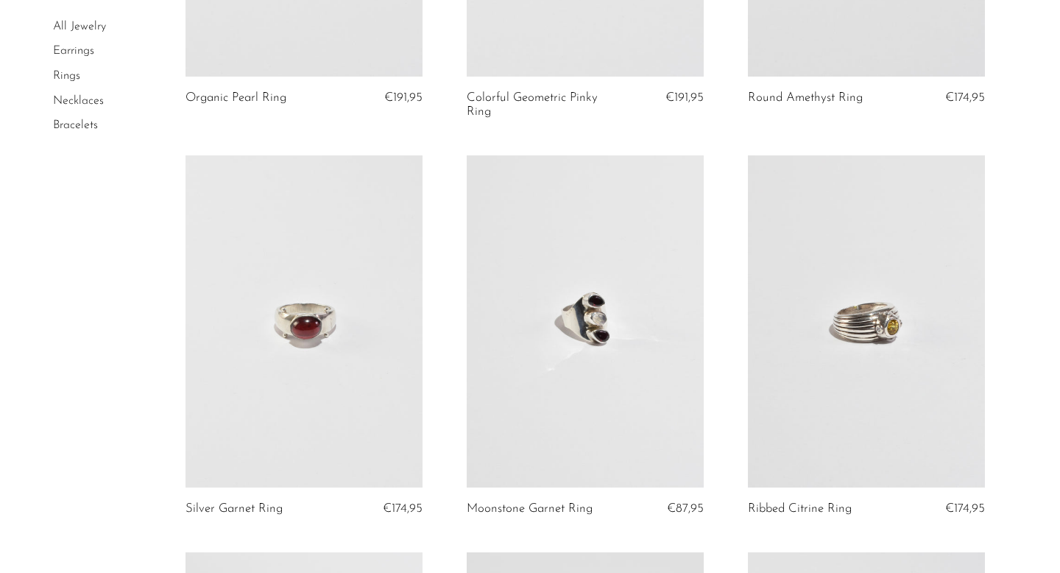
scroll to position [4005, 0]
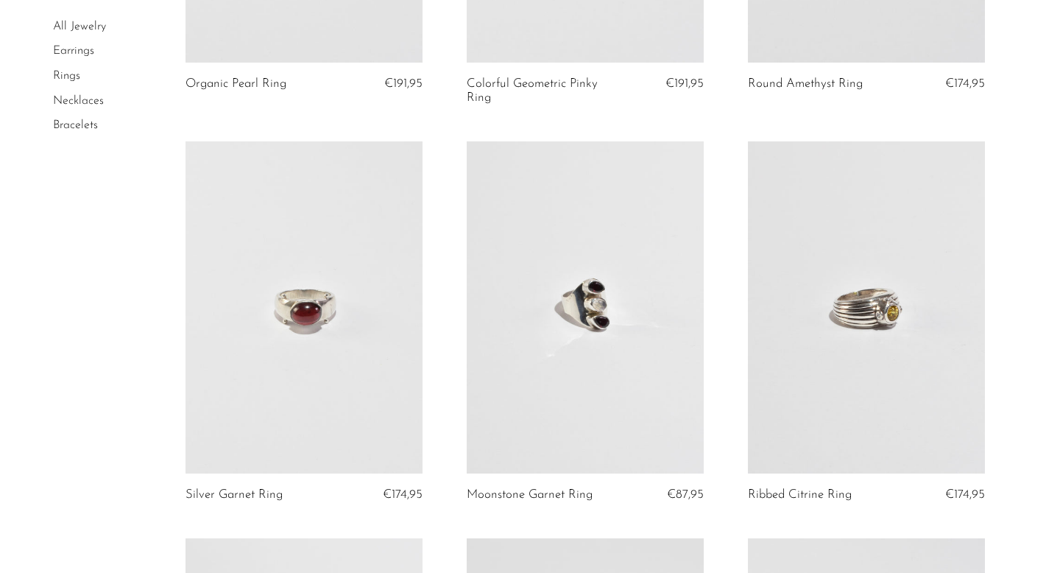
click at [889, 315] on link at bounding box center [866, 307] width 237 height 332
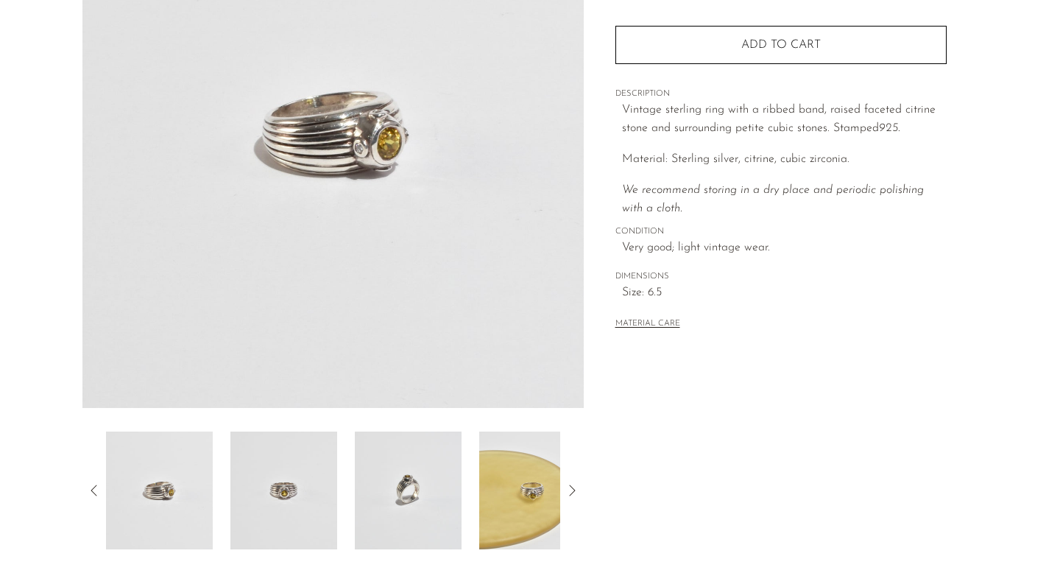
scroll to position [229, 0]
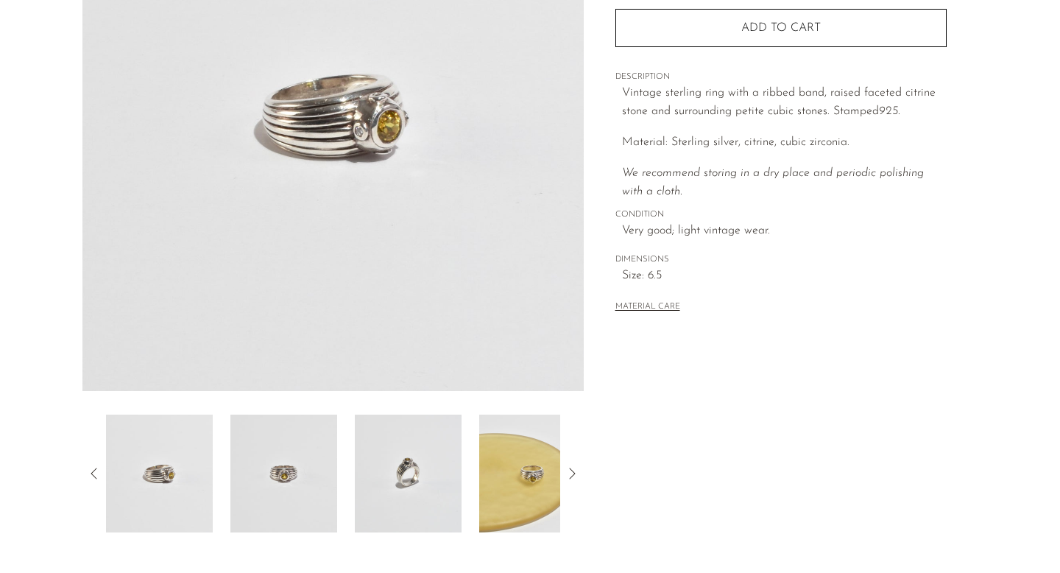
click at [308, 484] on img at bounding box center [283, 474] width 107 height 118
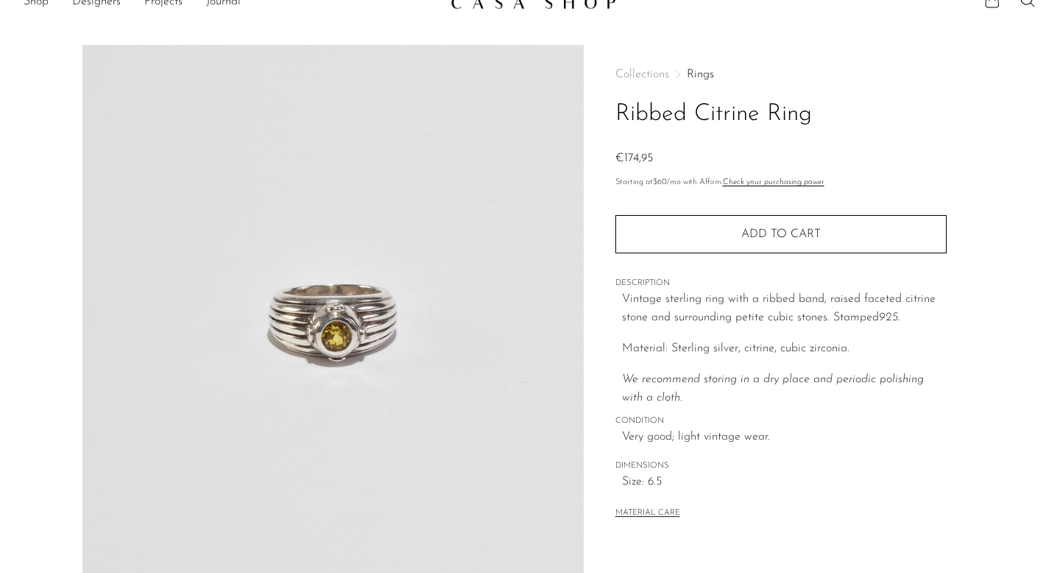
scroll to position [0, 0]
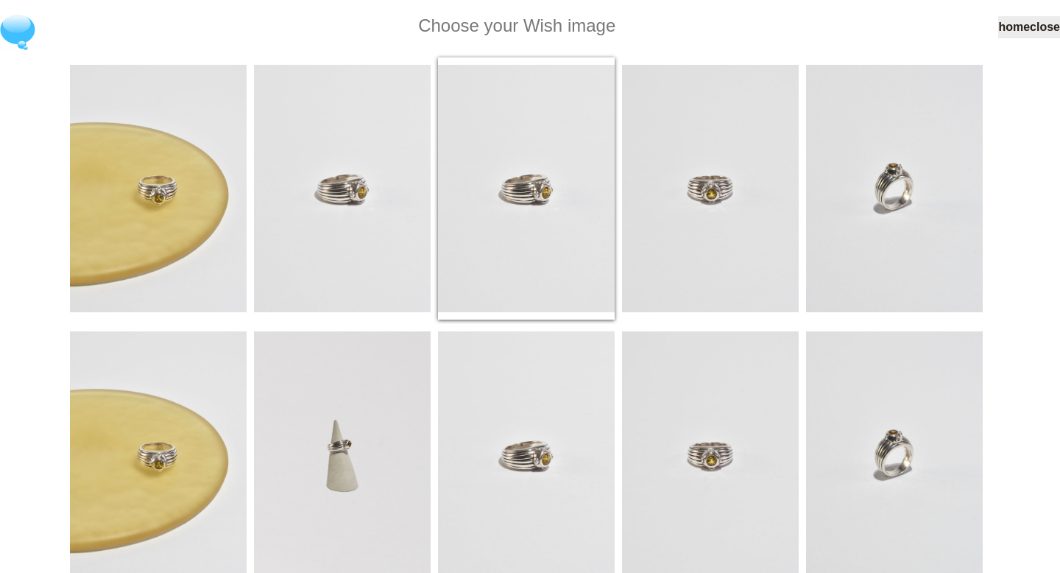
click at [563, 239] on img at bounding box center [526, 188] width 177 height 247
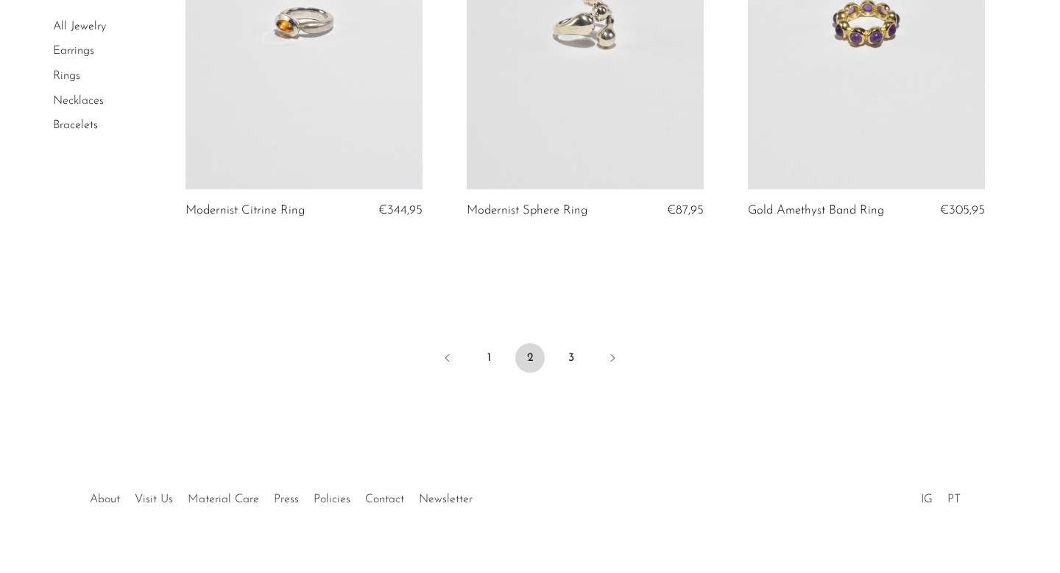
scroll to position [4695, 0]
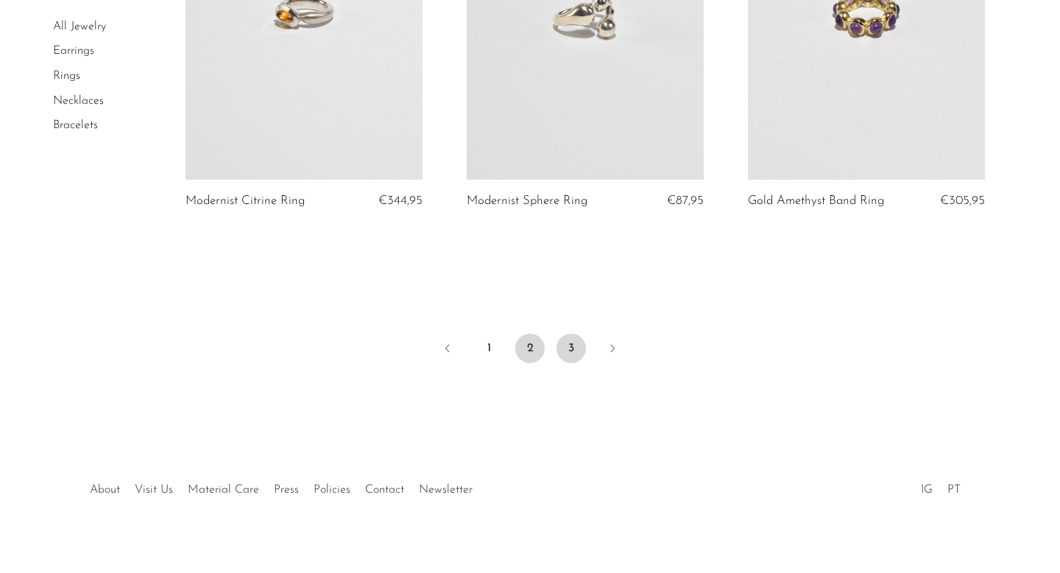
click at [578, 334] on link "3" at bounding box center [571, 348] width 29 height 29
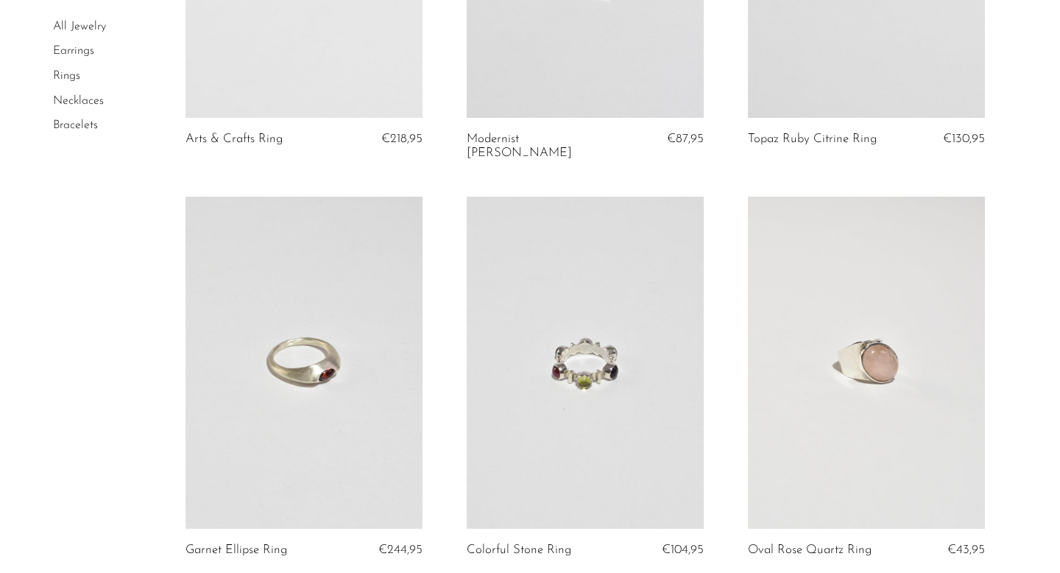
scroll to position [1163, 0]
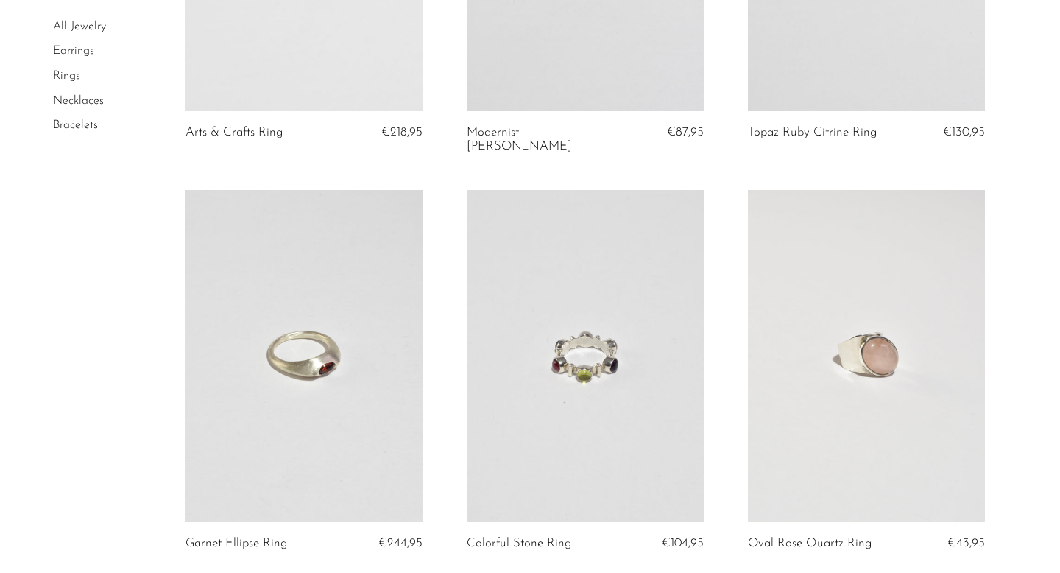
click at [849, 392] on link at bounding box center [866, 356] width 237 height 332
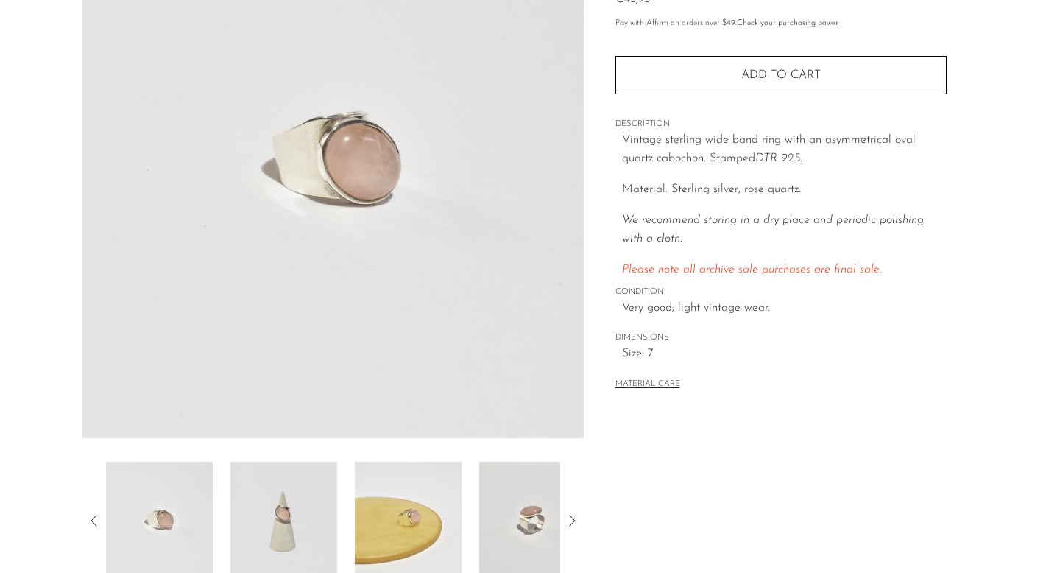
scroll to position [247, 0]
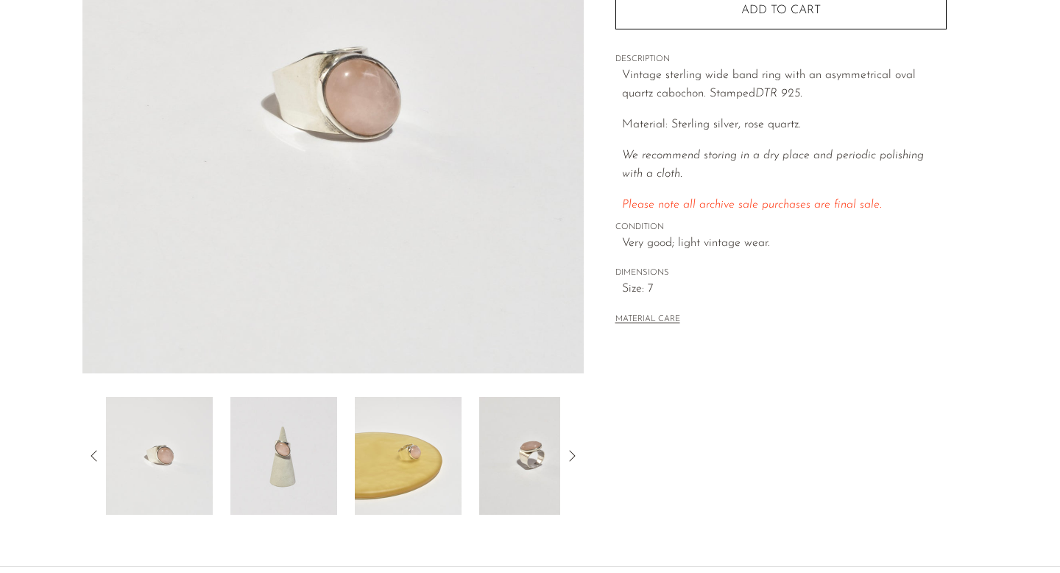
click at [267, 476] on img at bounding box center [283, 456] width 107 height 118
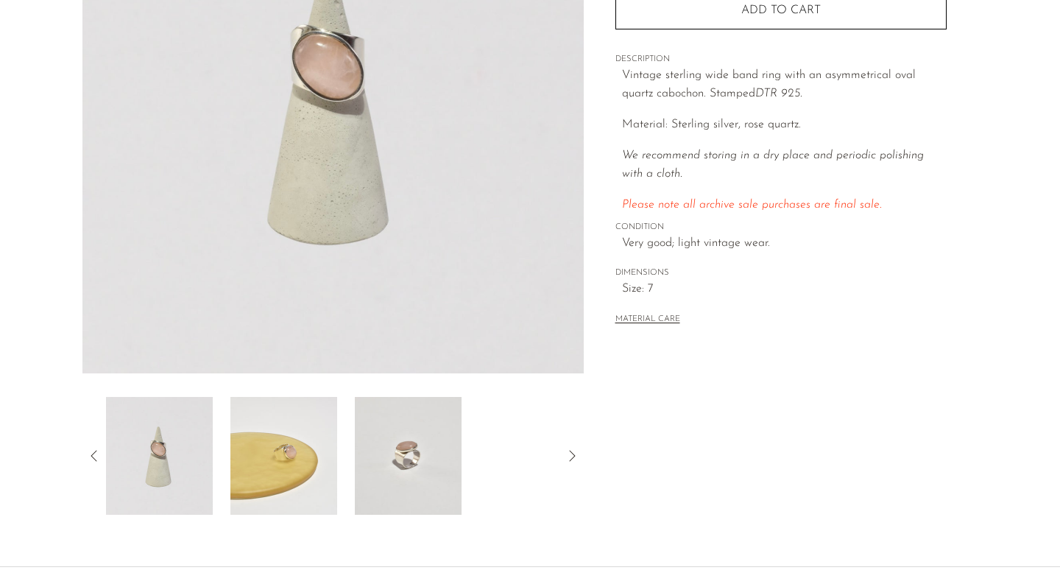
click at [306, 470] on img at bounding box center [283, 456] width 107 height 118
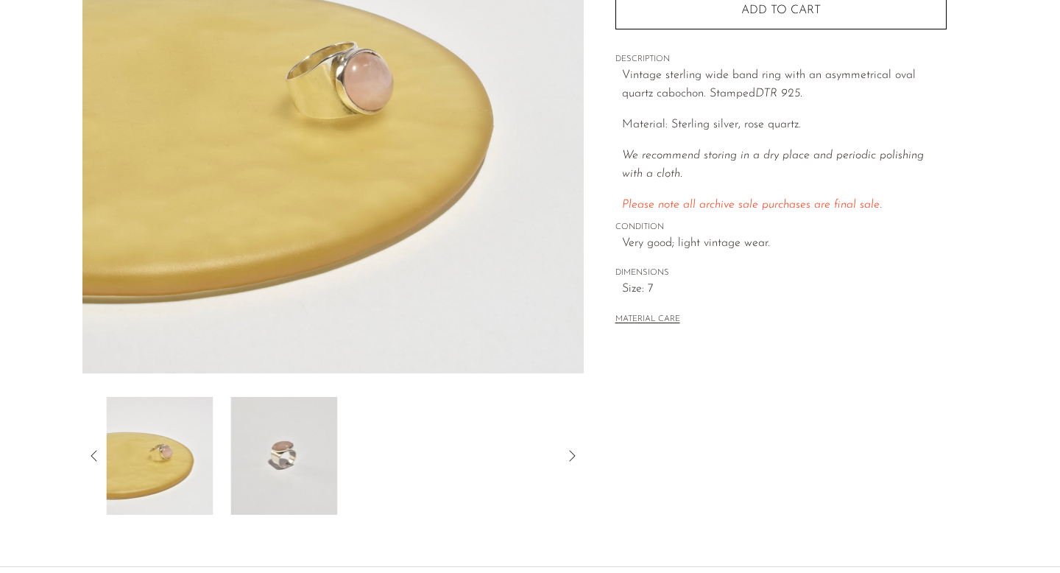
click at [309, 468] on img at bounding box center [283, 456] width 107 height 118
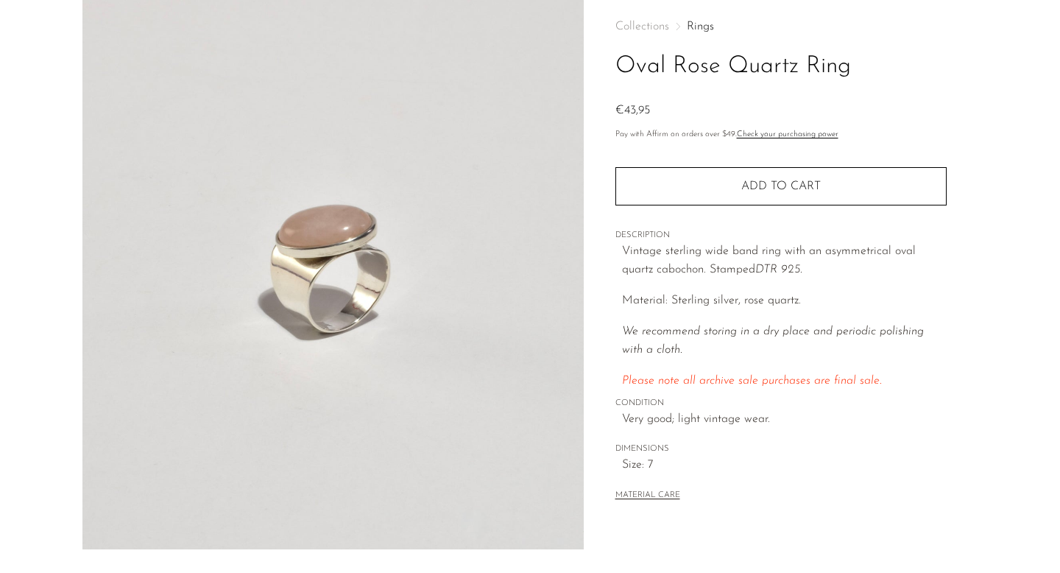
scroll to position [0, 0]
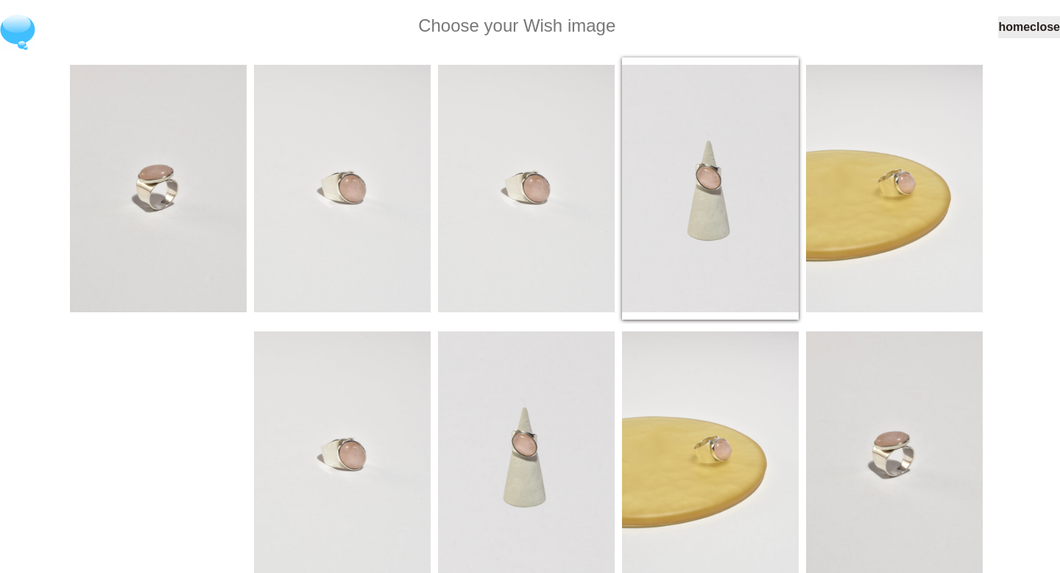
click at [697, 207] on img at bounding box center [710, 188] width 177 height 247
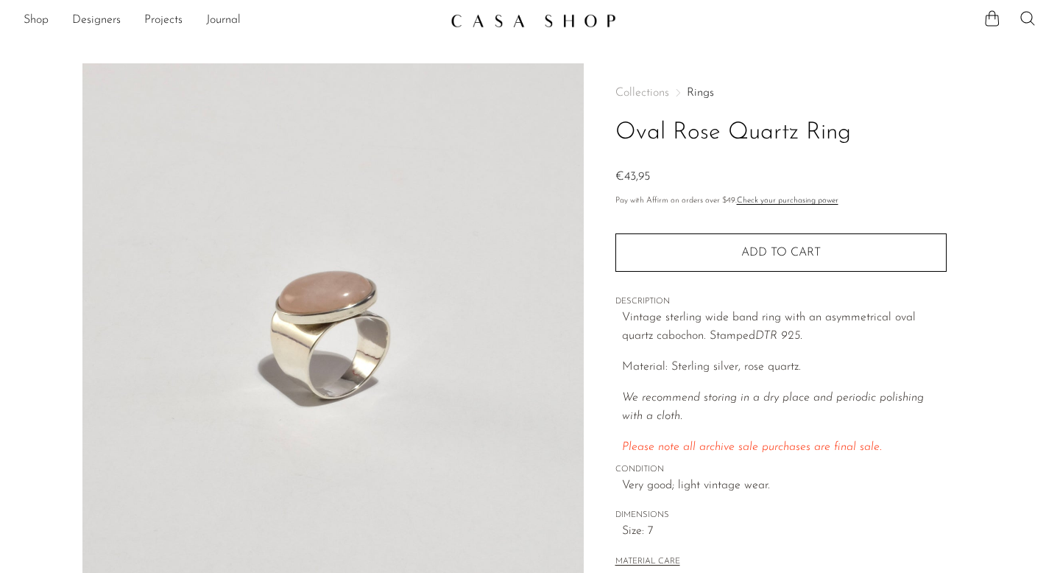
scroll to position [7, 0]
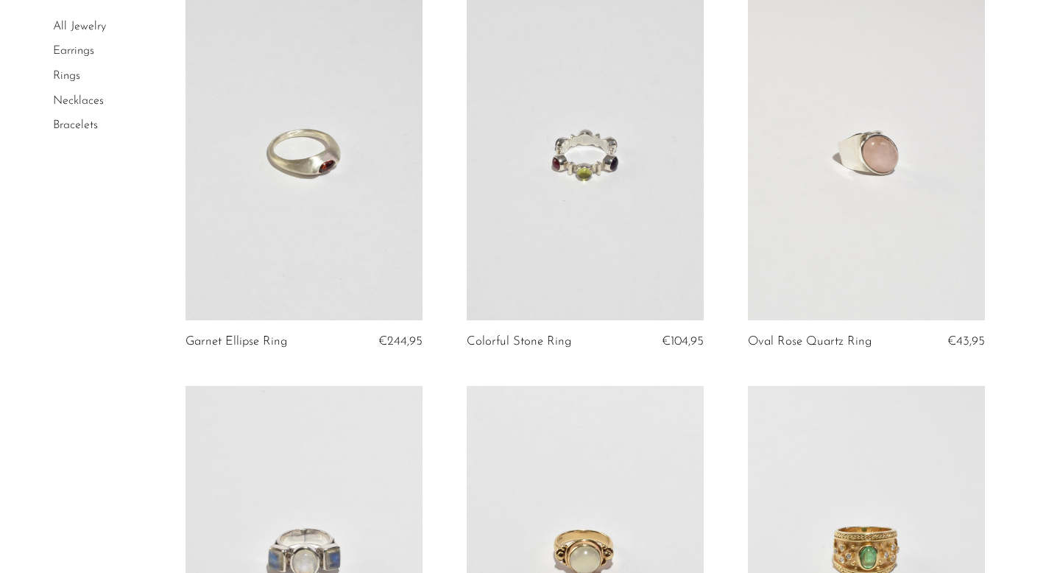
scroll to position [1385, 0]
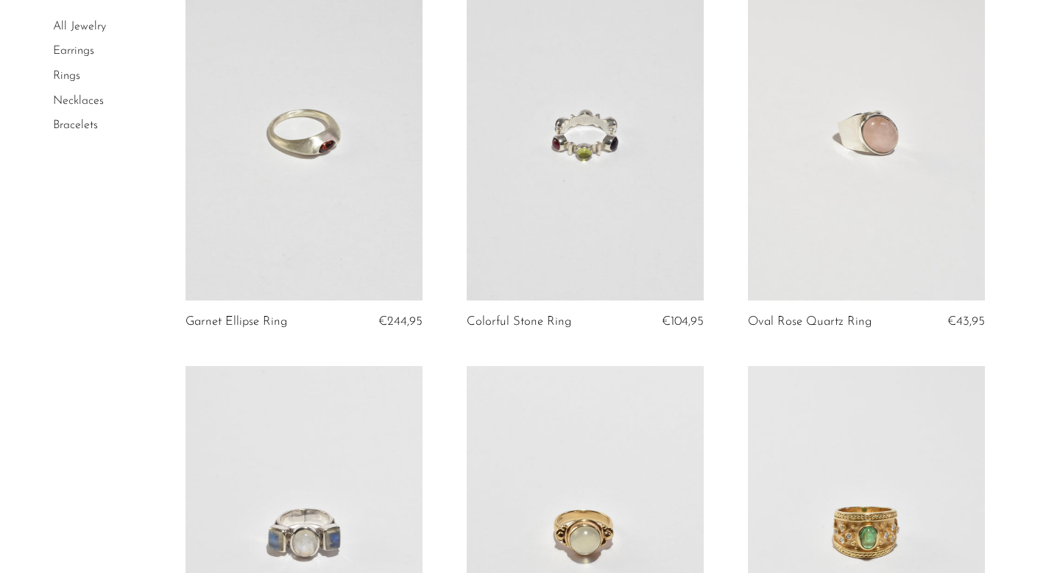
click at [358, 197] on link at bounding box center [304, 134] width 237 height 332
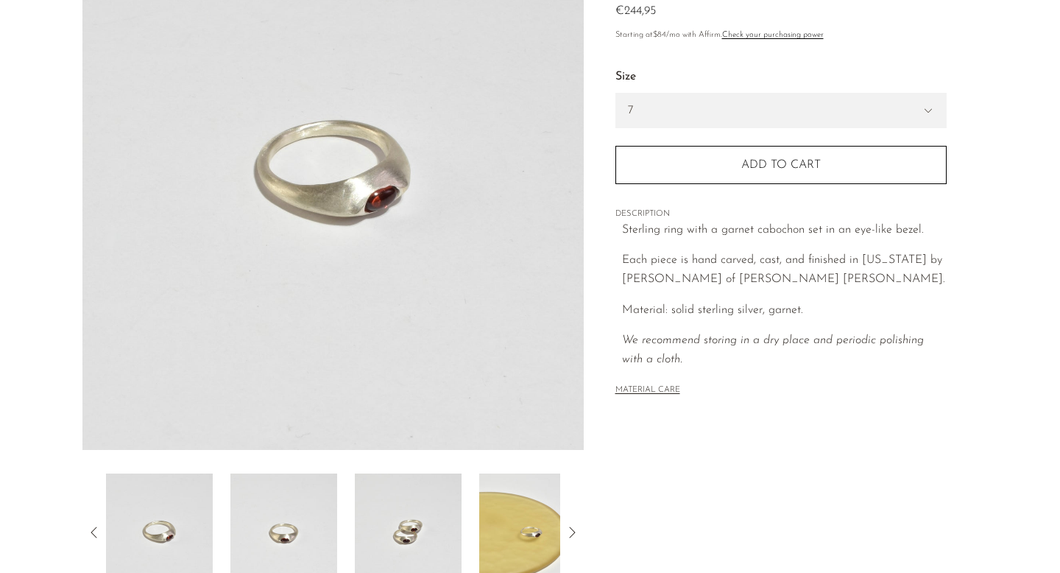
scroll to position [181, 0]
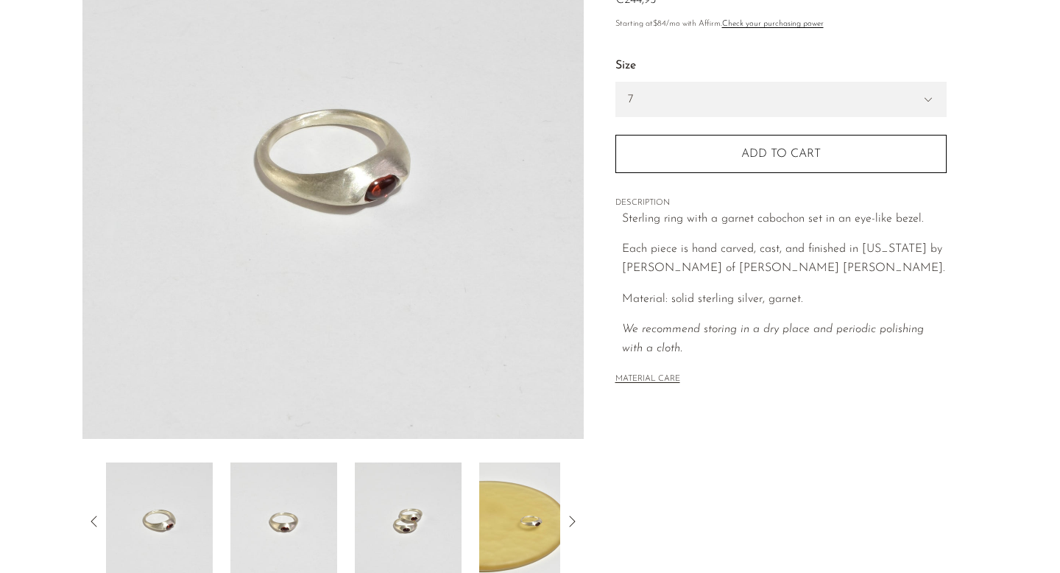
click at [392, 521] on img at bounding box center [408, 521] width 107 height 118
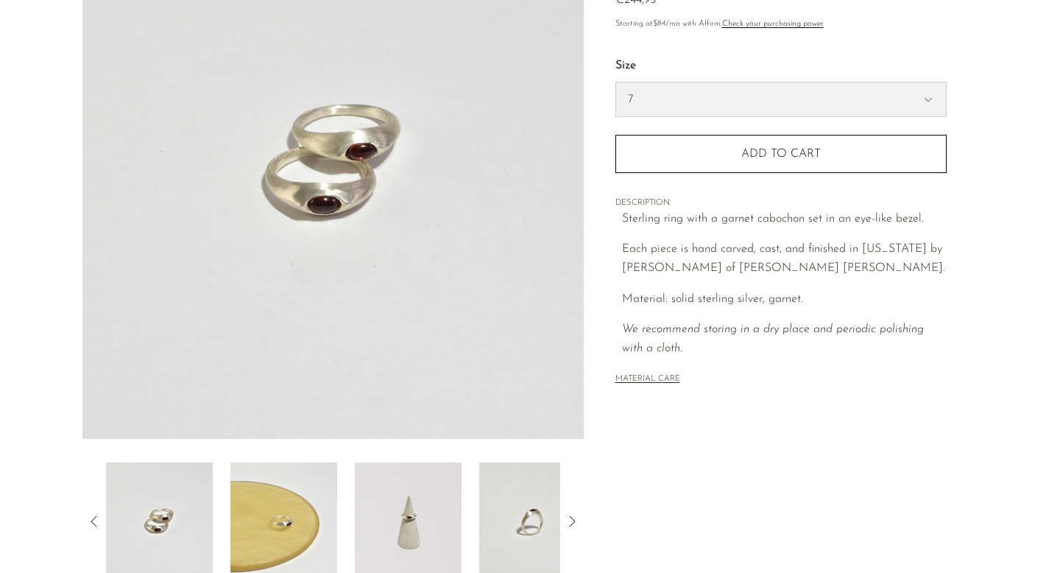
click at [713, 84] on select "7 6" at bounding box center [781, 99] width 330 height 34
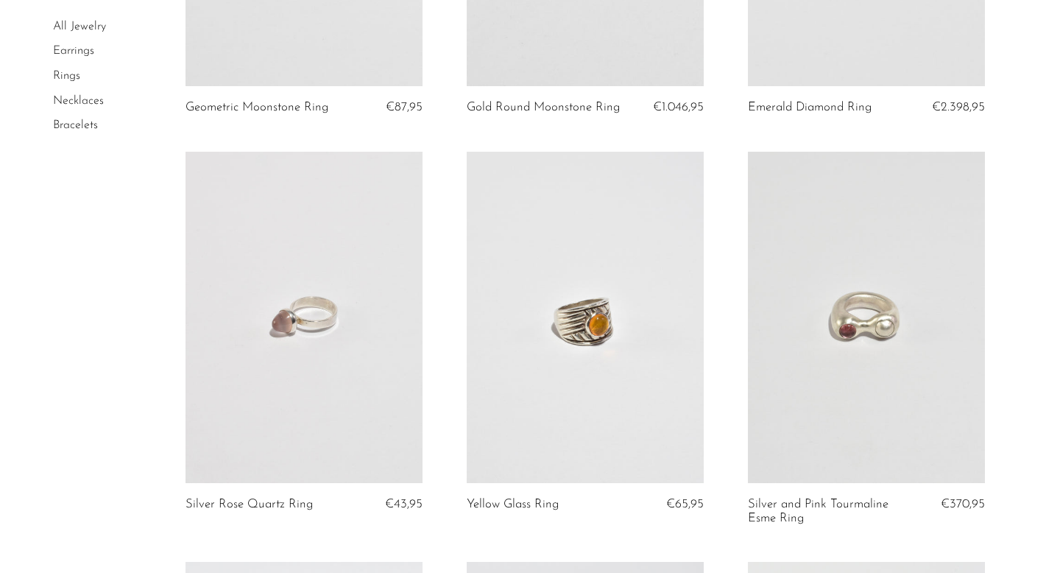
scroll to position [2021, 0]
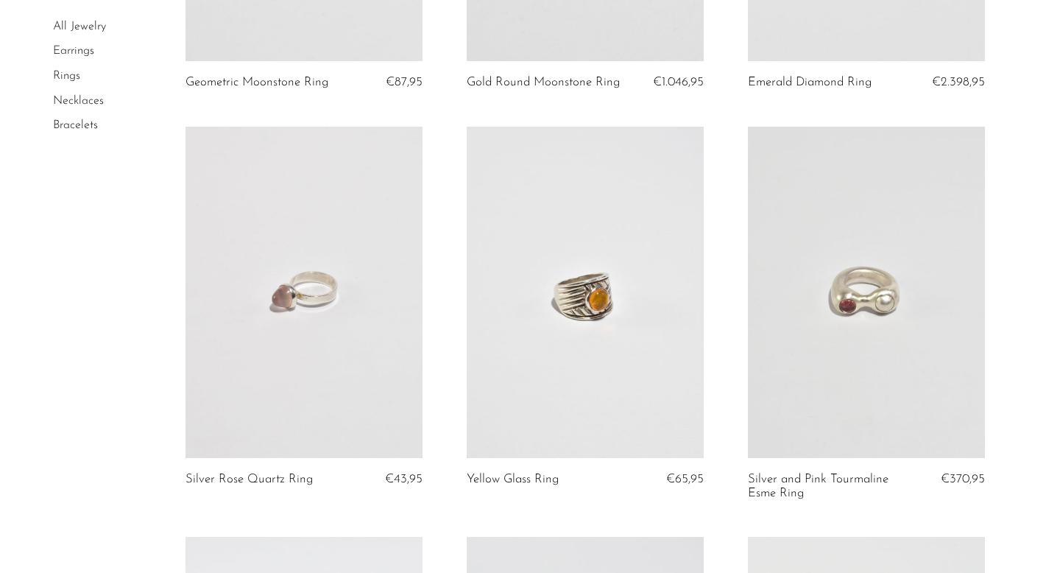
click at [822, 331] on link at bounding box center [866, 293] width 237 height 332
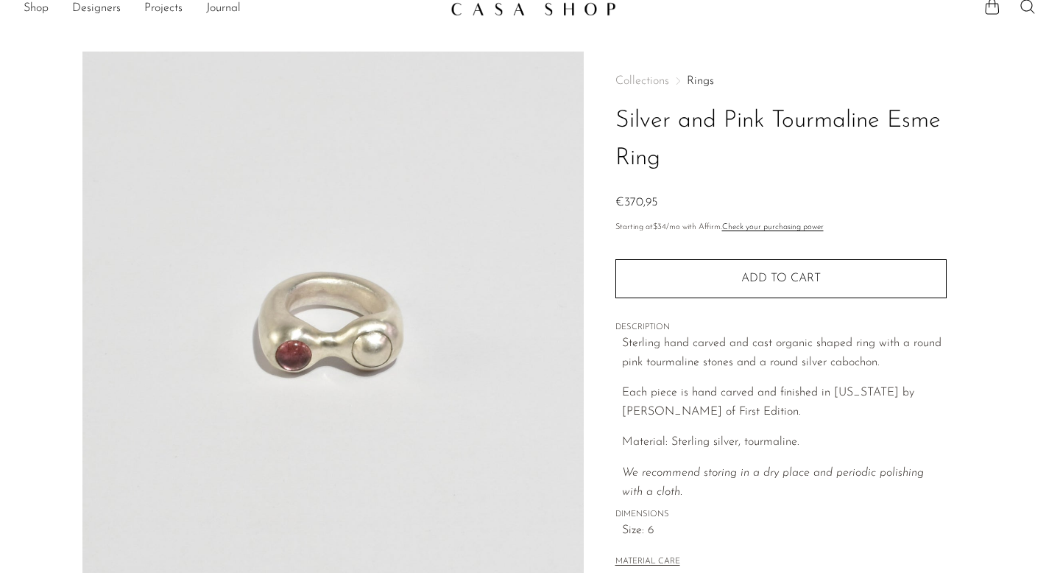
scroll to position [19, 0]
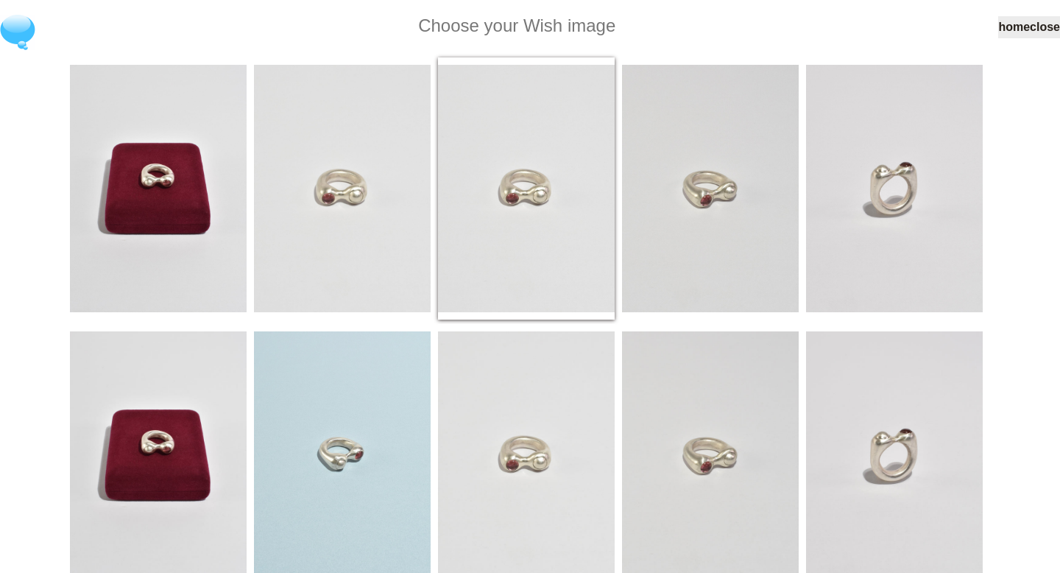
click at [521, 168] on img at bounding box center [526, 188] width 177 height 247
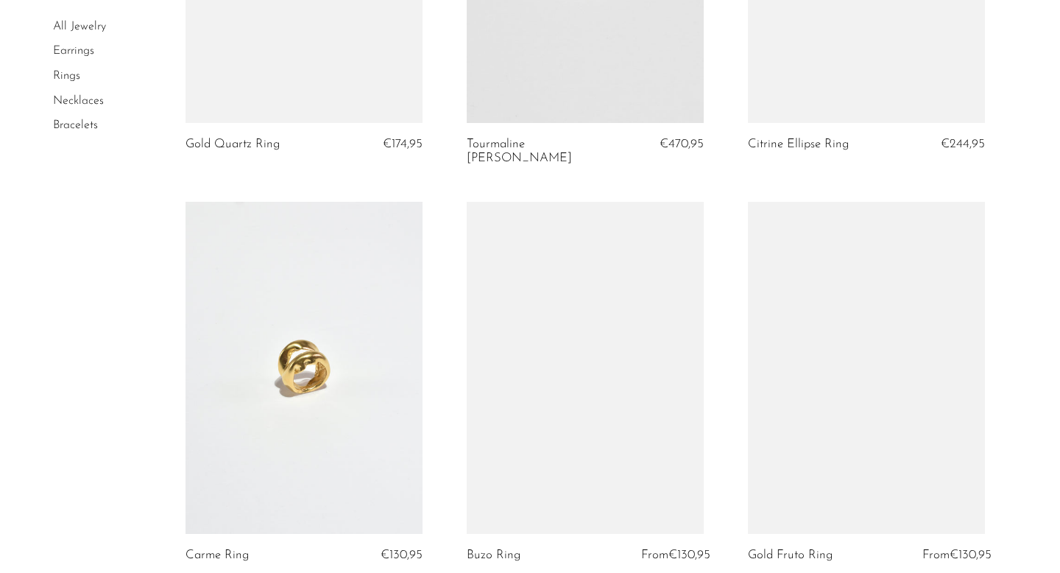
scroll to position [2975, 0]
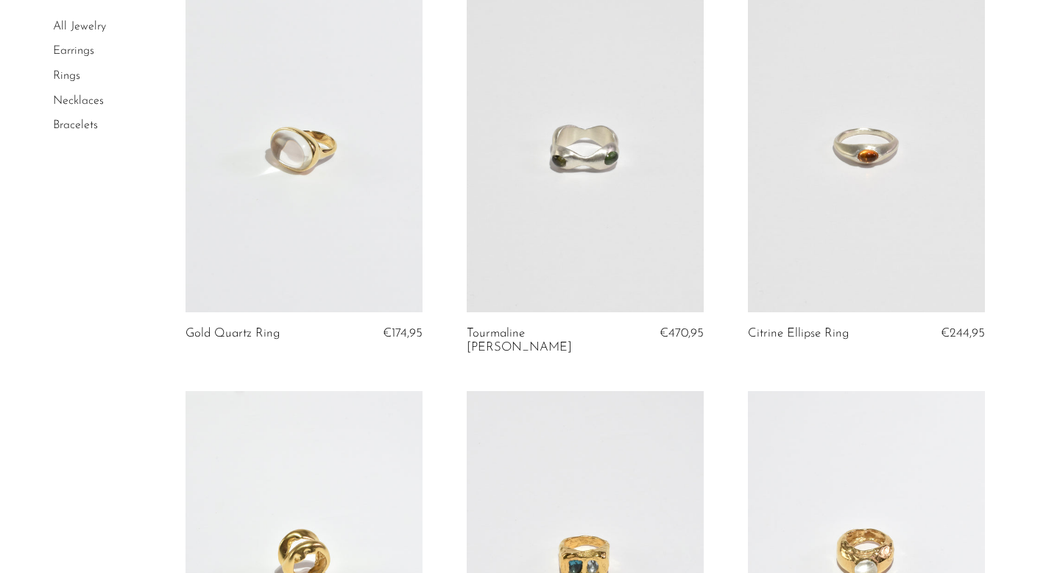
click at [816, 199] on link at bounding box center [866, 147] width 237 height 332
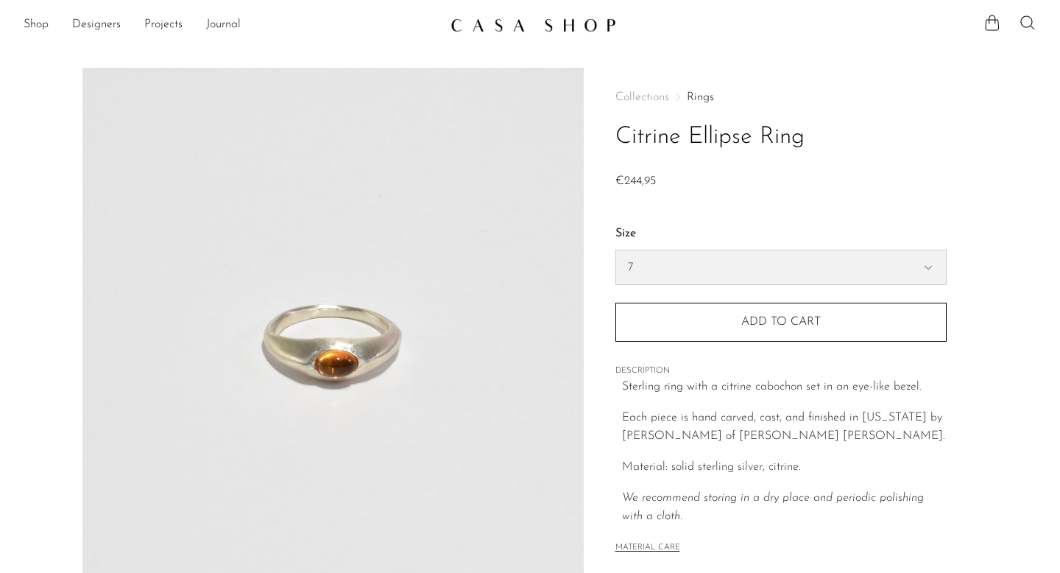
click at [697, 264] on select "7 6" at bounding box center [781, 267] width 330 height 34
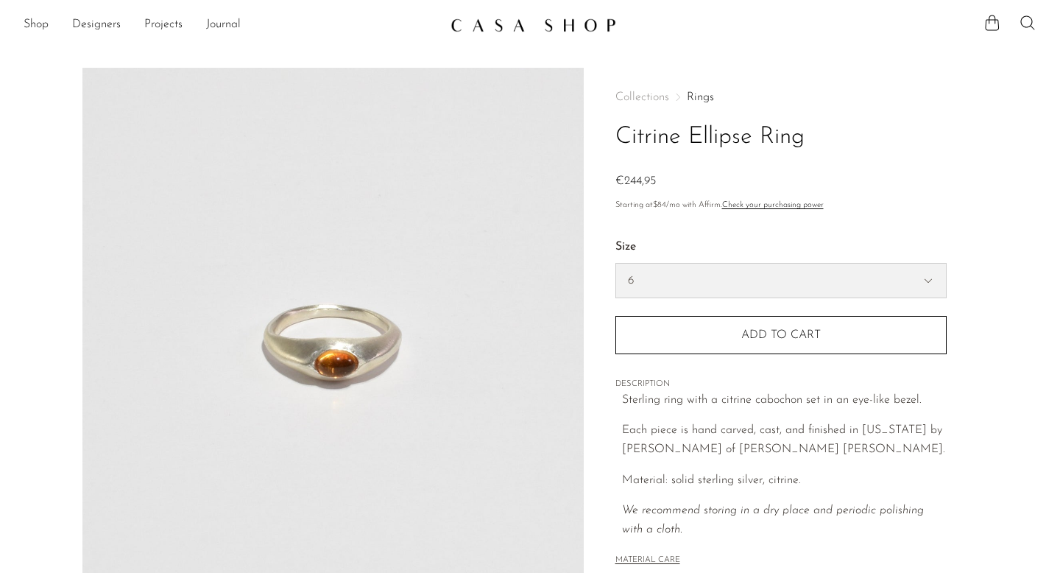
click at [616, 264] on select "7 6" at bounding box center [781, 281] width 330 height 34
select select "6"
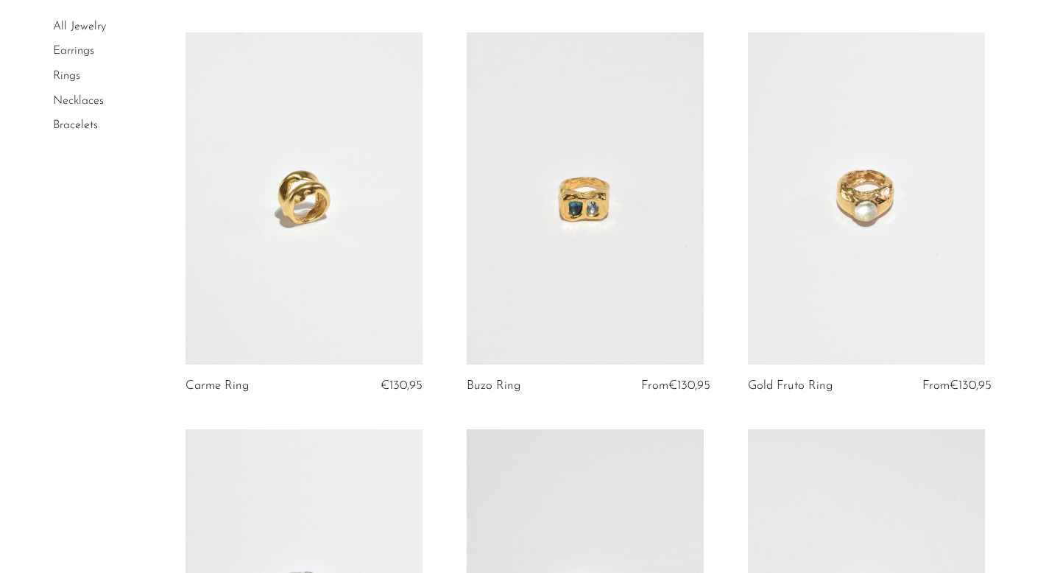
scroll to position [3036, 0]
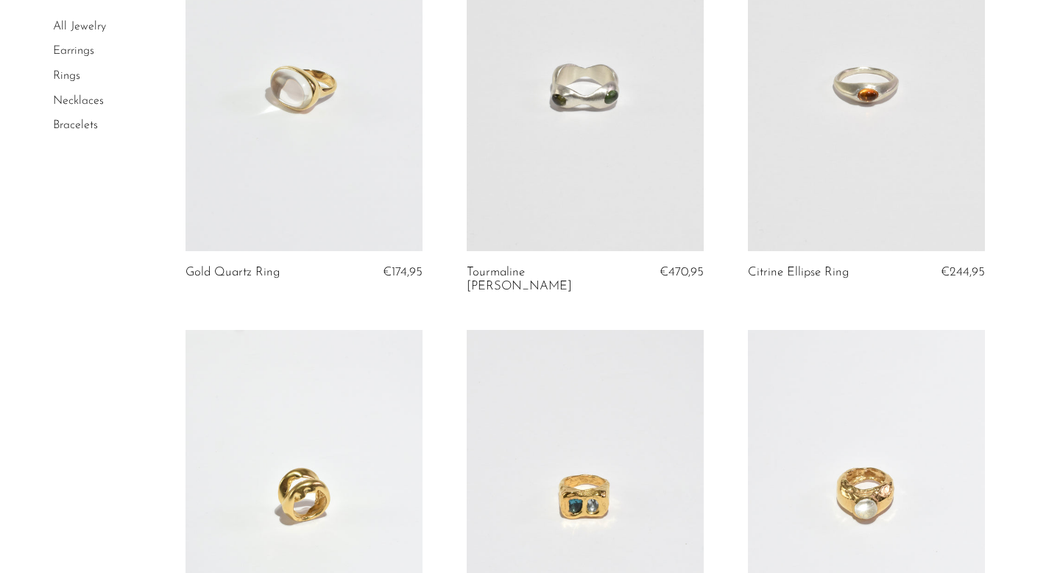
click at [81, 127] on link "Bracelets" at bounding box center [75, 125] width 45 height 12
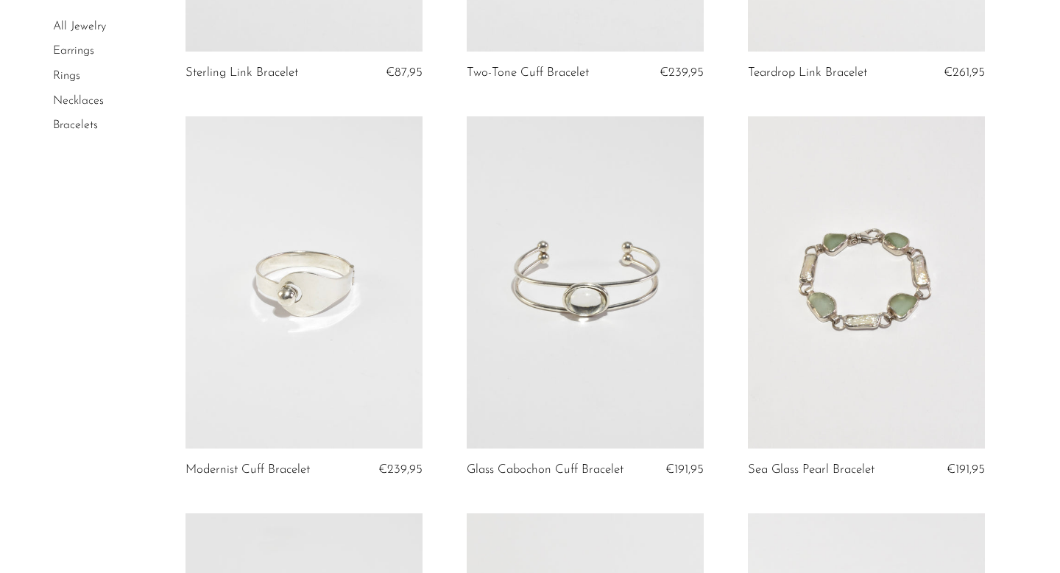
scroll to position [821, 0]
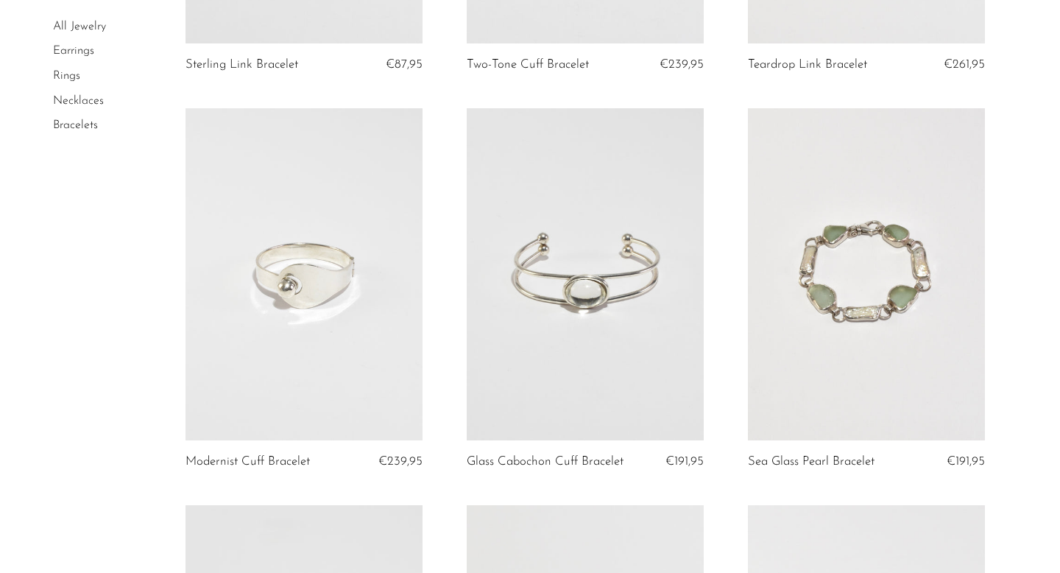
click at [320, 345] on link at bounding box center [304, 274] width 237 height 332
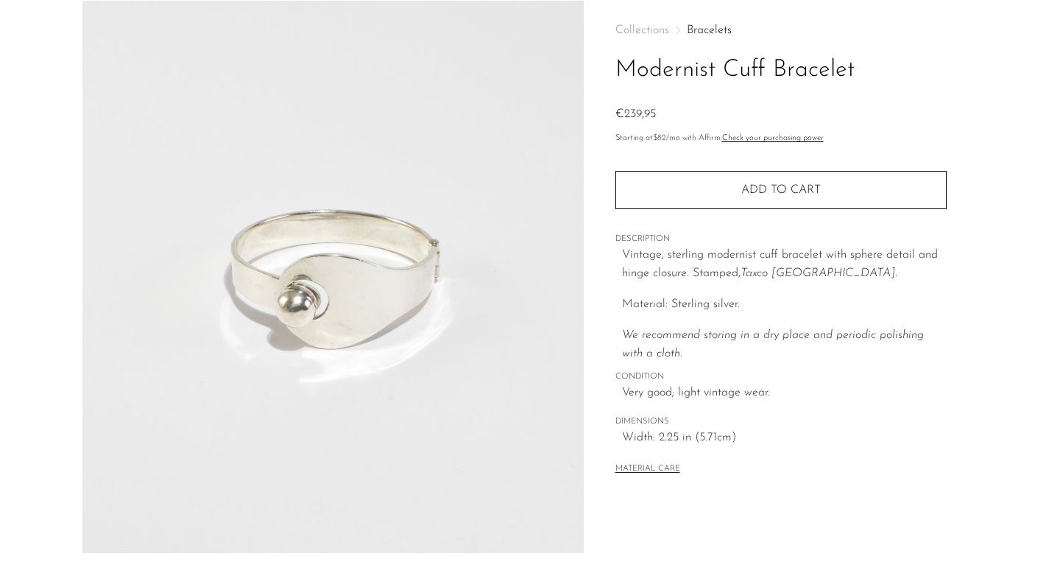
scroll to position [74, 0]
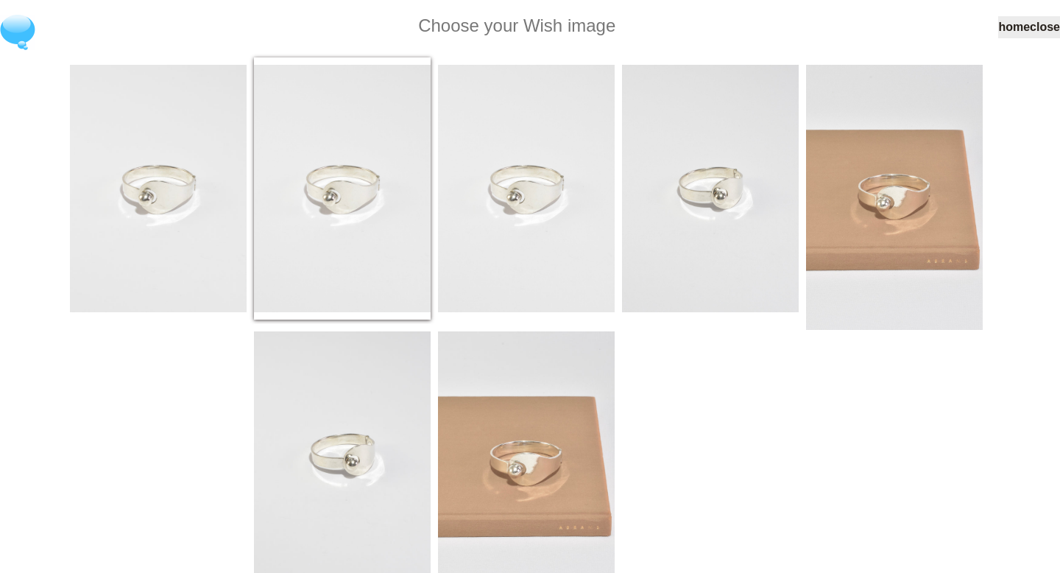
click at [339, 221] on img at bounding box center [342, 188] width 177 height 247
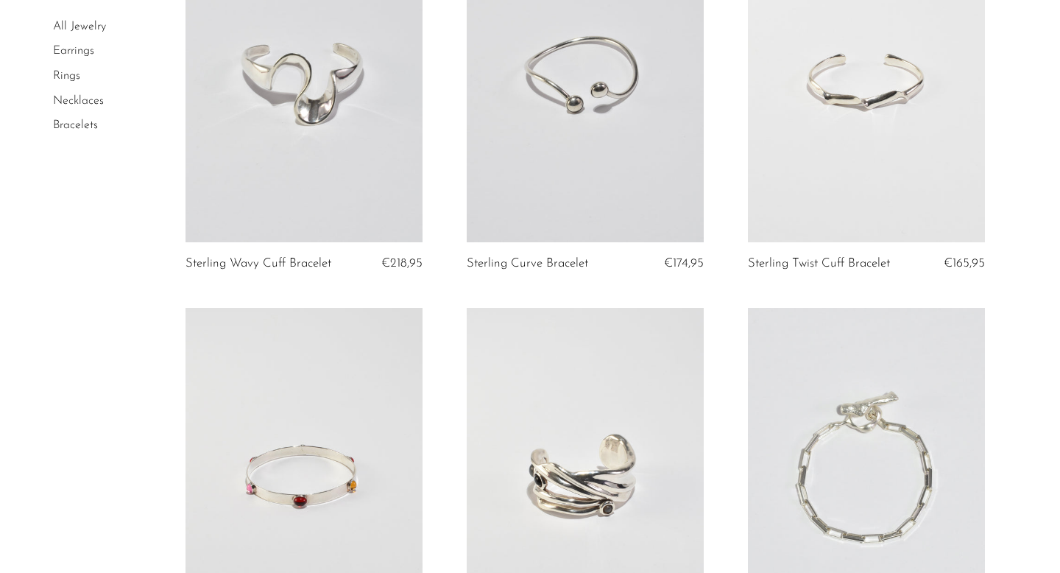
scroll to position [1763, 0]
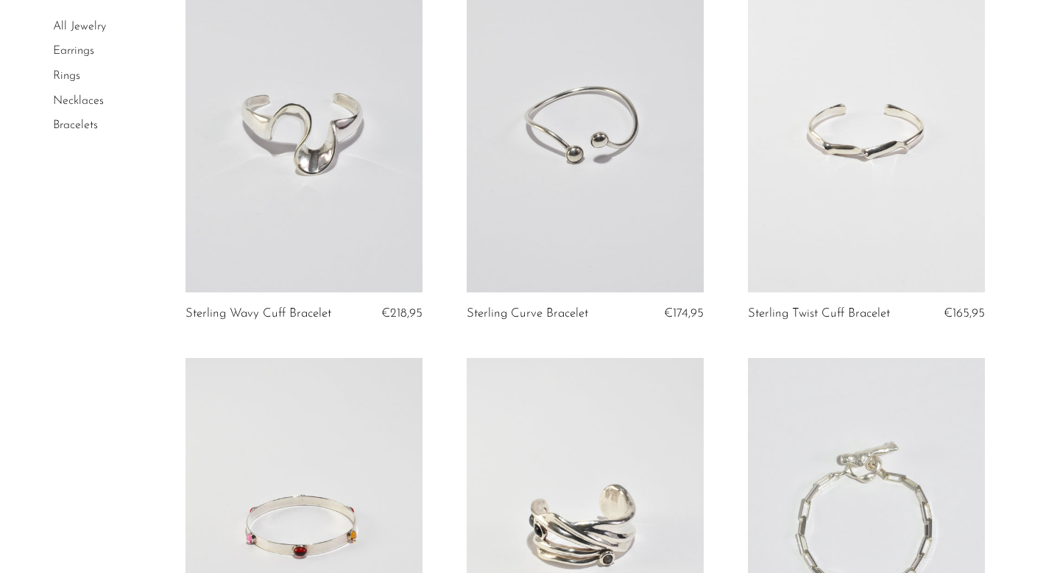
click at [91, 97] on link "Necklaces" at bounding box center [78, 101] width 51 height 12
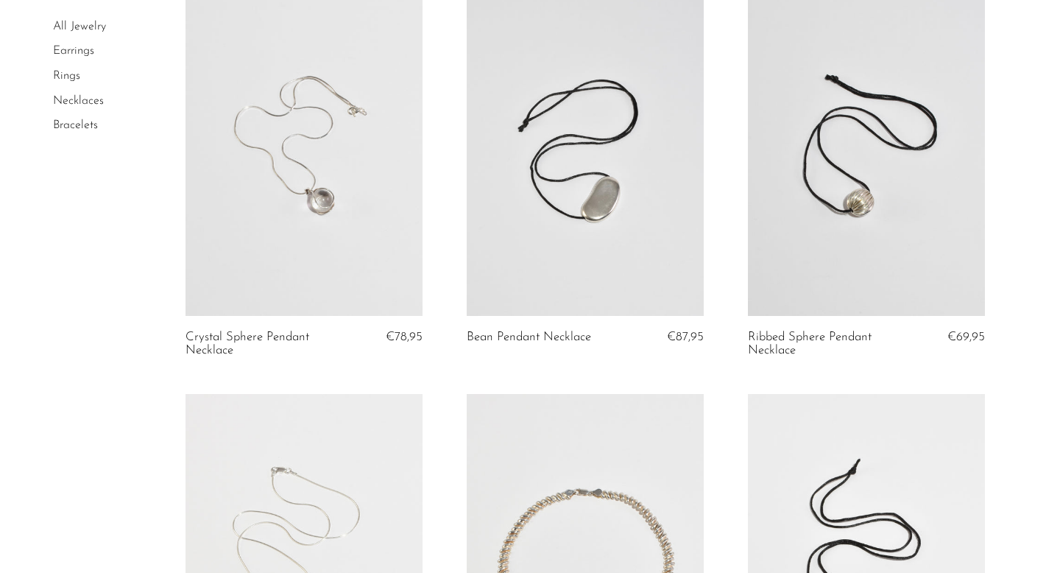
scroll to position [170, 0]
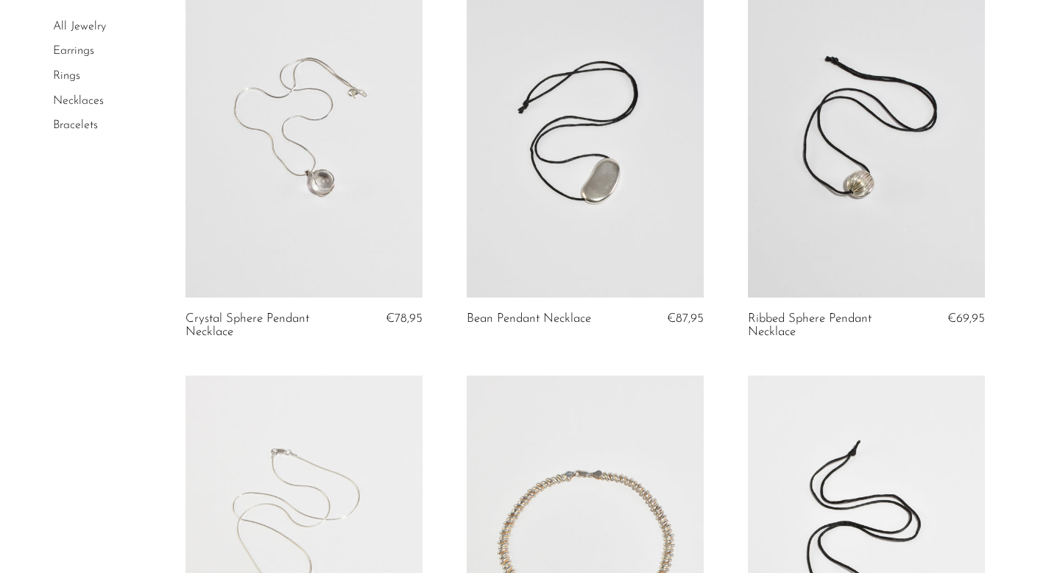
click at [623, 267] on link at bounding box center [585, 131] width 237 height 332
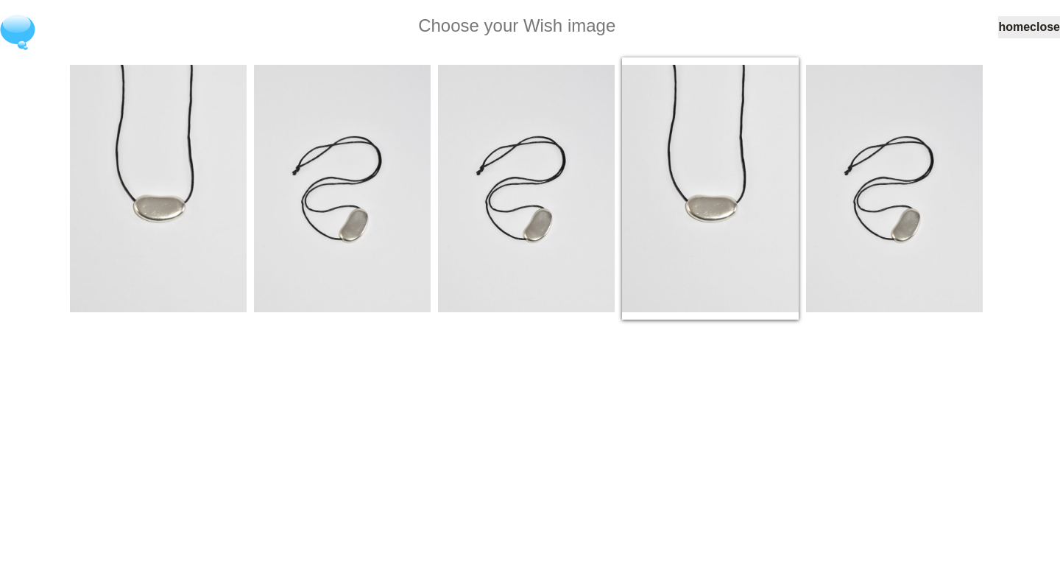
click at [701, 223] on img at bounding box center [710, 188] width 177 height 247
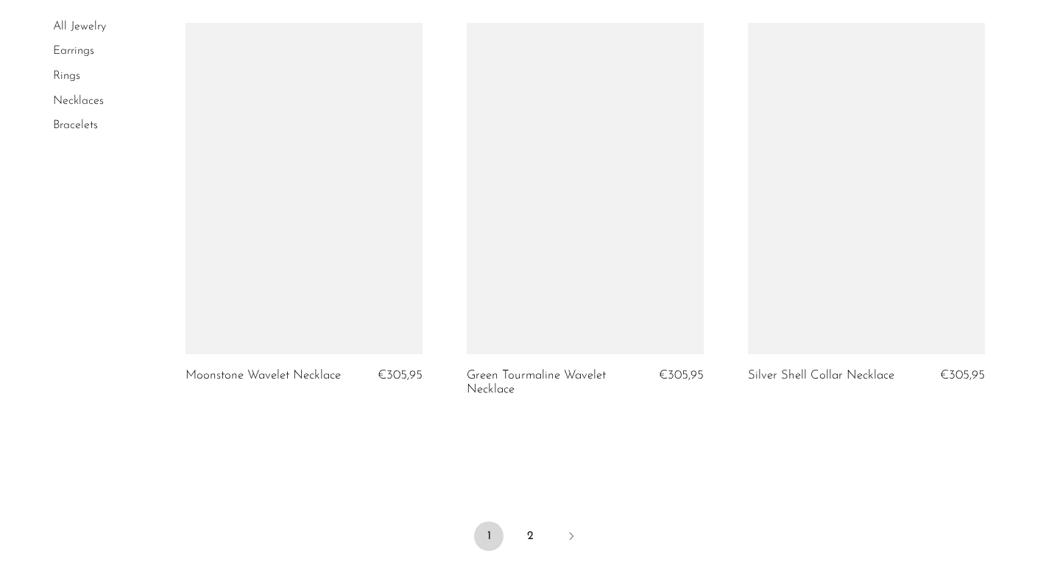
scroll to position [4819, 0]
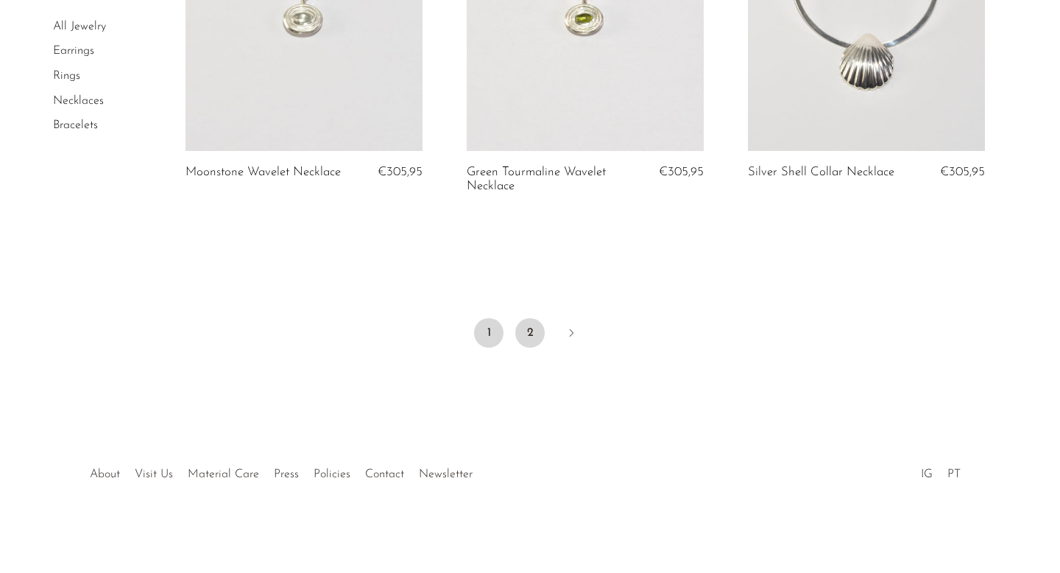
click at [529, 345] on link "2" at bounding box center [529, 332] width 29 height 29
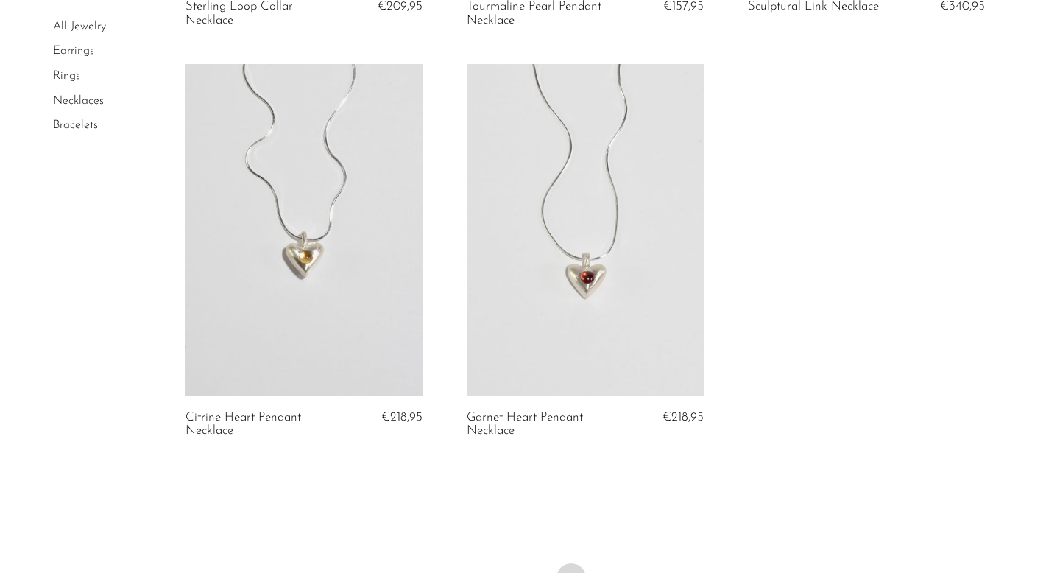
scroll to position [927, 0]
